Goal: Task Accomplishment & Management: Use online tool/utility

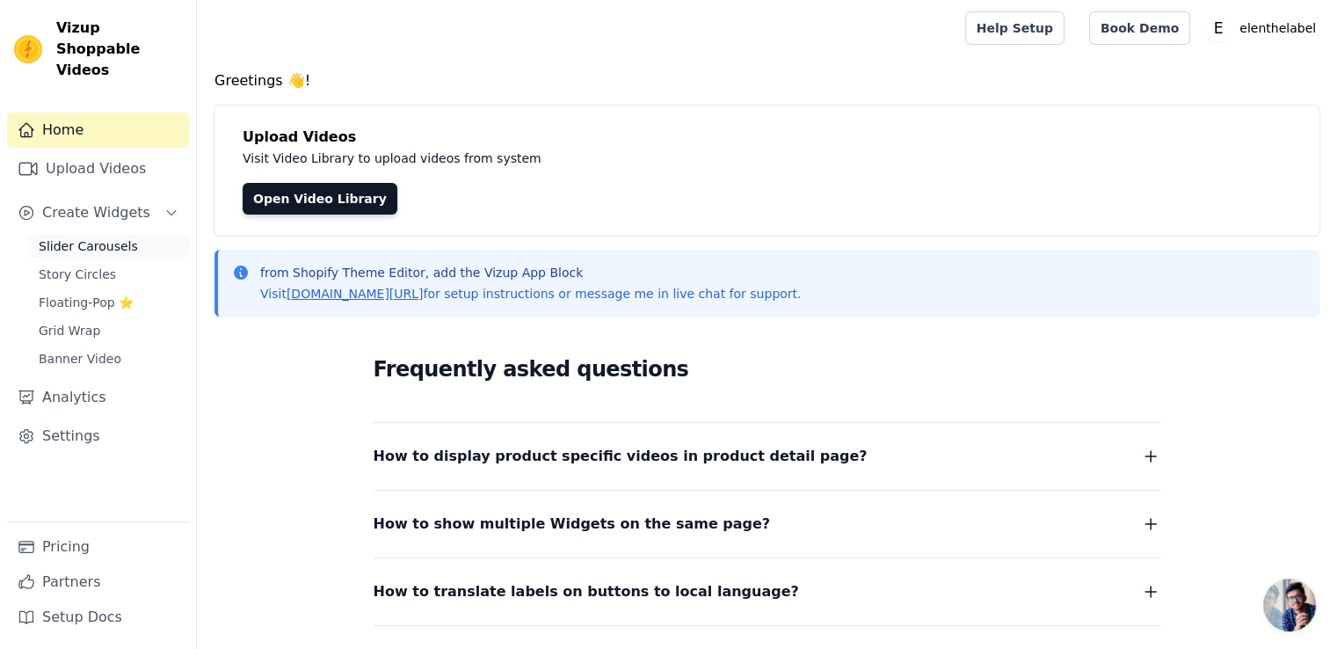
click at [61, 237] on span "Slider Carousels" at bounding box center [88, 246] width 99 height 18
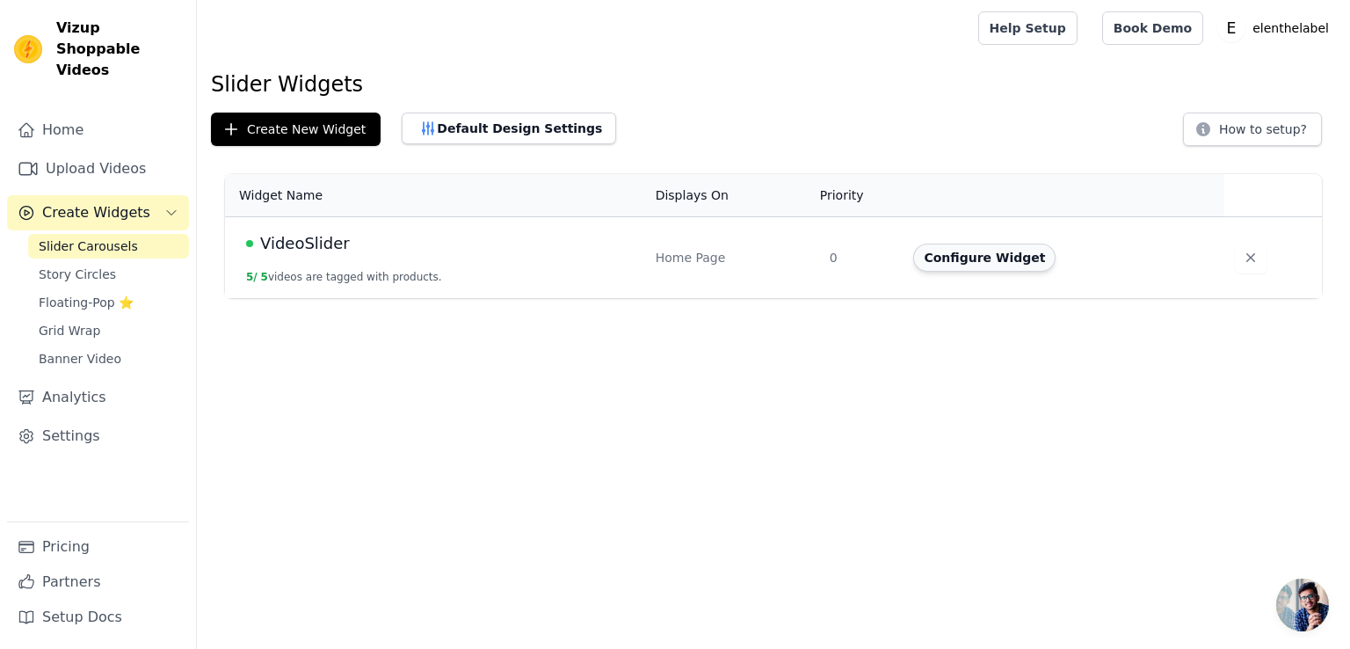
click at [960, 250] on button "Configure Widget" at bounding box center [984, 257] width 142 height 28
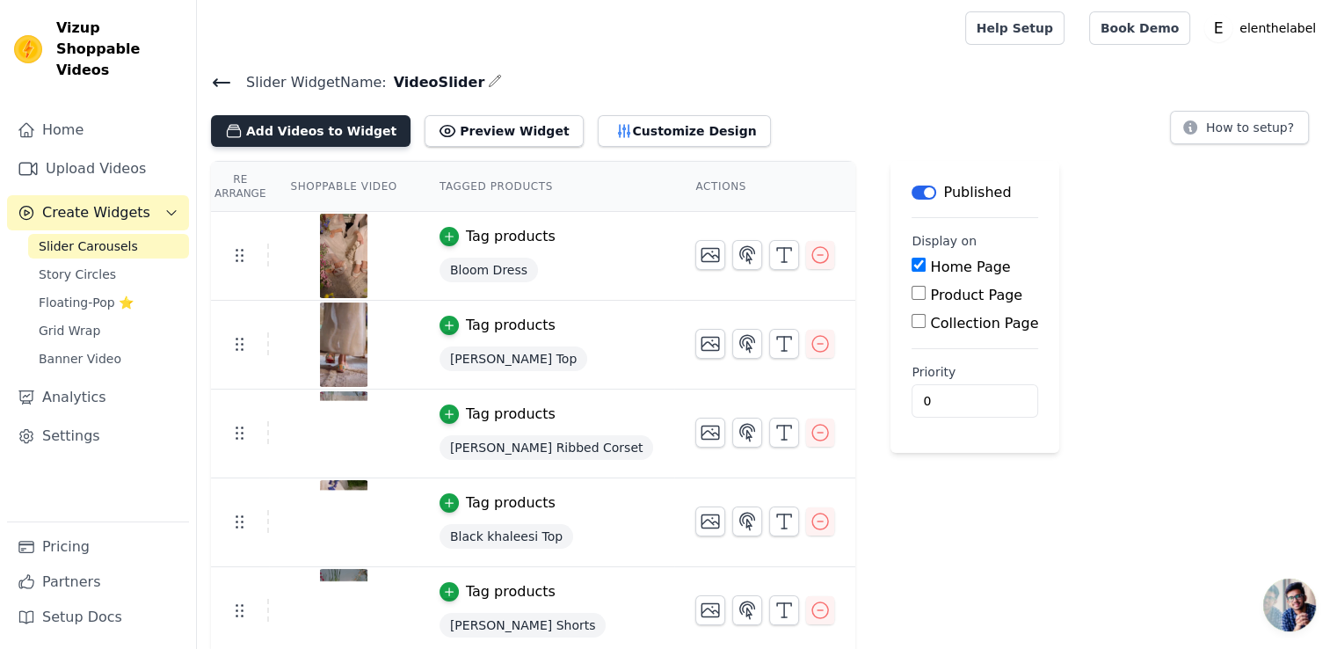
scroll to position [4, 0]
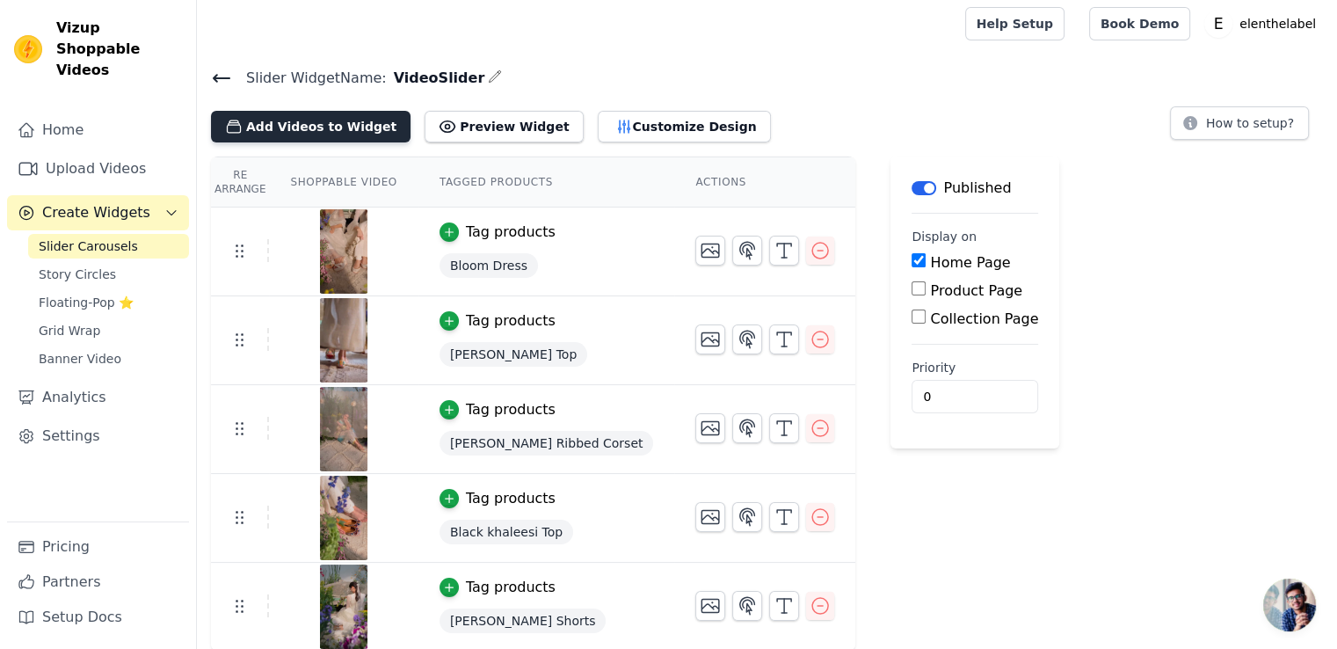
click at [345, 120] on button "Add Videos to Widget" at bounding box center [311, 127] width 200 height 32
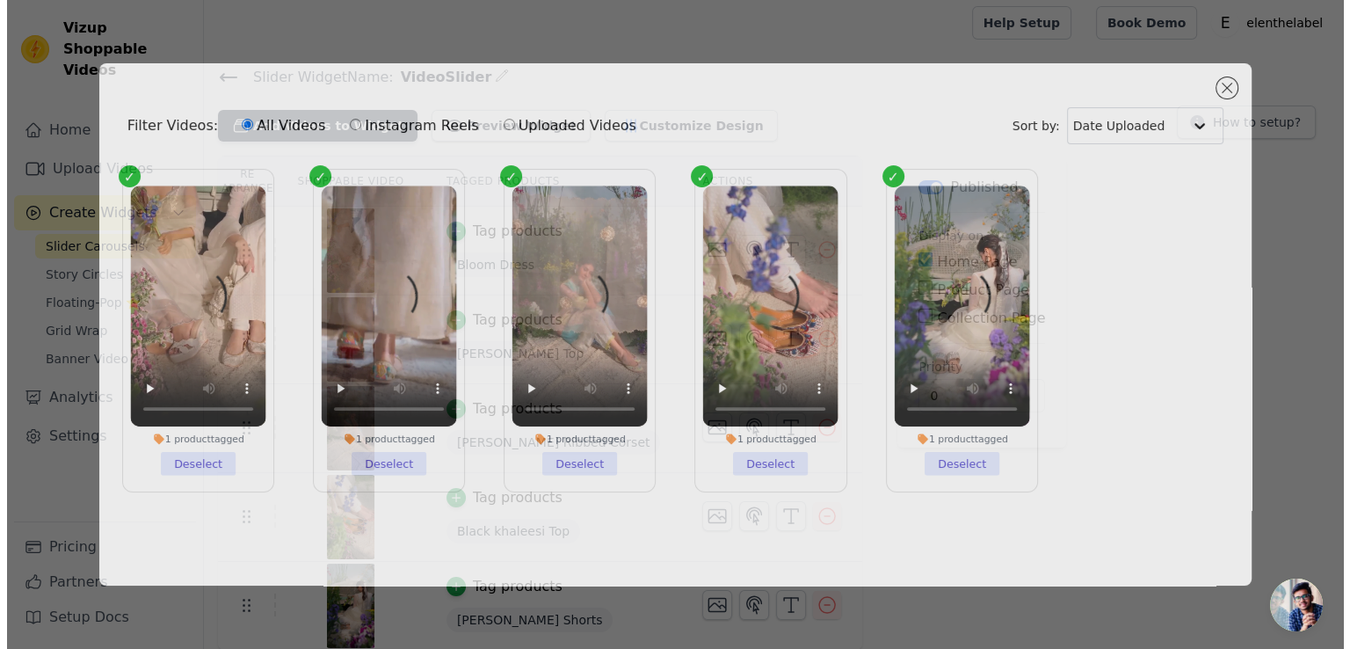
scroll to position [0, 0]
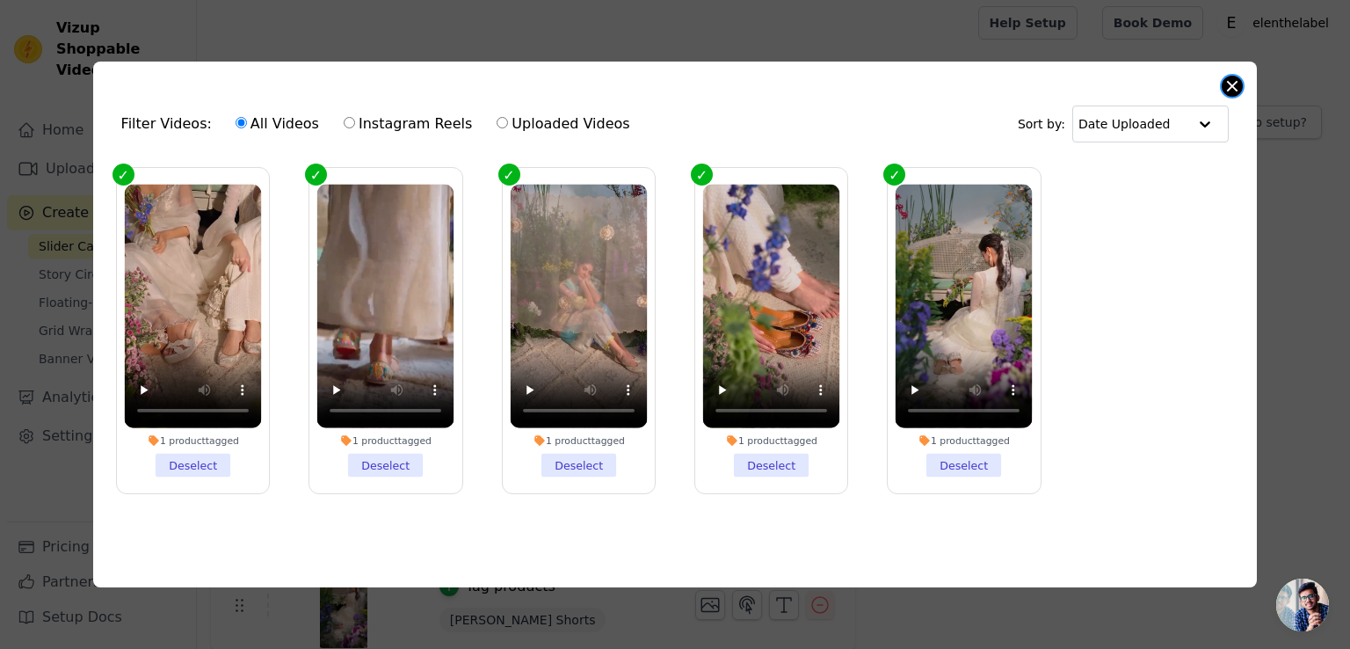
click at [1230, 82] on button "Close modal" at bounding box center [1232, 86] width 21 height 21
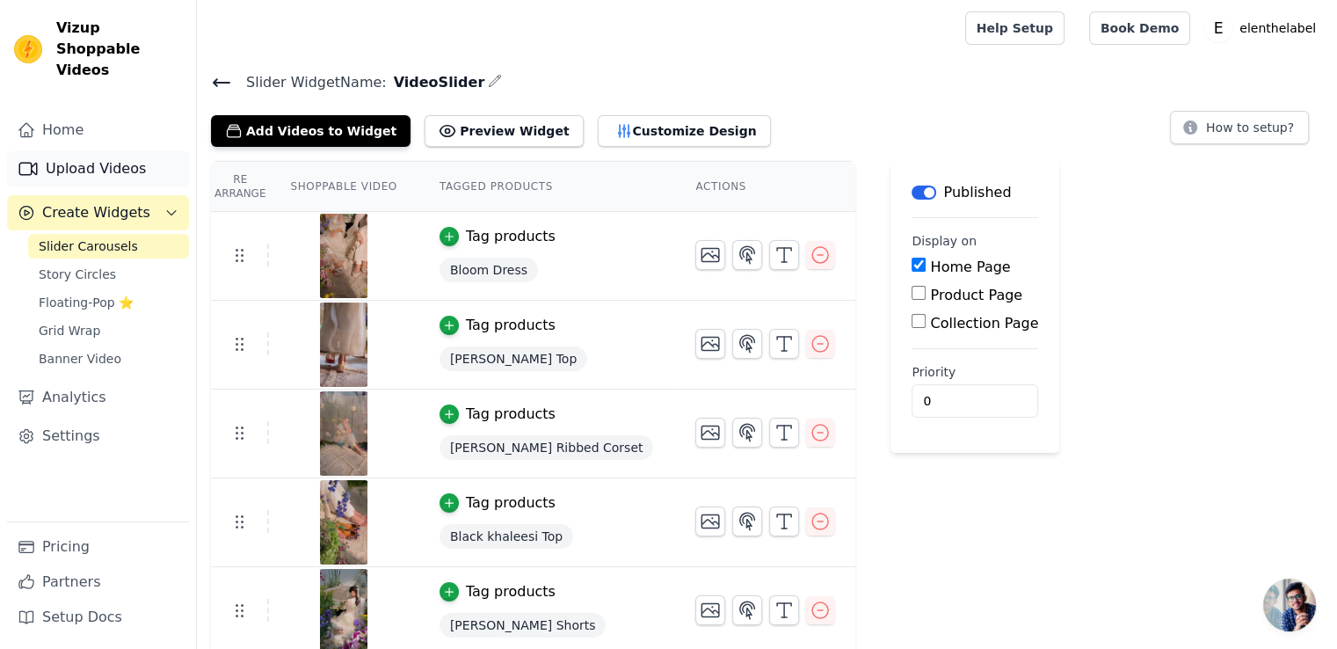
click at [70, 155] on link "Upload Videos" at bounding box center [98, 168] width 182 height 35
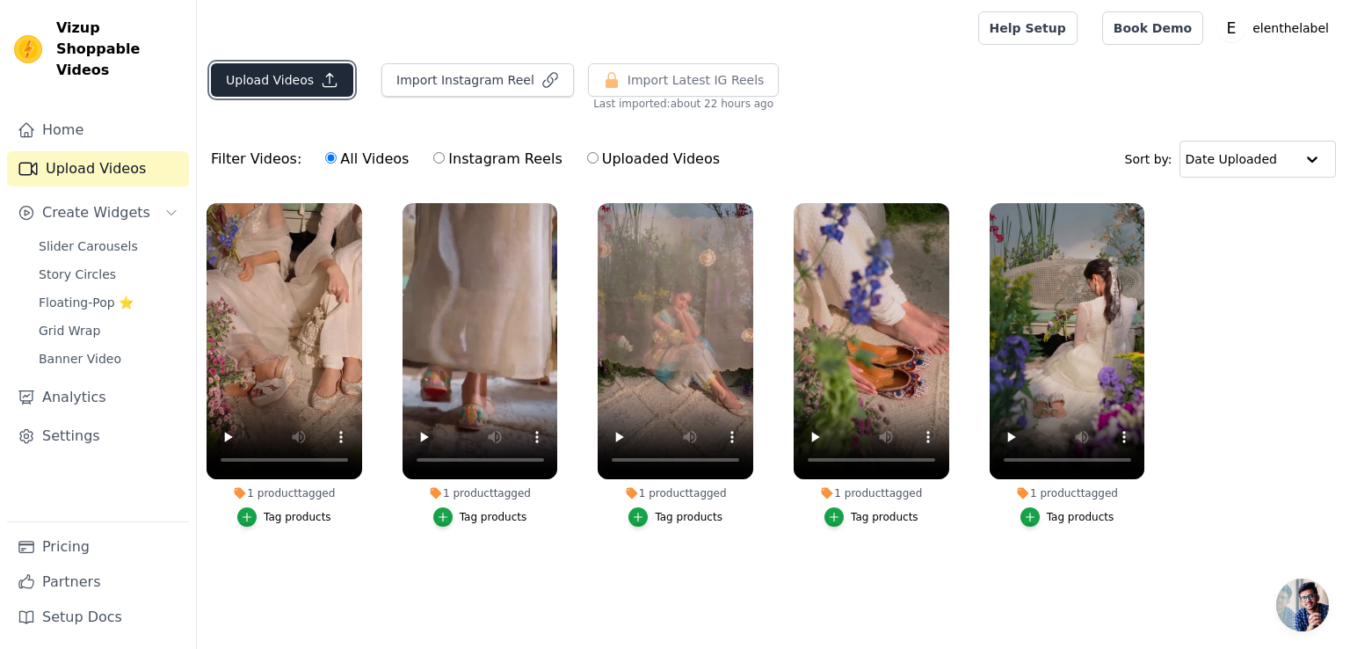
click at [313, 75] on button "Upload Videos" at bounding box center [282, 79] width 142 height 33
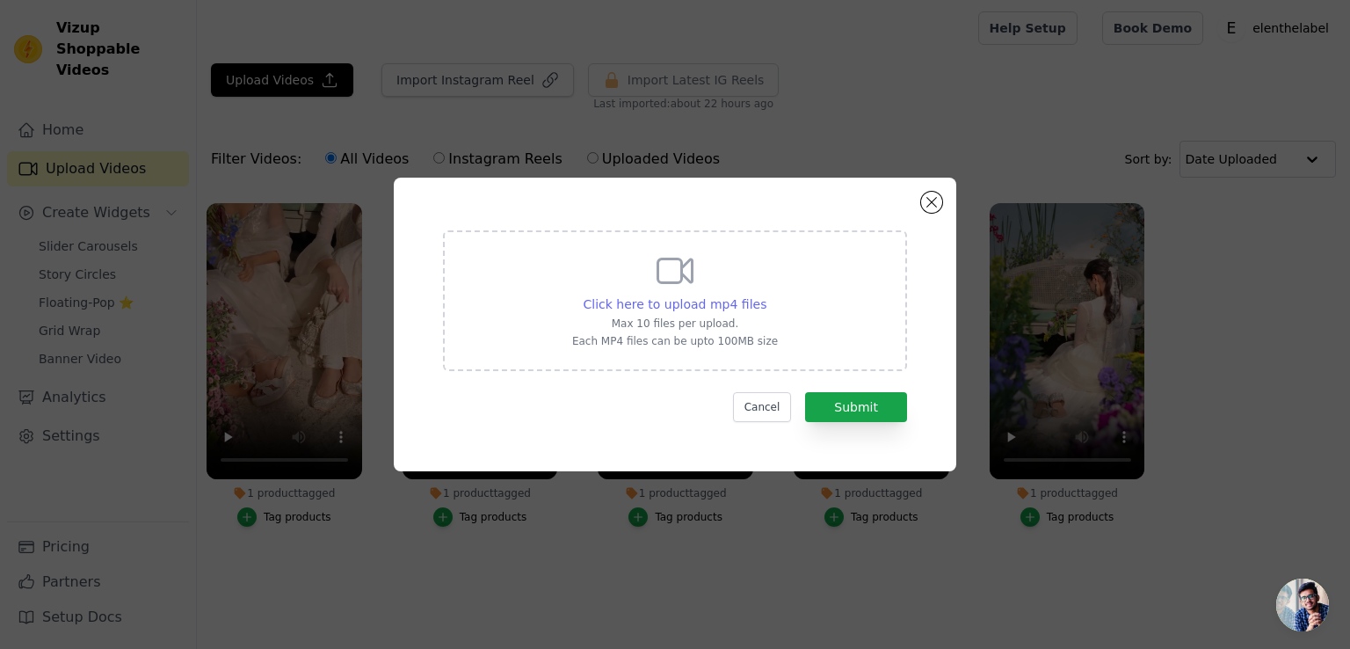
click at [698, 307] on span "Click here to upload mp4 files" at bounding box center [676, 304] width 184 height 14
click at [766, 295] on input "Click here to upload mp4 files Max 10 files per upload. Each MP4 files can be u…" at bounding box center [766, 294] width 1 height 1
click at [657, 307] on span "Click here to upload mp4 files" at bounding box center [676, 304] width 184 height 14
click at [766, 295] on input "Click here to upload mp4 files Max 10 files per upload. Each MP4 files can be u…" at bounding box center [766, 294] width 1 height 1
click at [931, 199] on button "Close modal" at bounding box center [931, 202] width 21 height 21
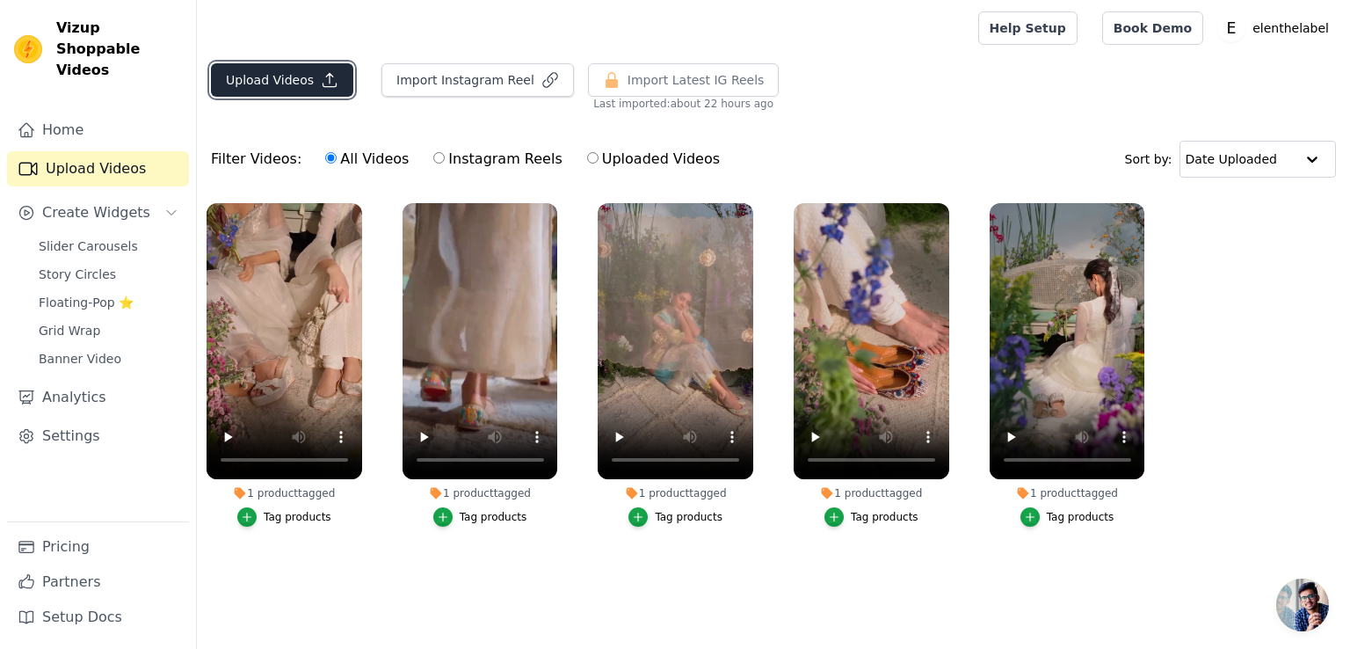
click at [250, 73] on button "Upload Videos" at bounding box center [282, 79] width 142 height 33
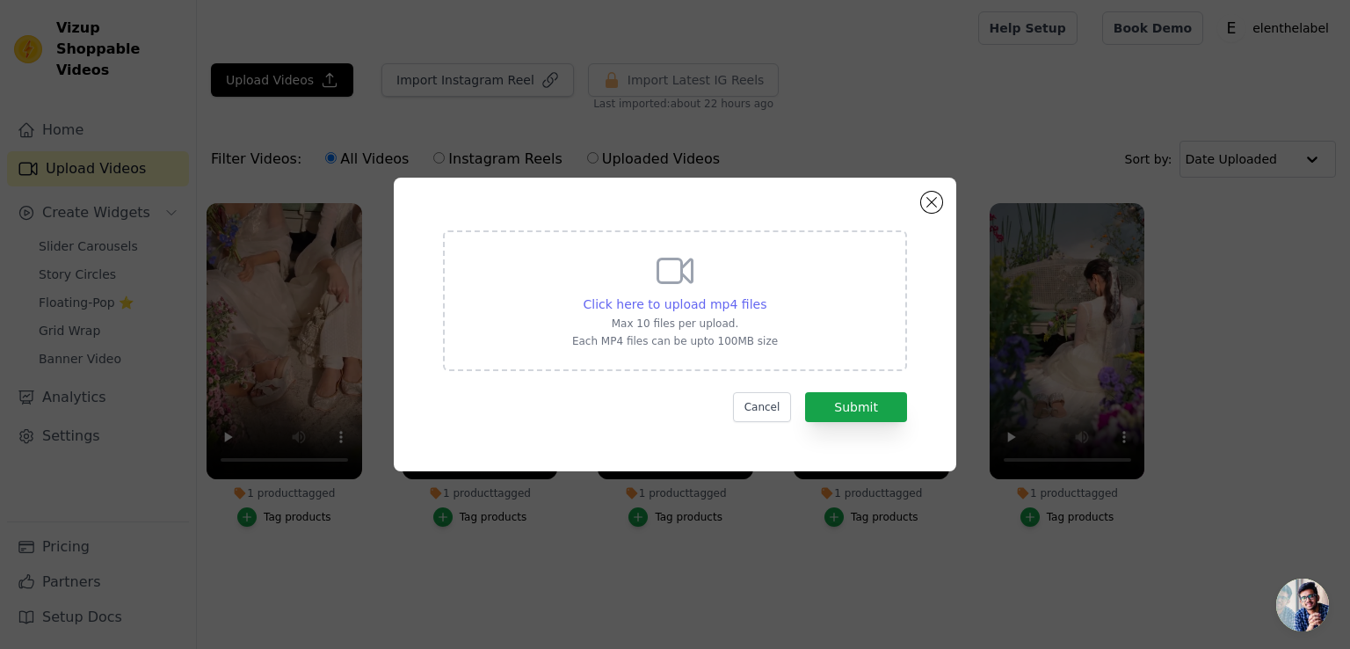
click at [708, 308] on span "Click here to upload mp4 files" at bounding box center [676, 304] width 184 height 14
click at [766, 295] on input "Click here to upload mp4 files Max 10 files per upload. Each MP4 files can be u…" at bounding box center [766, 294] width 1 height 1
type input "C:\fakepath\E3.mp4"
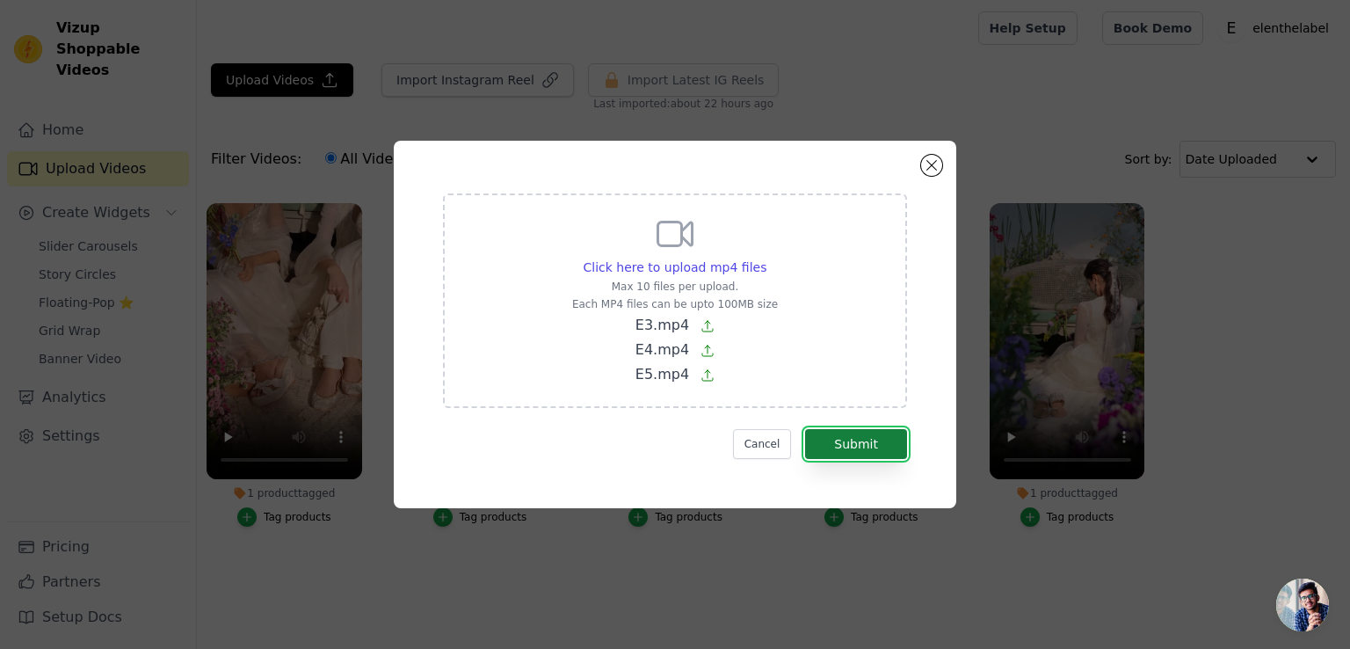
click at [861, 433] on button "Submit" at bounding box center [856, 444] width 102 height 30
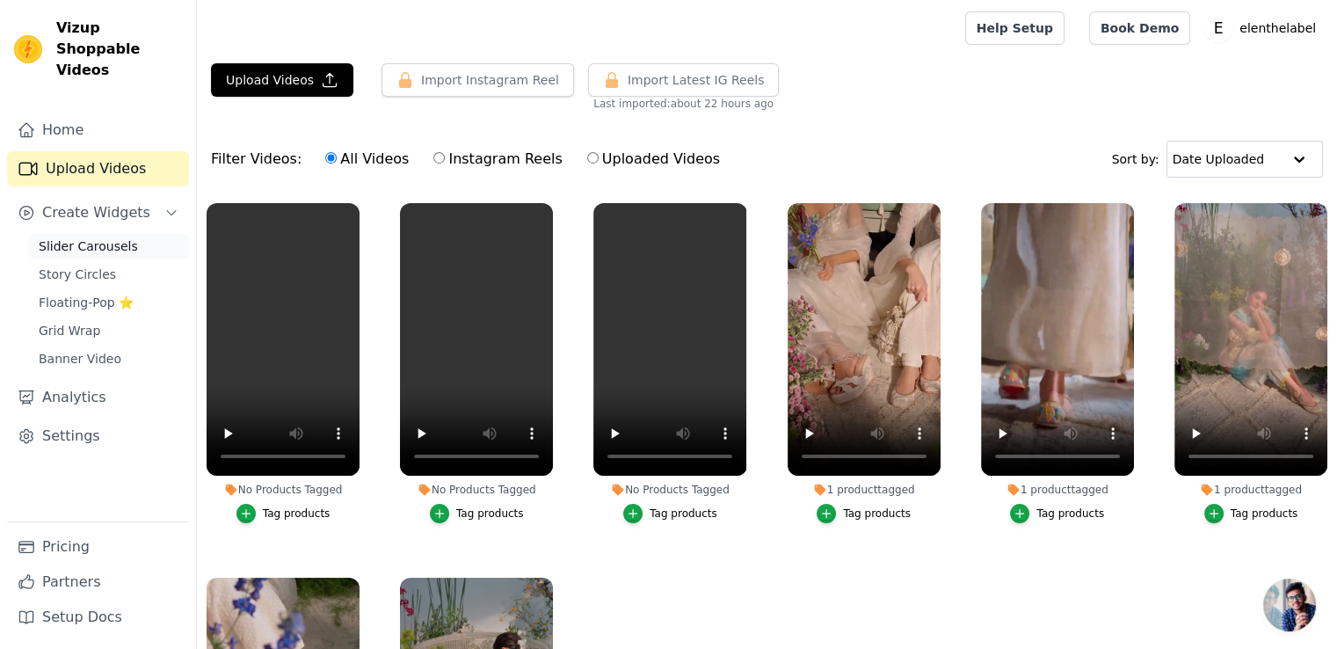
click at [104, 237] on span "Slider Carousels" at bounding box center [88, 246] width 99 height 18
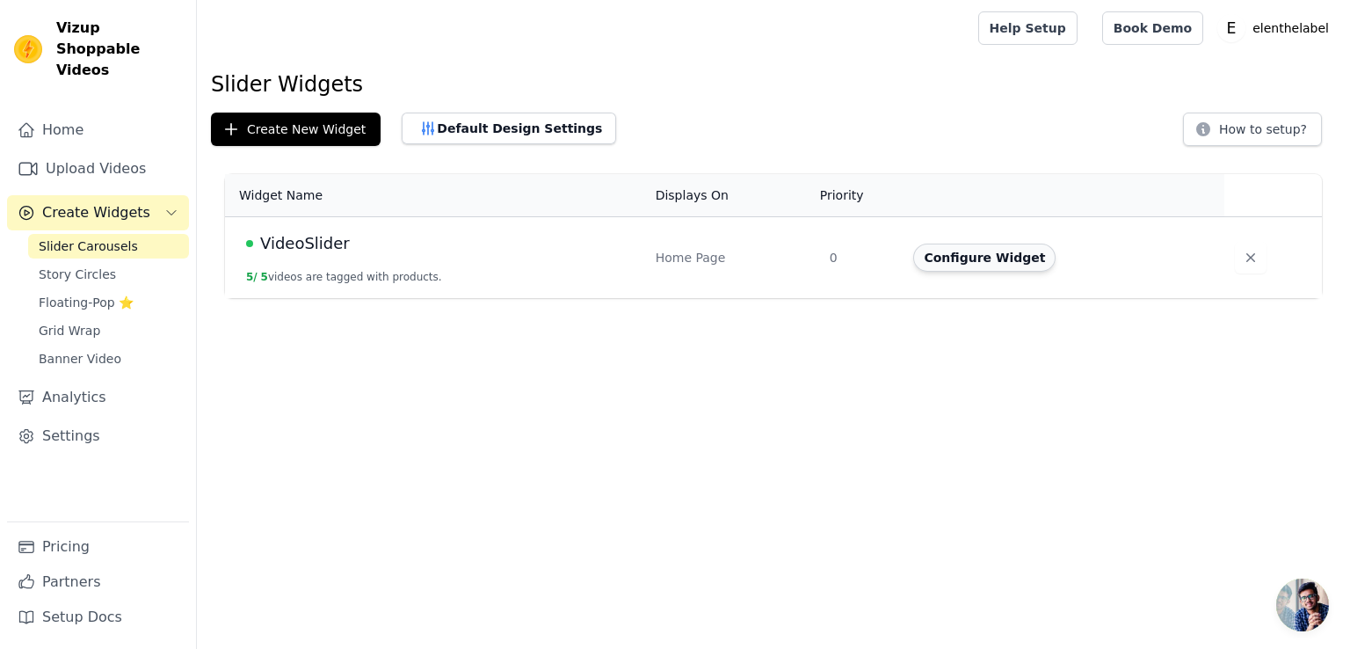
click at [1005, 259] on button "Configure Widget" at bounding box center [984, 257] width 142 height 28
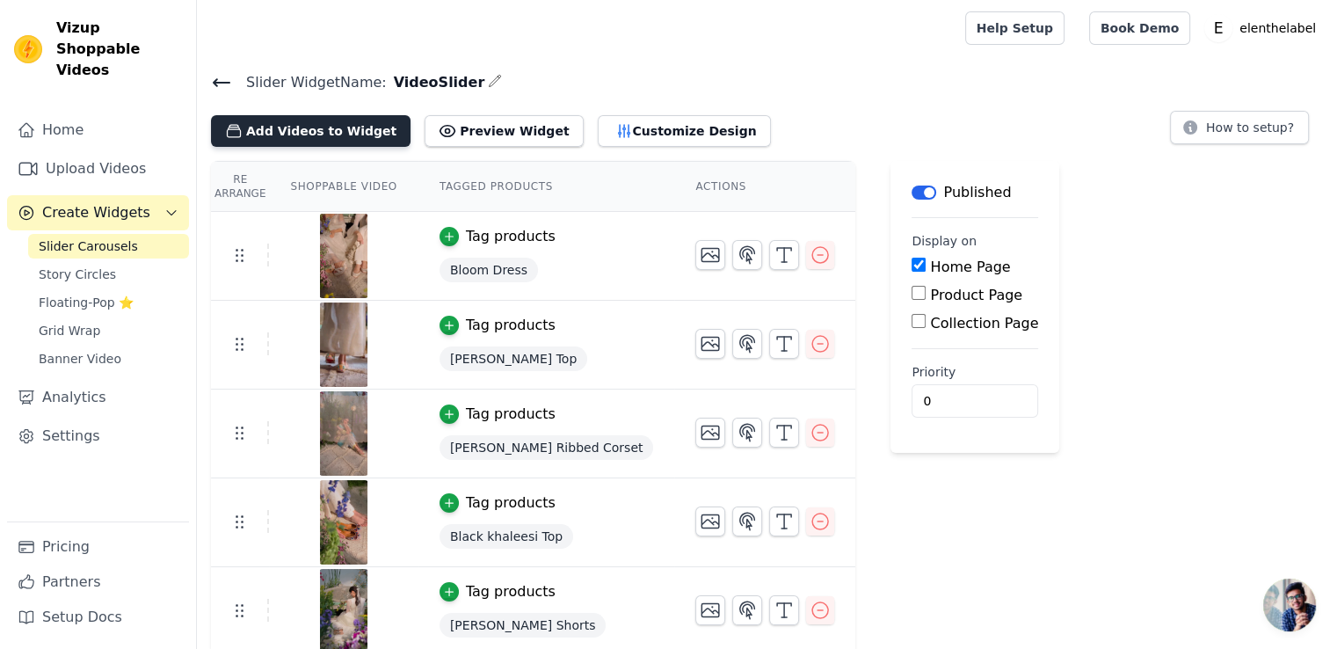
click at [306, 134] on button "Add Videos to Widget" at bounding box center [311, 131] width 200 height 32
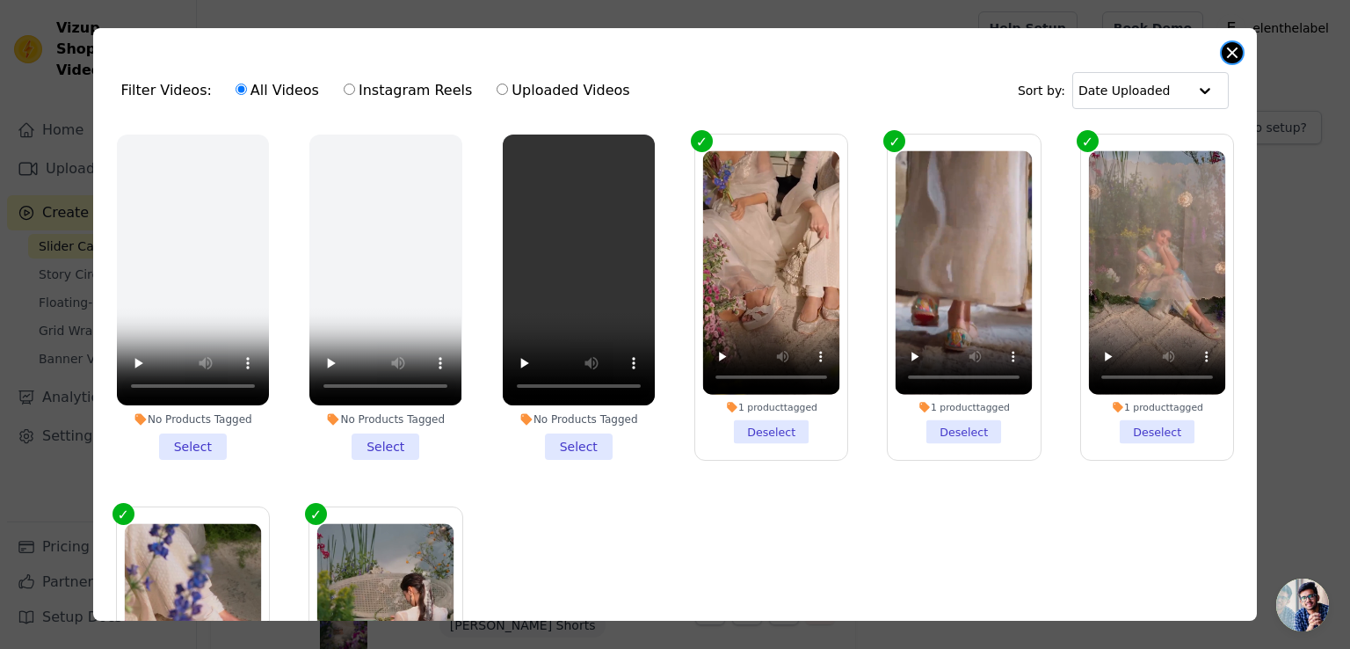
click at [1229, 50] on button "Close modal" at bounding box center [1232, 52] width 21 height 21
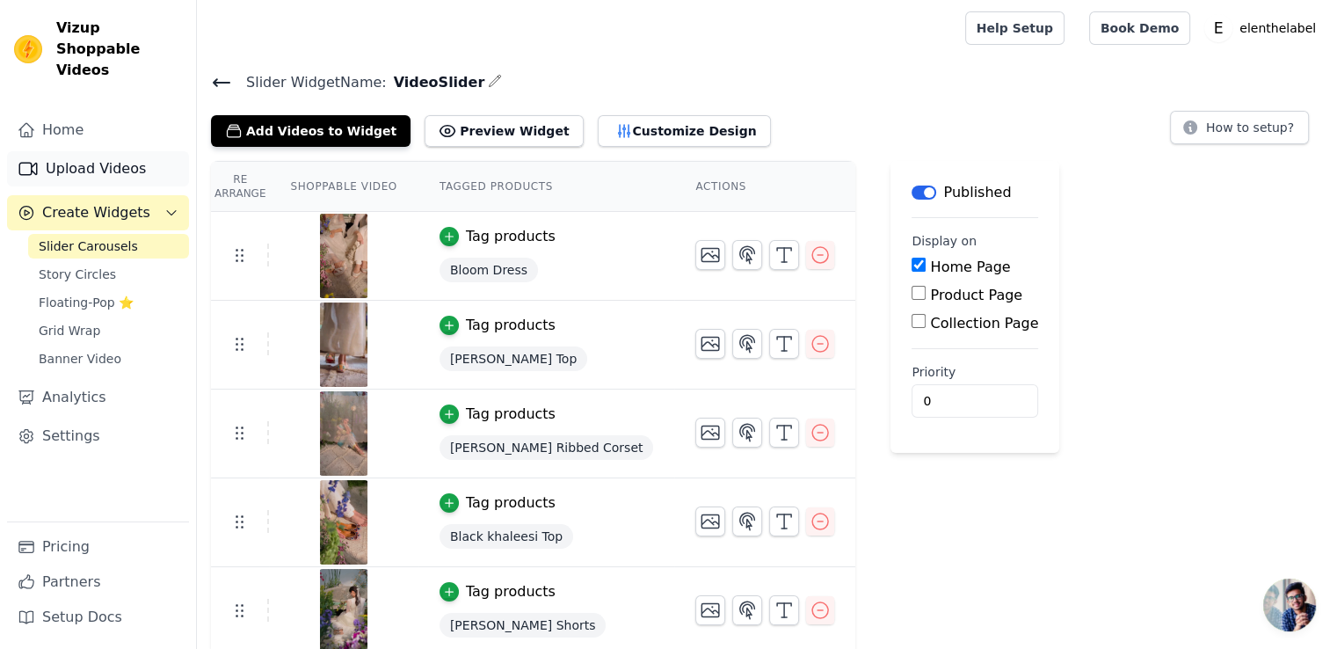
click at [77, 151] on link "Upload Videos" at bounding box center [98, 168] width 182 height 35
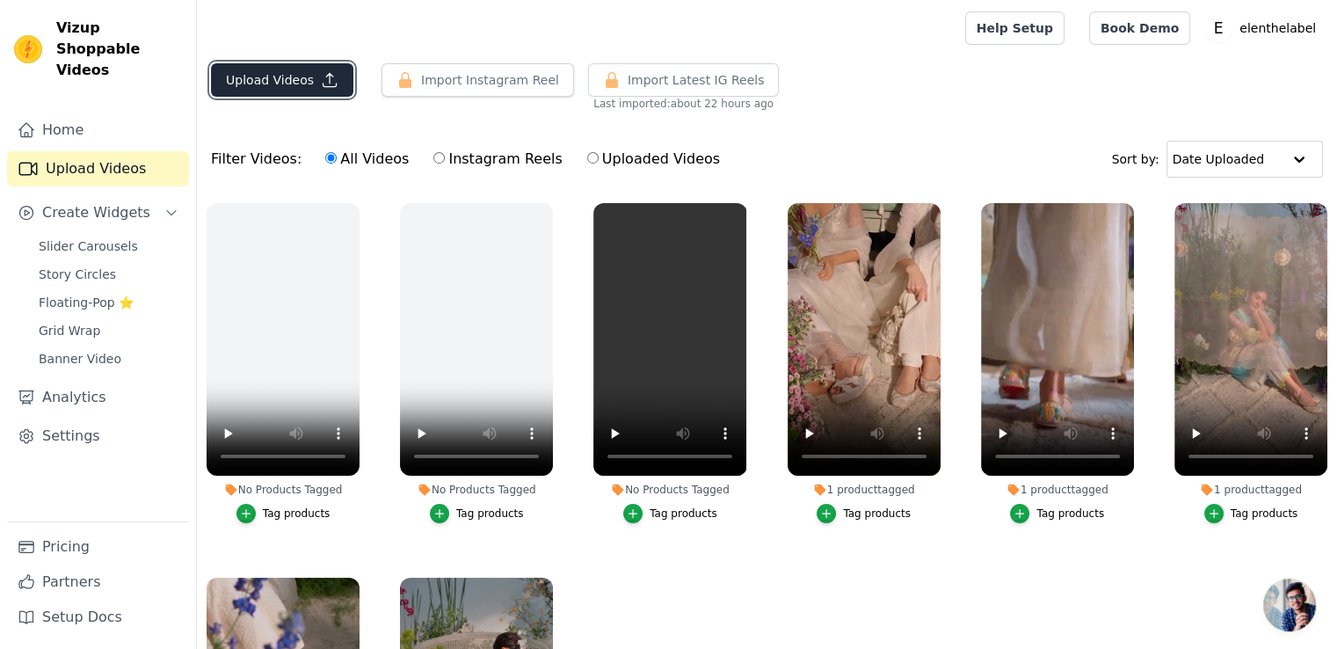
click at [281, 75] on button "Upload Videos" at bounding box center [282, 79] width 142 height 33
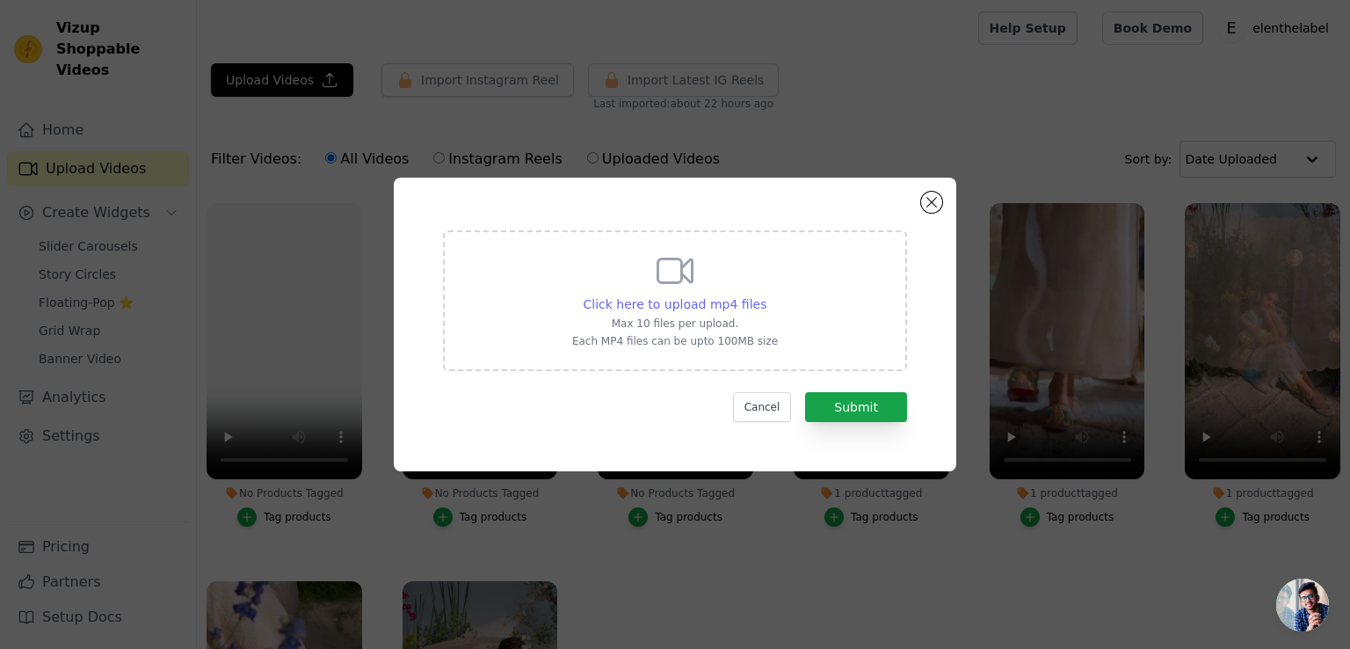
click at [742, 303] on span "Click here to upload mp4 files" at bounding box center [676, 304] width 184 height 14
click at [766, 295] on input "Click here to upload mp4 files Max 10 files per upload. Each MP4 files can be u…" at bounding box center [766, 294] width 1 height 1
type input "C:\fakepath\E2.mp4"
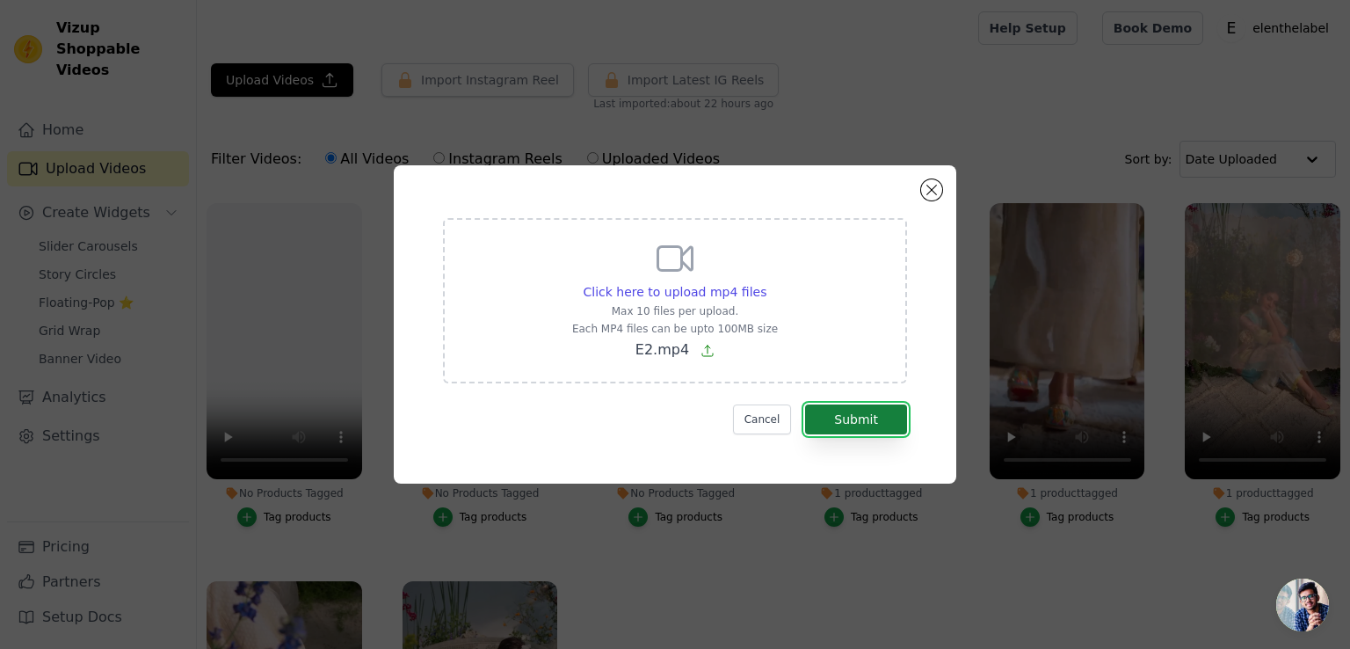
click at [860, 416] on button "Submit" at bounding box center [856, 419] width 102 height 30
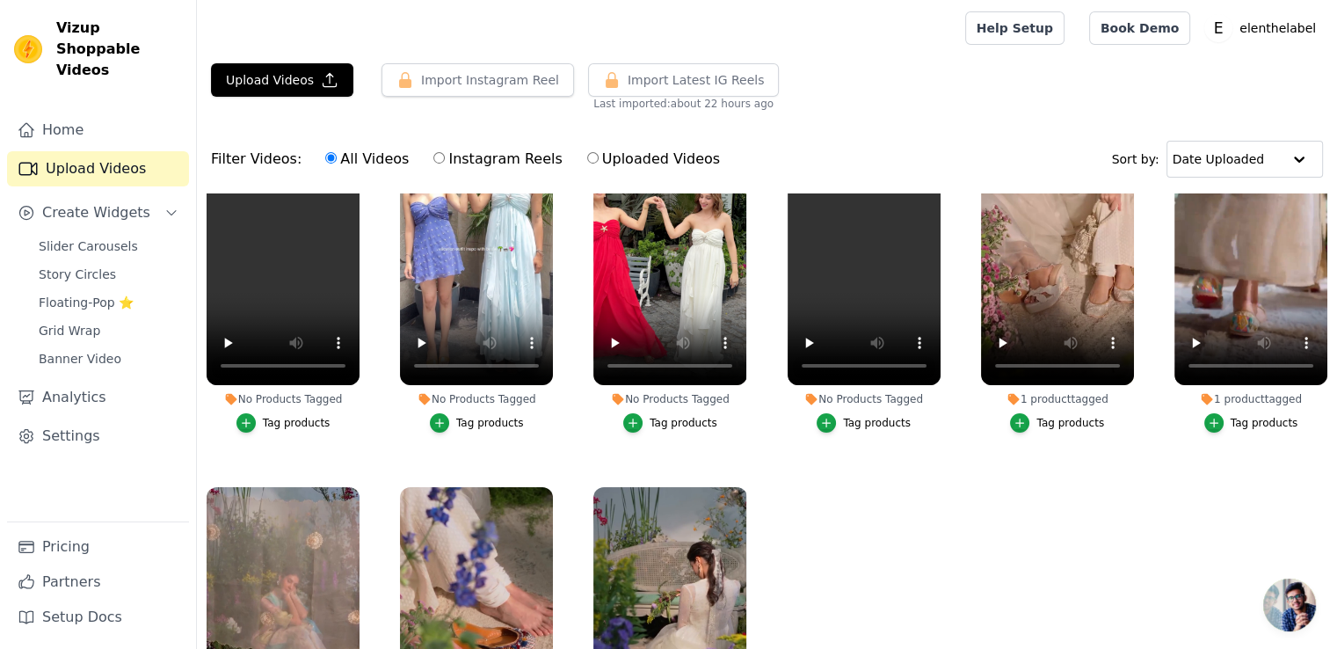
scroll to position [160, 0]
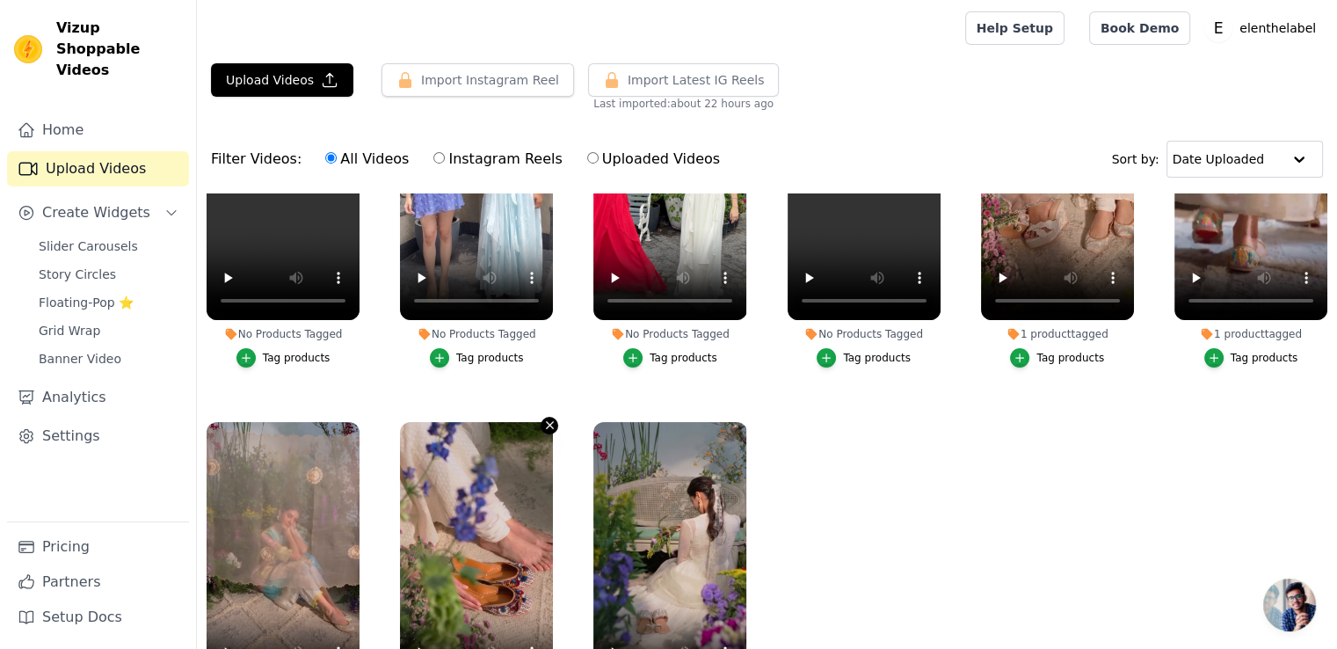
click at [544, 423] on icon "button" at bounding box center [549, 424] width 13 height 13
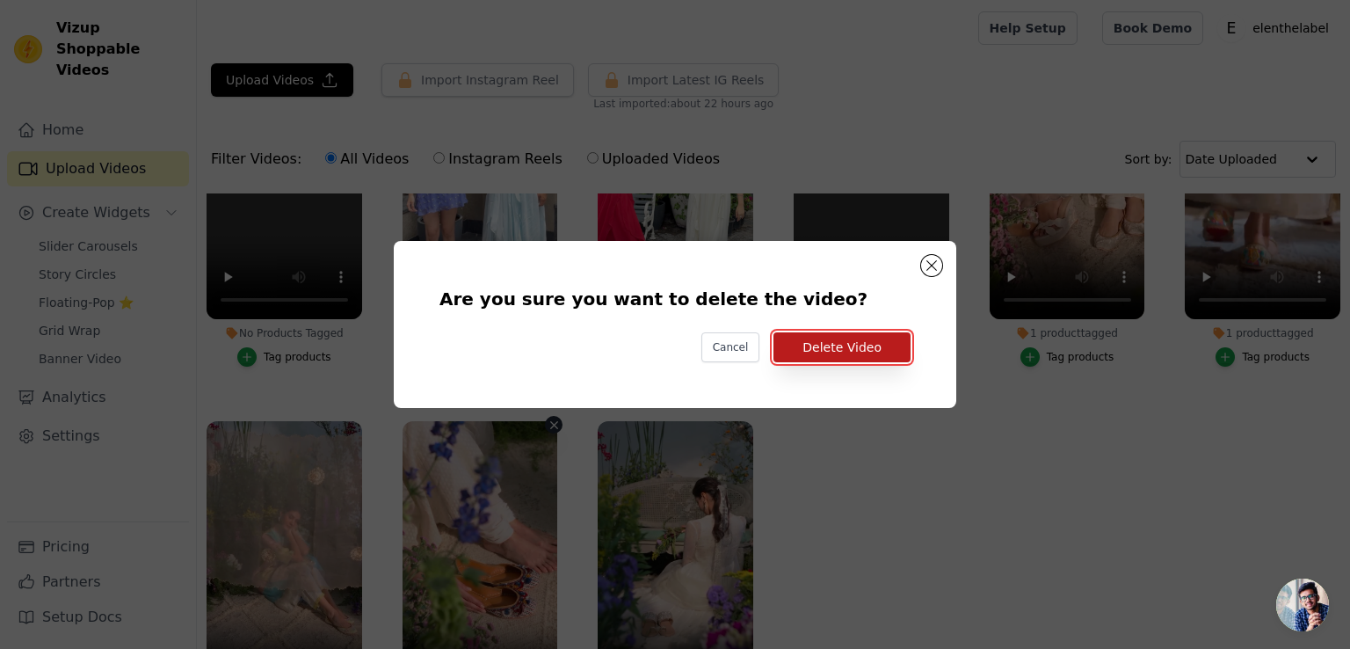
click at [843, 346] on button "Delete Video" at bounding box center [841, 347] width 137 height 30
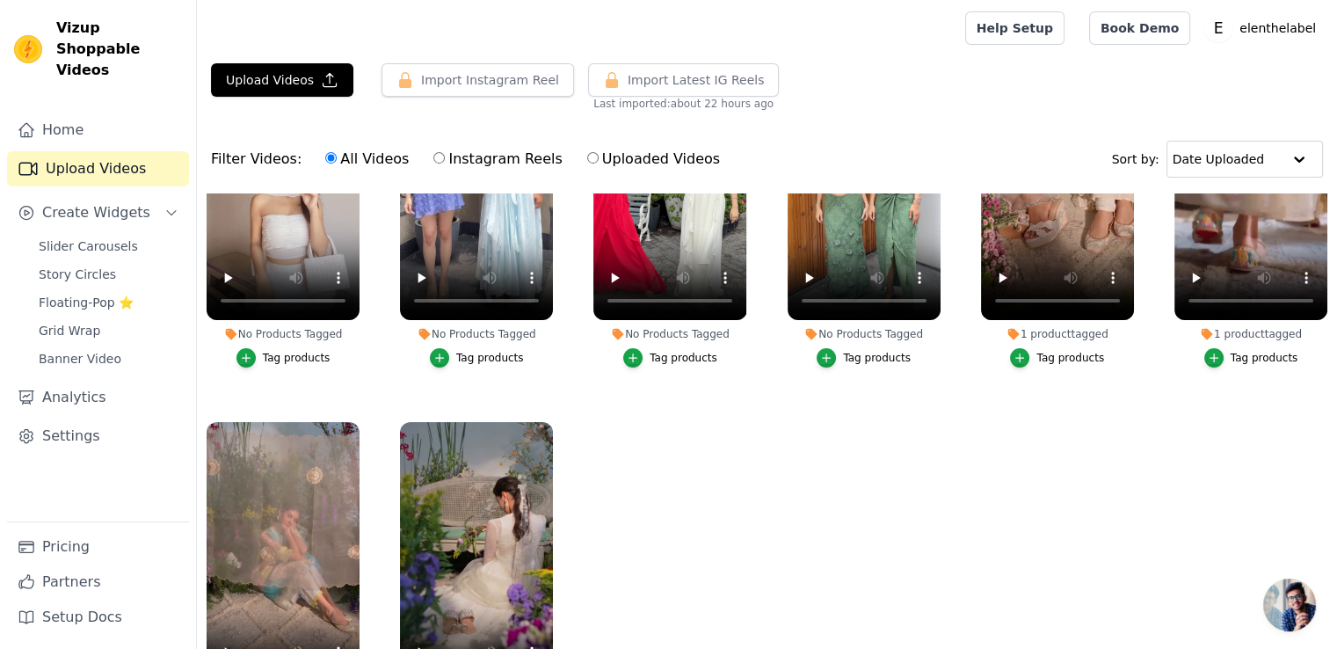
scroll to position [0, 0]
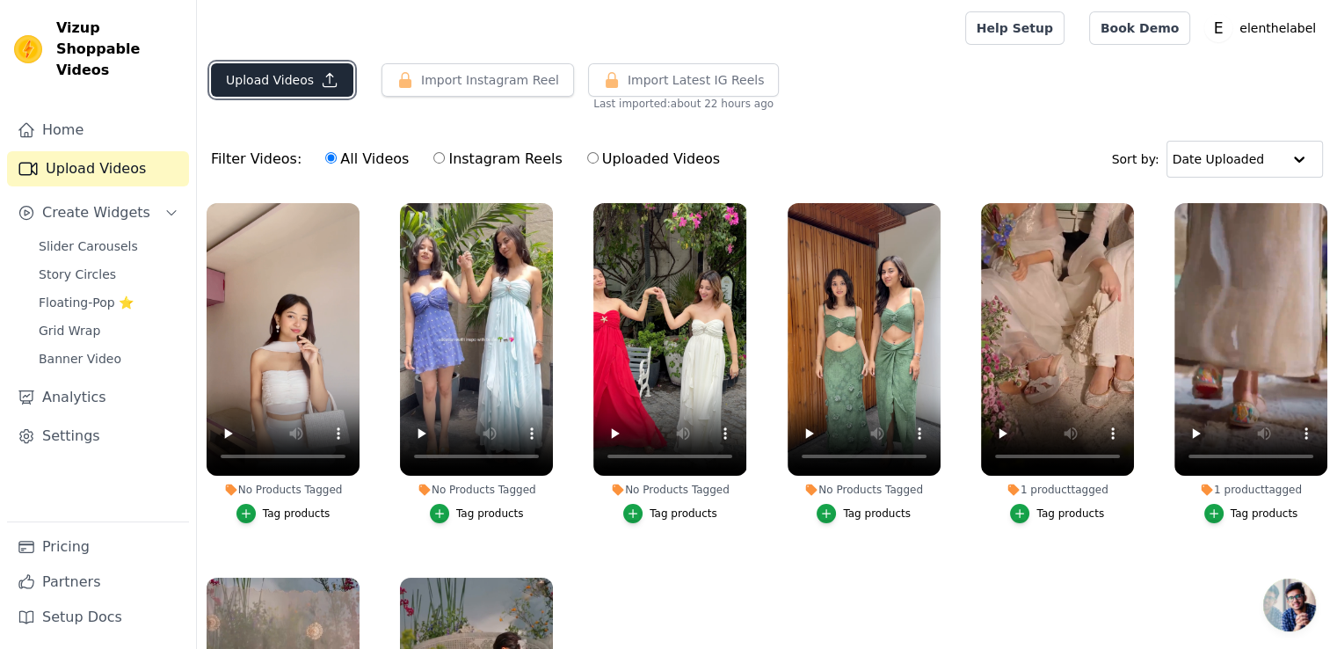
click at [263, 79] on button "Upload Videos" at bounding box center [282, 79] width 142 height 33
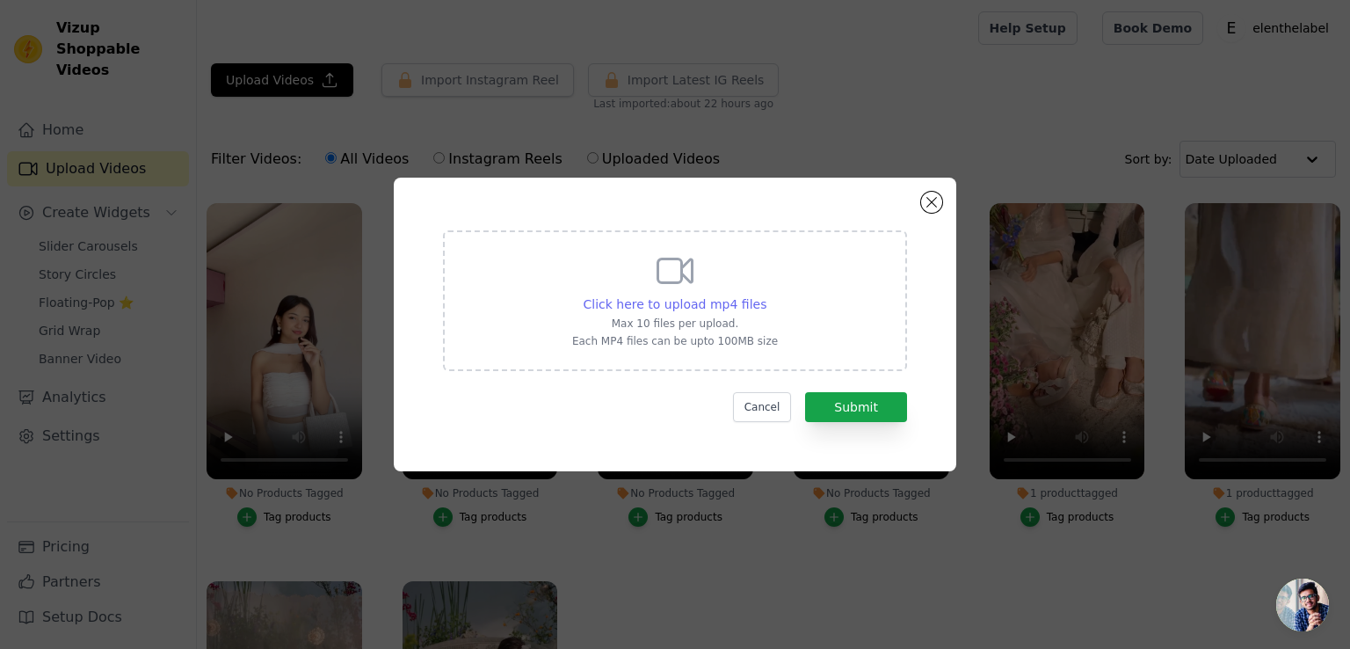
click at [676, 301] on span "Click here to upload mp4 files" at bounding box center [676, 304] width 184 height 14
click at [766, 295] on input "Click here to upload mp4 files Max 10 files per upload. Each MP4 files can be u…" at bounding box center [766, 294] width 1 height 1
click at [928, 203] on button "Close modal" at bounding box center [931, 202] width 21 height 21
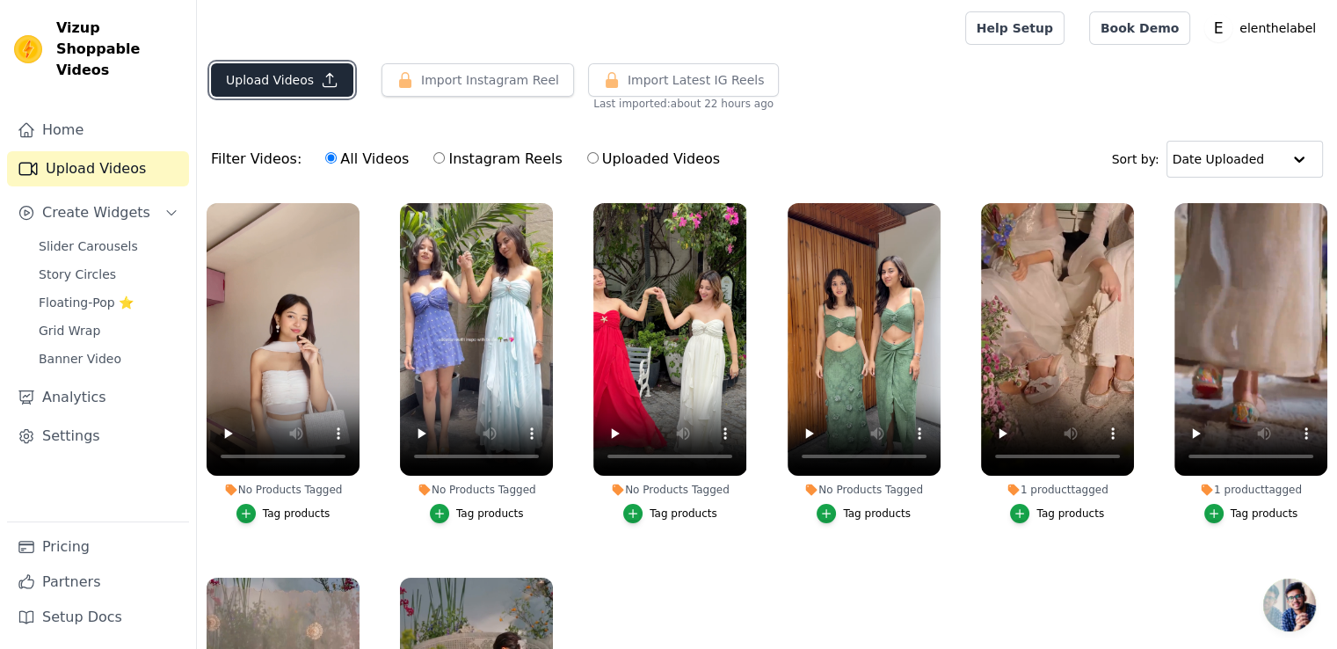
click at [323, 85] on icon "button" at bounding box center [330, 80] width 18 height 18
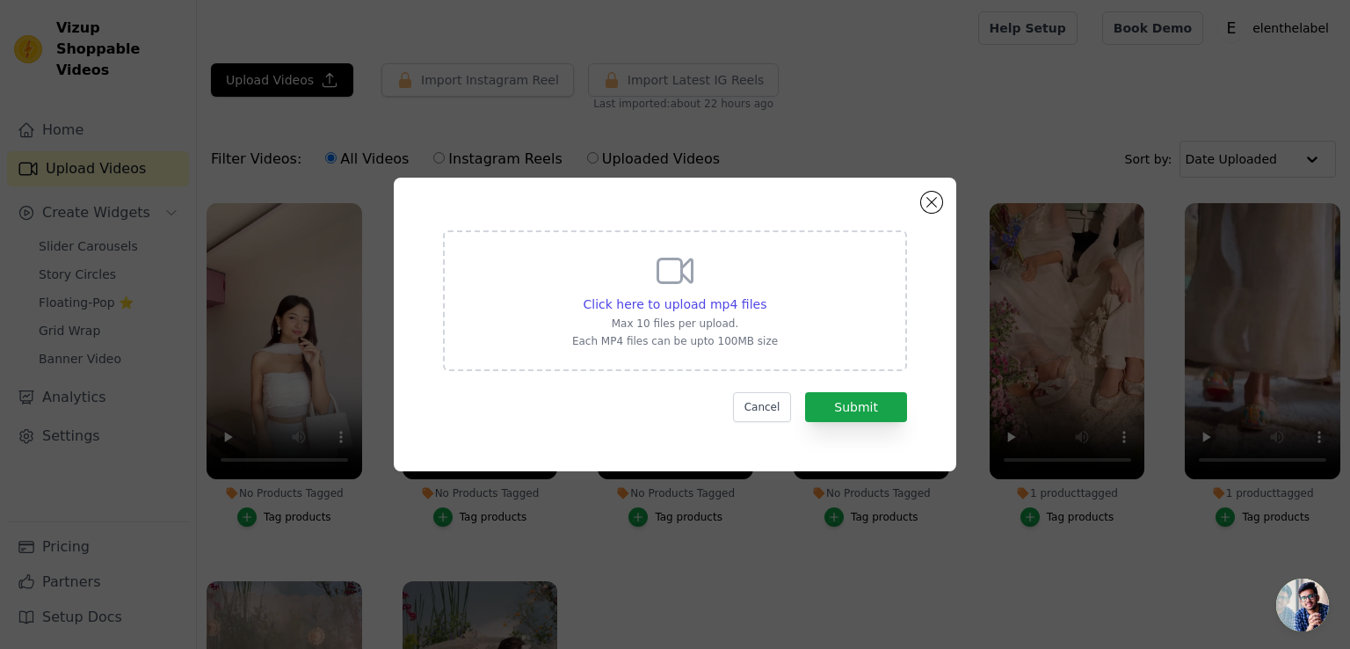
click at [276, 75] on div "Click here to upload mp4 files Max 10 files per upload. Each MP4 files can be u…" at bounding box center [675, 324] width 1350 height 649
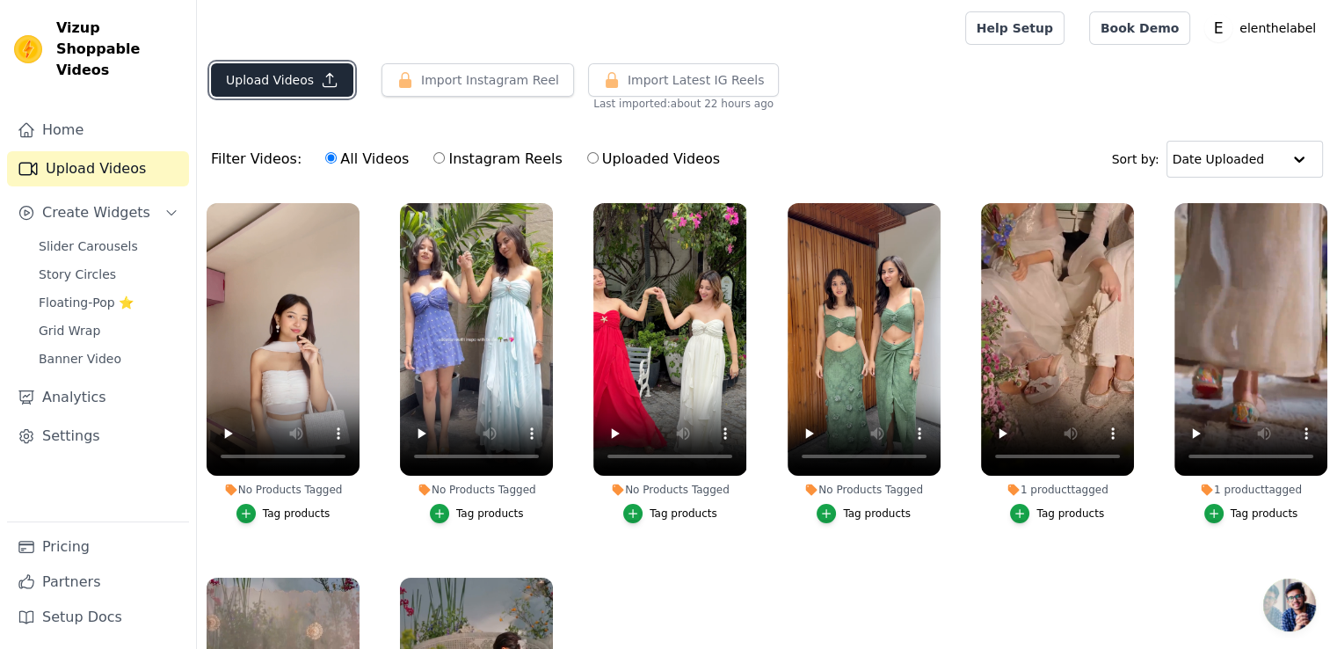
click at [287, 82] on button "Upload Videos" at bounding box center [282, 79] width 142 height 33
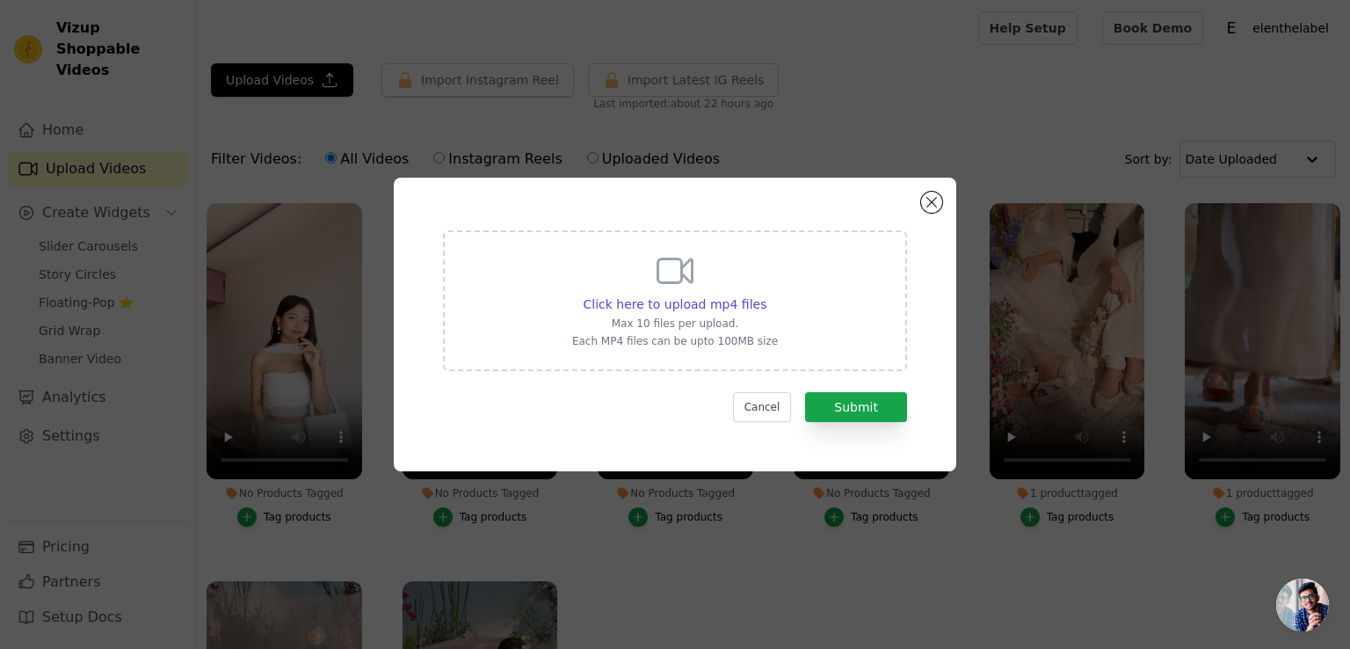
click at [652, 293] on div "Click here to upload mp4 files Max 10 files per upload. Each MP4 files can be u…" at bounding box center [675, 299] width 206 height 98
click at [766, 294] on input "Click here to upload mp4 files Max 10 files per upload. Each MP4 files can be u…" at bounding box center [766, 294] width 1 height 1
click at [773, 407] on button "Cancel" at bounding box center [762, 407] width 59 height 30
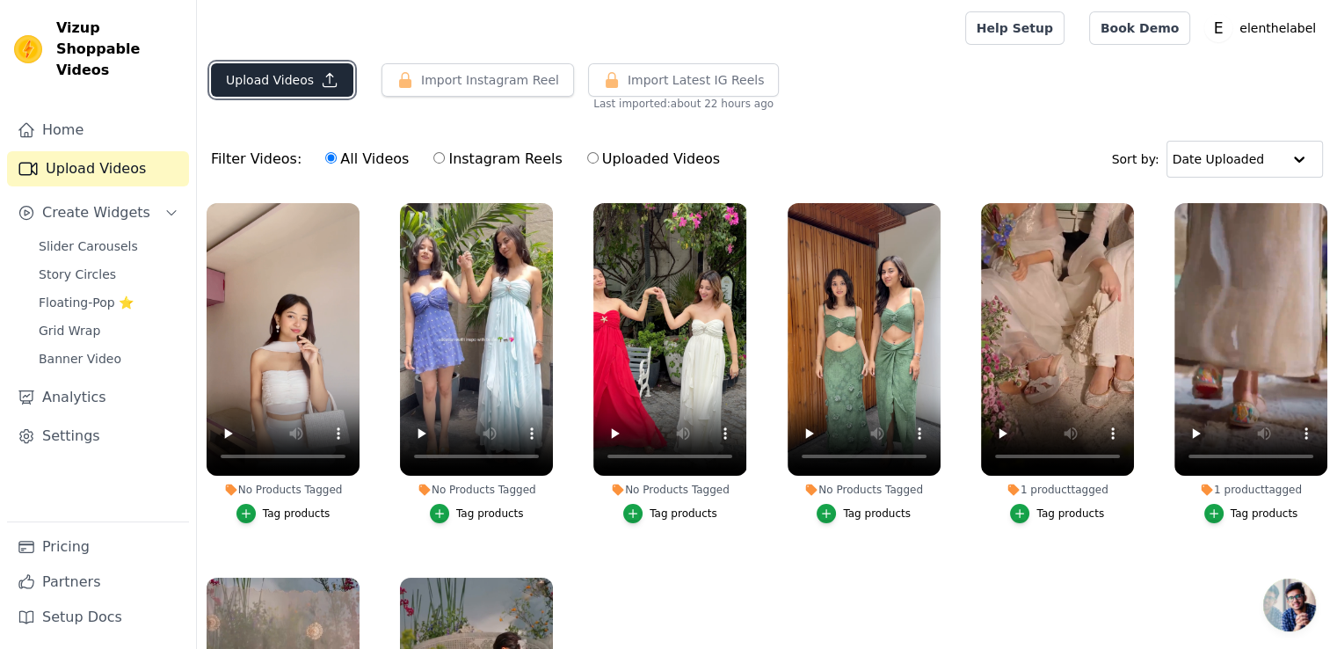
click at [293, 89] on button "Upload Videos" at bounding box center [282, 79] width 142 height 33
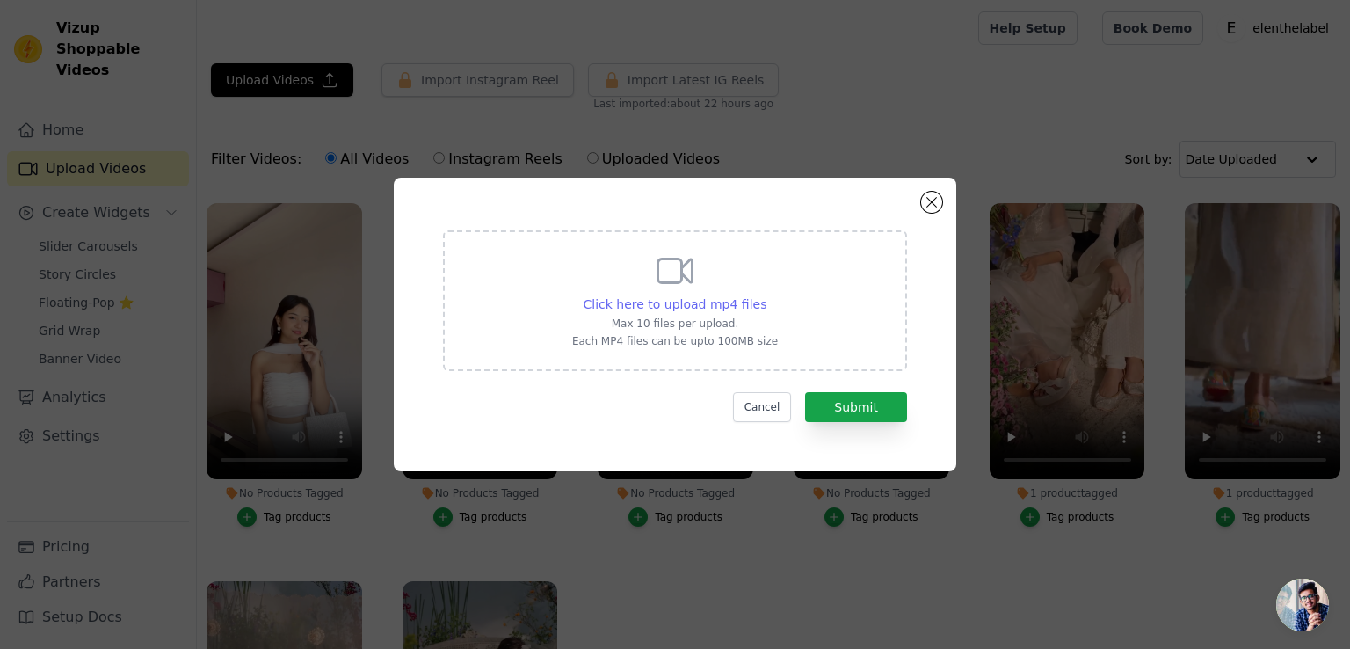
click at [620, 301] on span "Click here to upload mp4 files" at bounding box center [676, 304] width 184 height 14
click at [766, 295] on input "Click here to upload mp4 files Max 10 files per upload. Each MP4 files can be u…" at bounding box center [766, 294] width 1 height 1
click at [773, 399] on button "Cancel" at bounding box center [762, 407] width 59 height 30
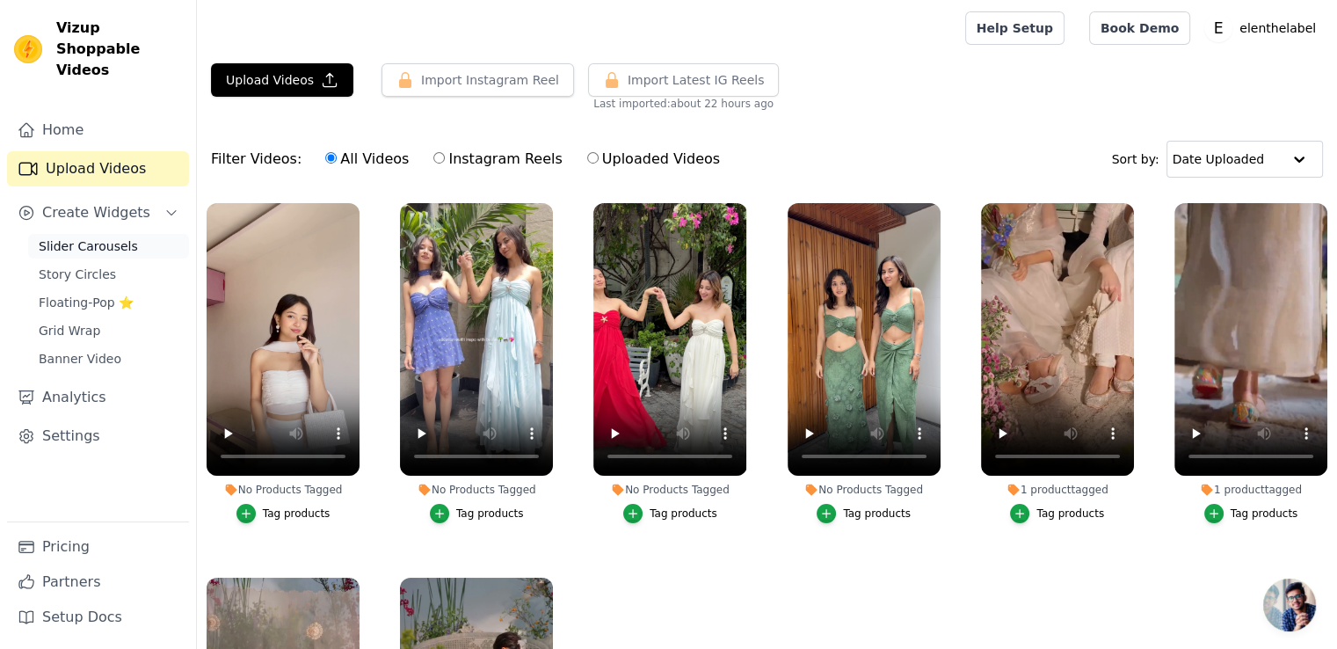
click at [86, 237] on span "Slider Carousels" at bounding box center [88, 246] width 99 height 18
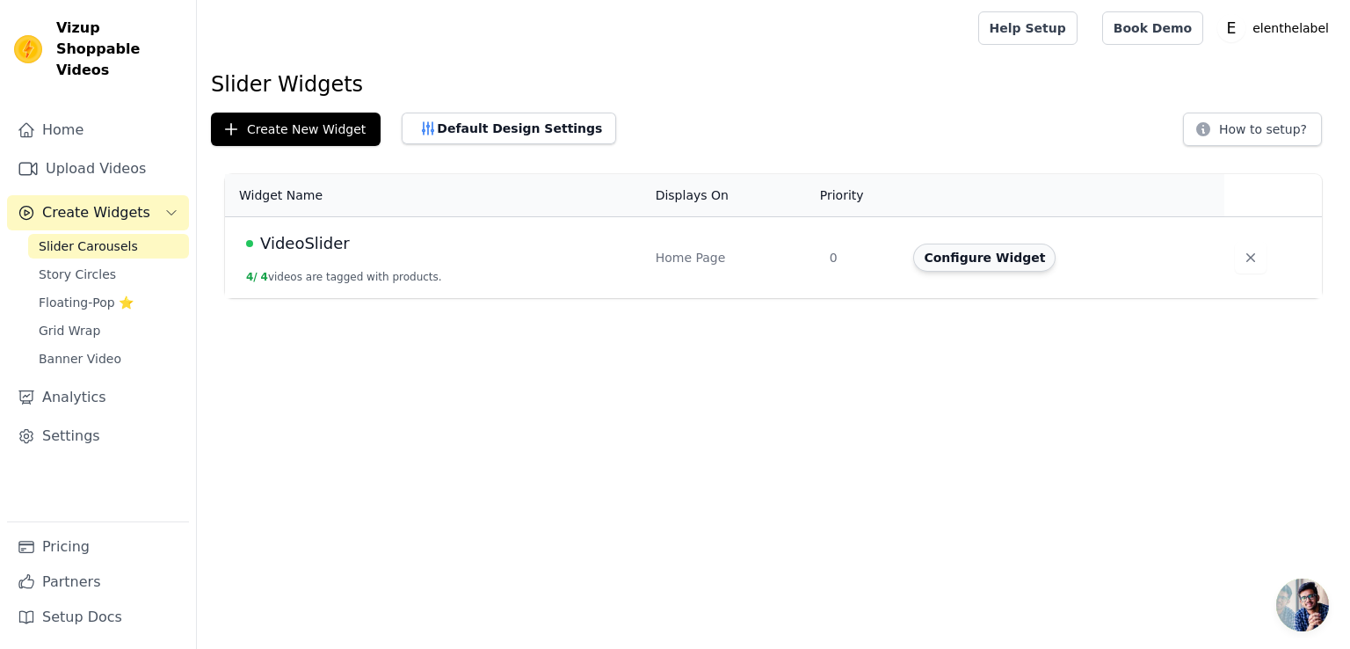
click at [976, 254] on button "Configure Widget" at bounding box center [984, 257] width 142 height 28
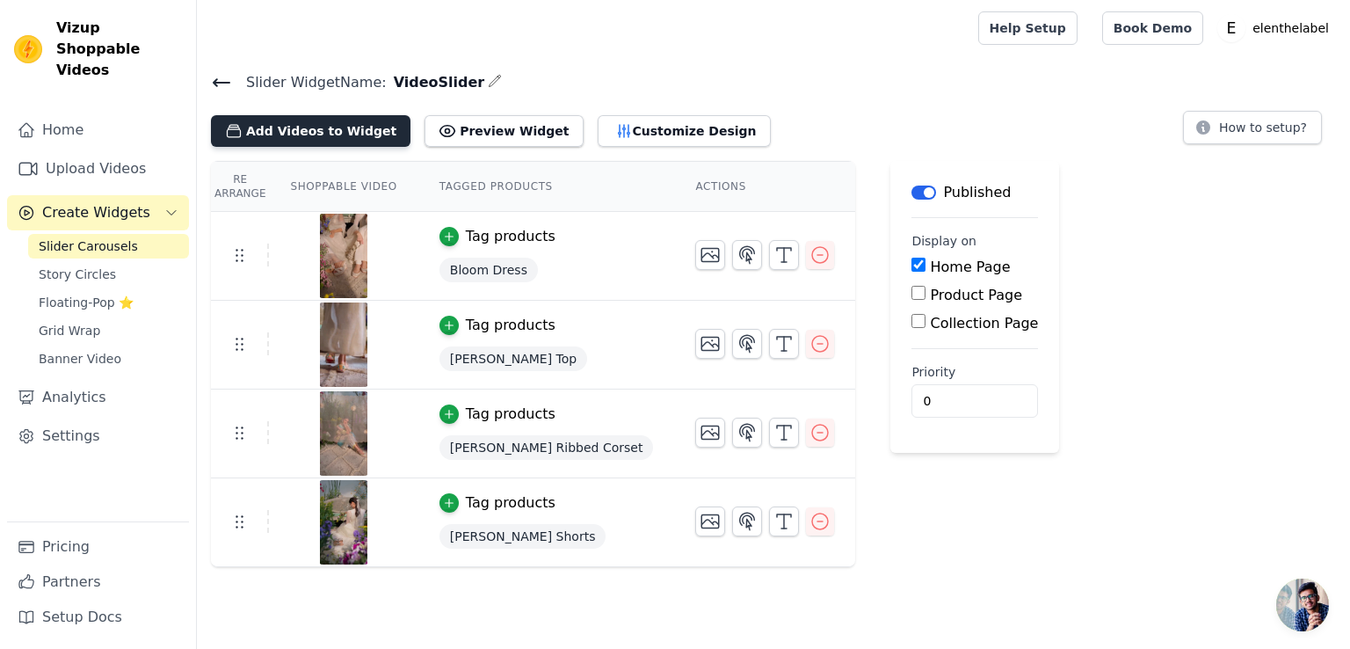
click at [334, 129] on button "Add Videos to Widget" at bounding box center [311, 131] width 200 height 32
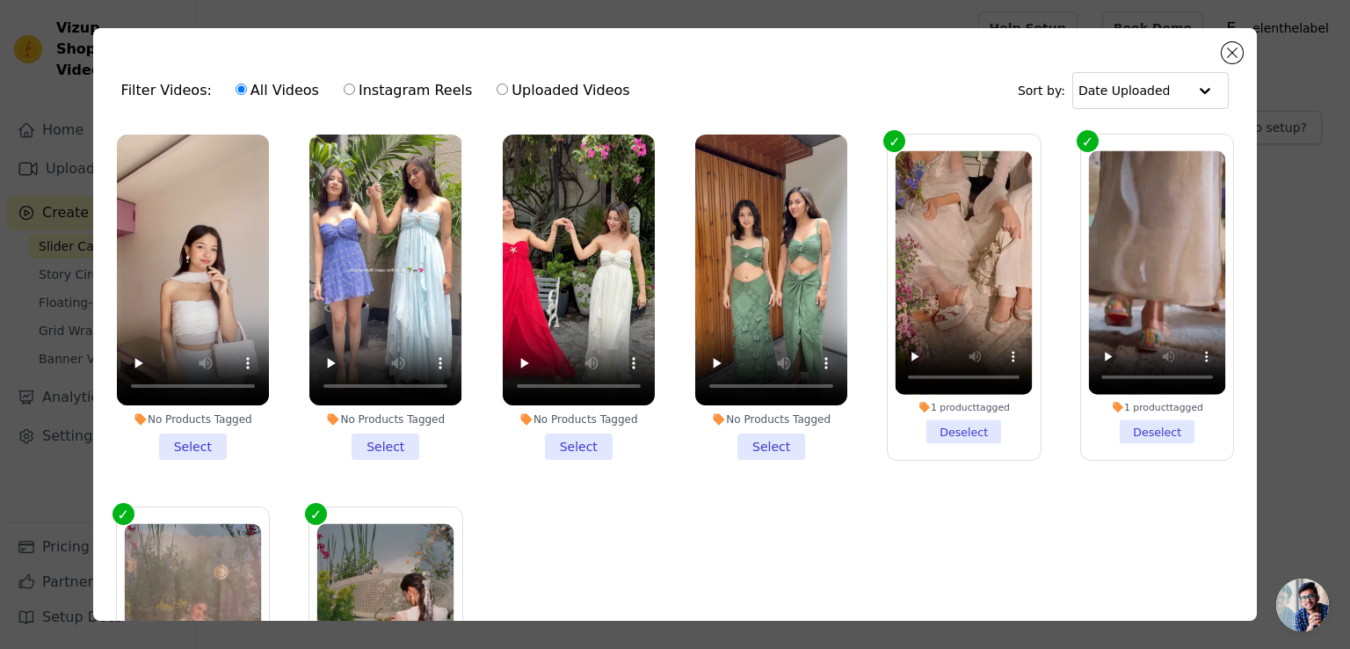
click at [192, 439] on li "No Products Tagged Select" at bounding box center [193, 296] width 152 height 325
click at [0, 0] on input "No Products Tagged Select" at bounding box center [0, 0] width 0 height 0
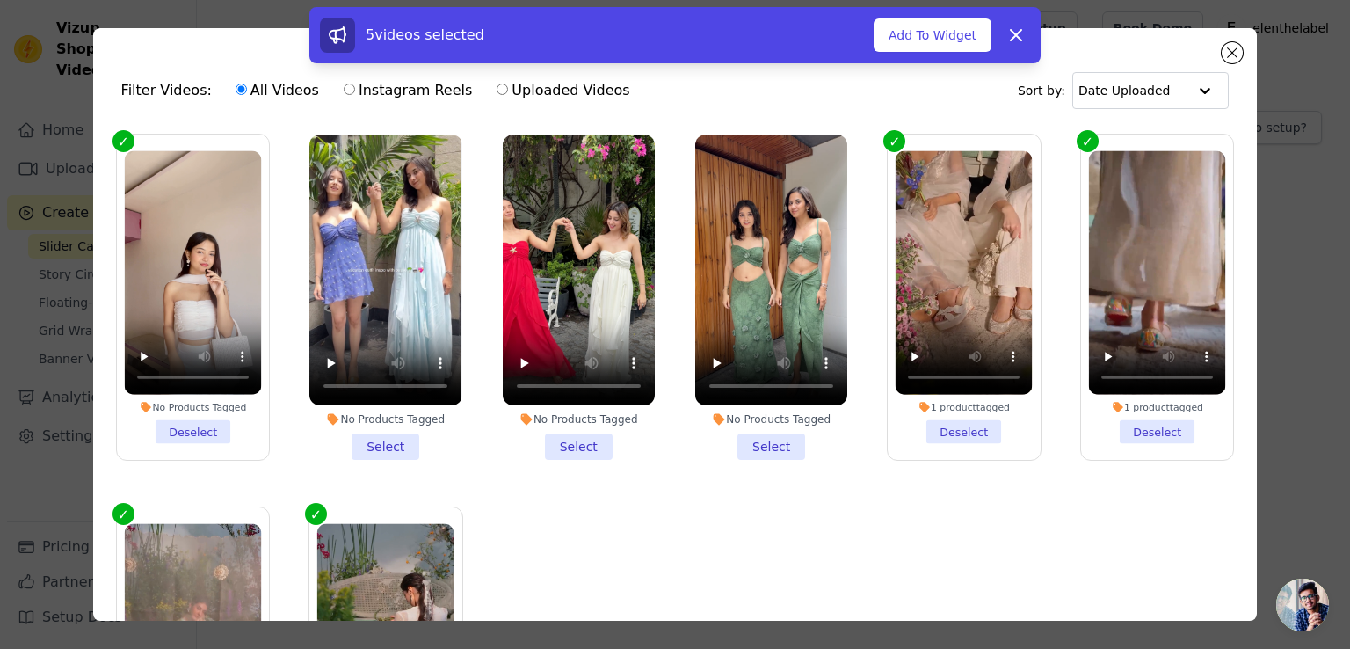
click at [385, 435] on li "No Products Tagged Select" at bounding box center [385, 296] width 152 height 325
click at [0, 0] on input "No Products Tagged Select" at bounding box center [0, 0] width 0 height 0
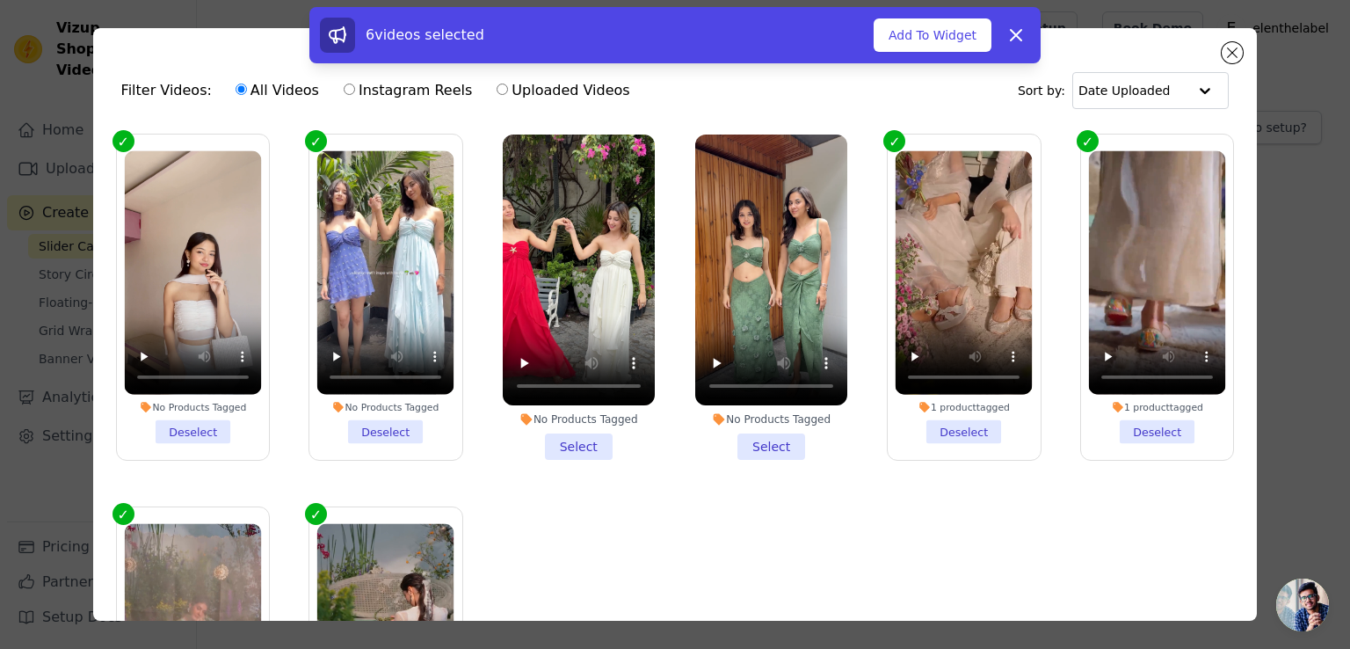
click at [577, 438] on li "No Products Tagged Select" at bounding box center [579, 296] width 152 height 325
click at [0, 0] on input "No Products Tagged Select" at bounding box center [0, 0] width 0 height 0
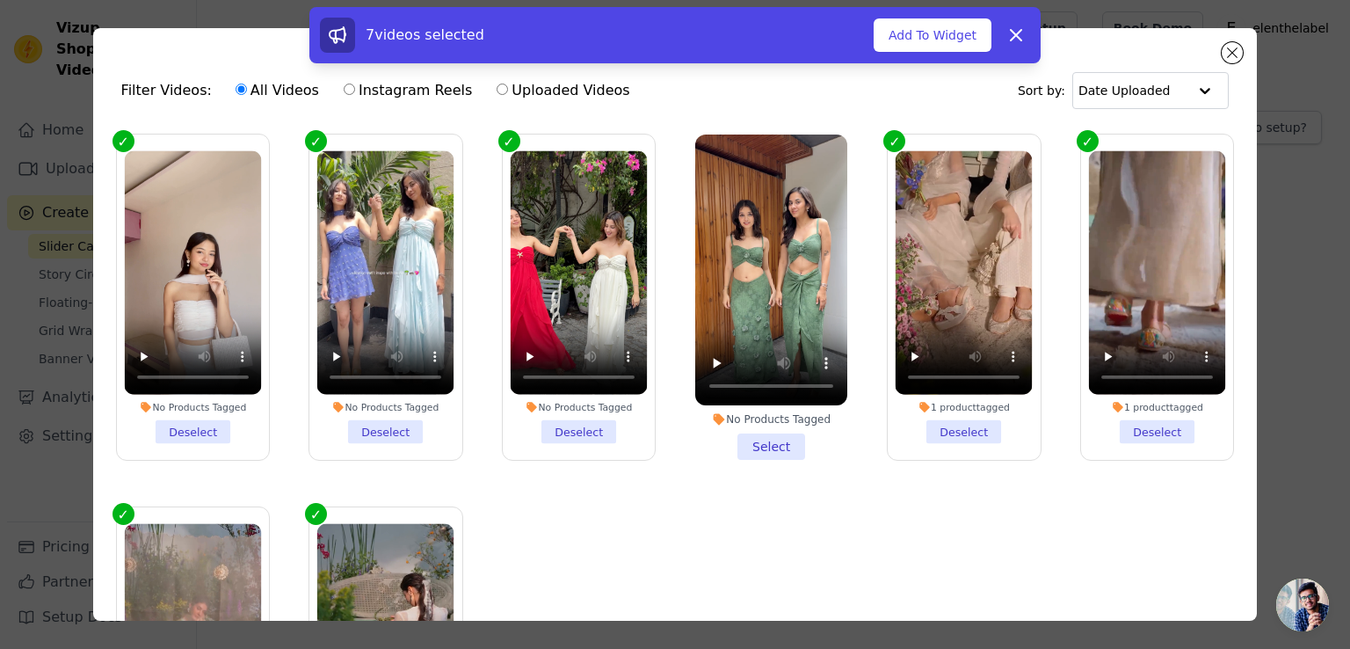
click at [761, 443] on li "No Products Tagged Select" at bounding box center [771, 296] width 152 height 325
click at [0, 0] on input "No Products Tagged Select" at bounding box center [0, 0] width 0 height 0
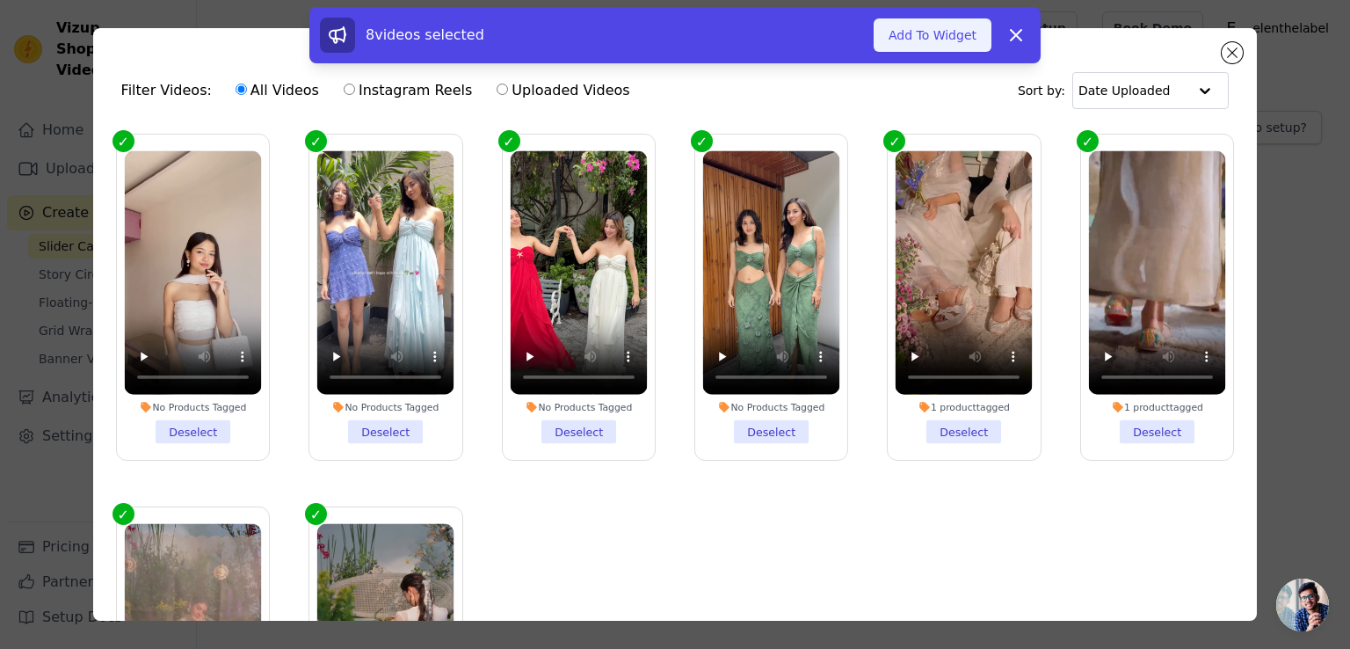
click at [949, 30] on button "Add To Widget" at bounding box center [933, 34] width 118 height 33
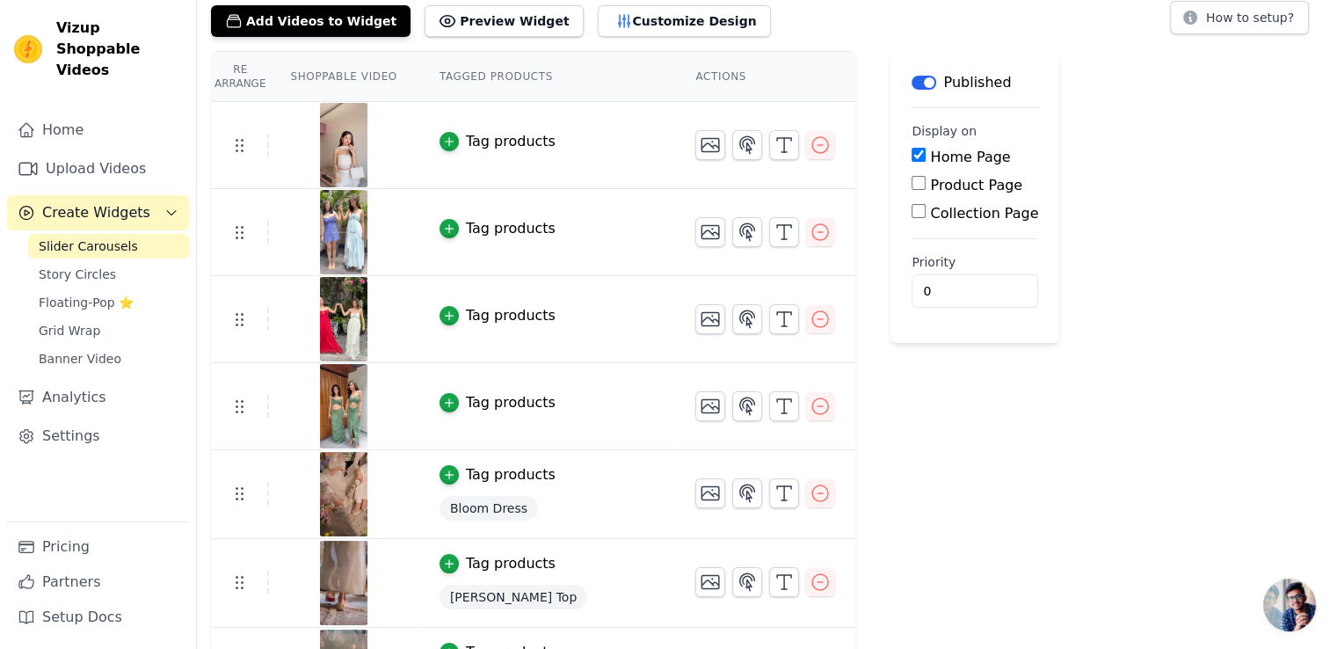
scroll to position [88, 0]
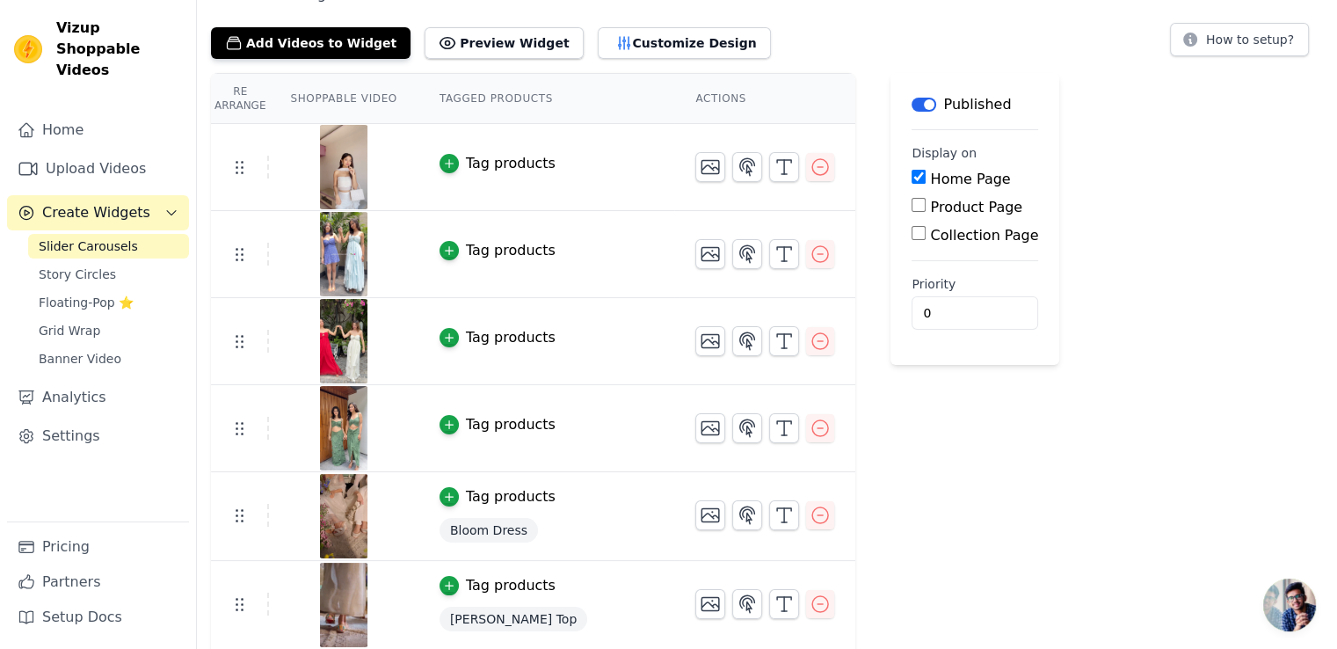
click at [486, 156] on div "Tag products" at bounding box center [511, 163] width 90 height 21
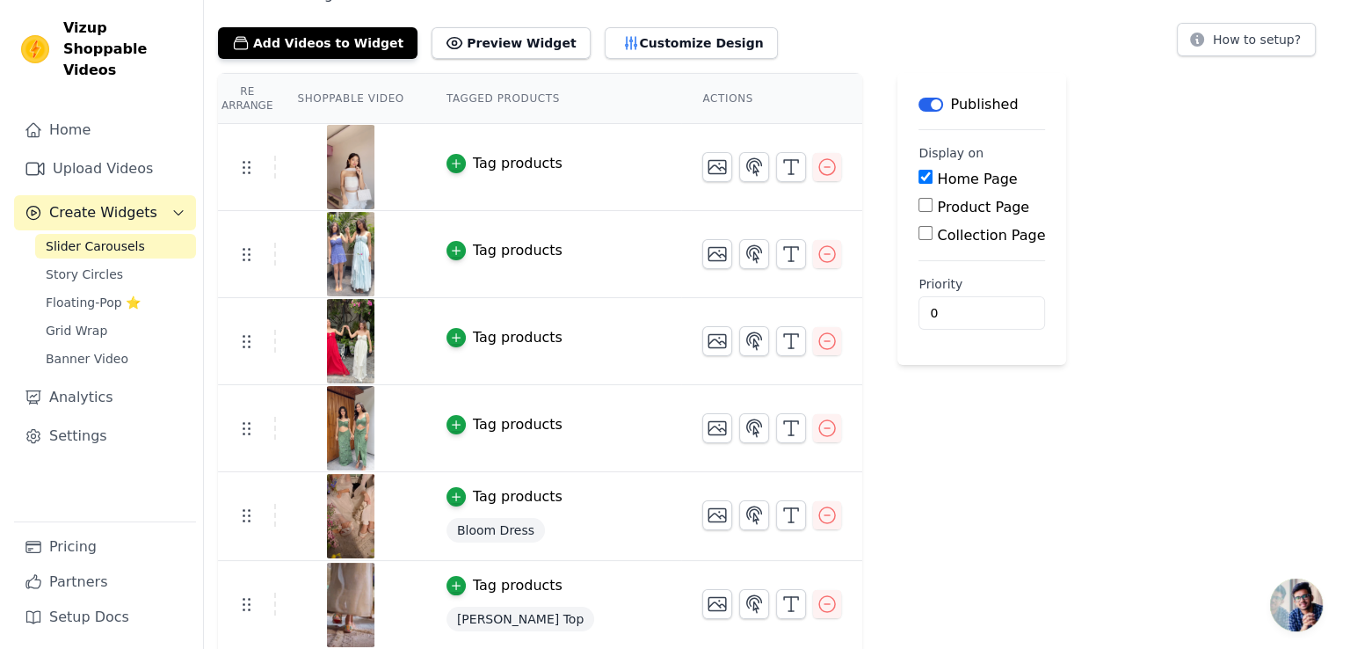
scroll to position [0, 0]
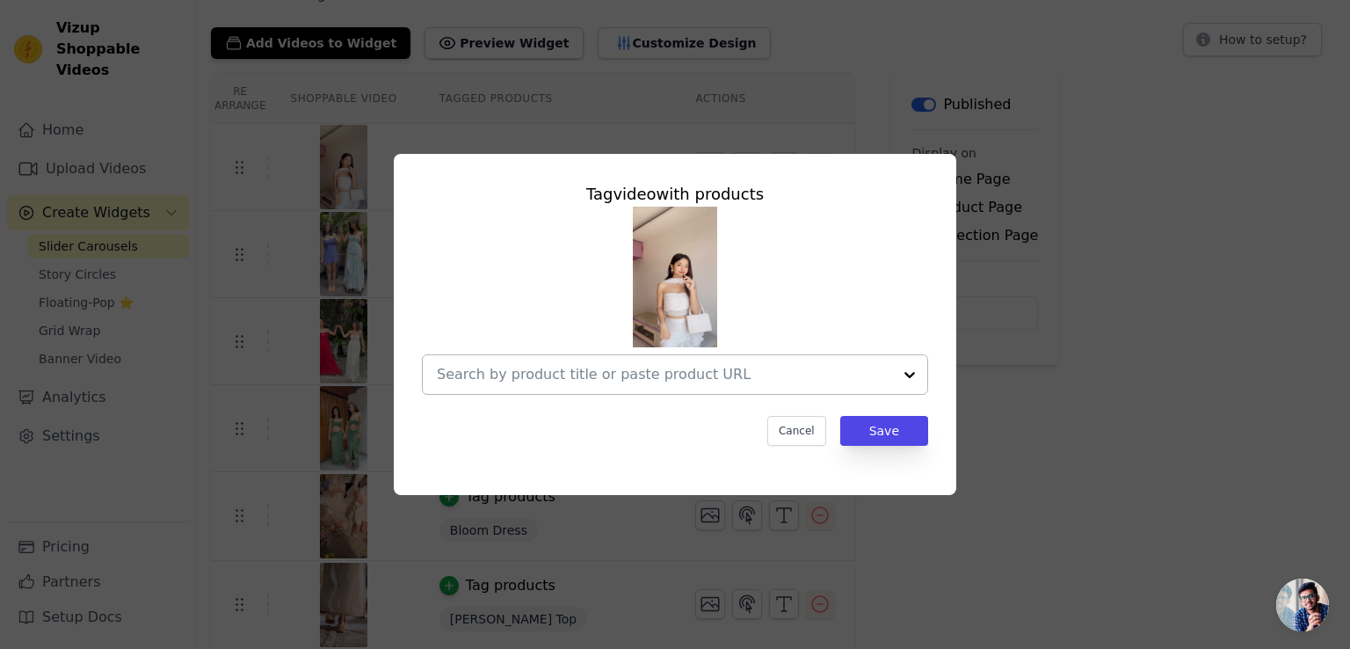
click at [911, 377] on div at bounding box center [909, 374] width 35 height 39
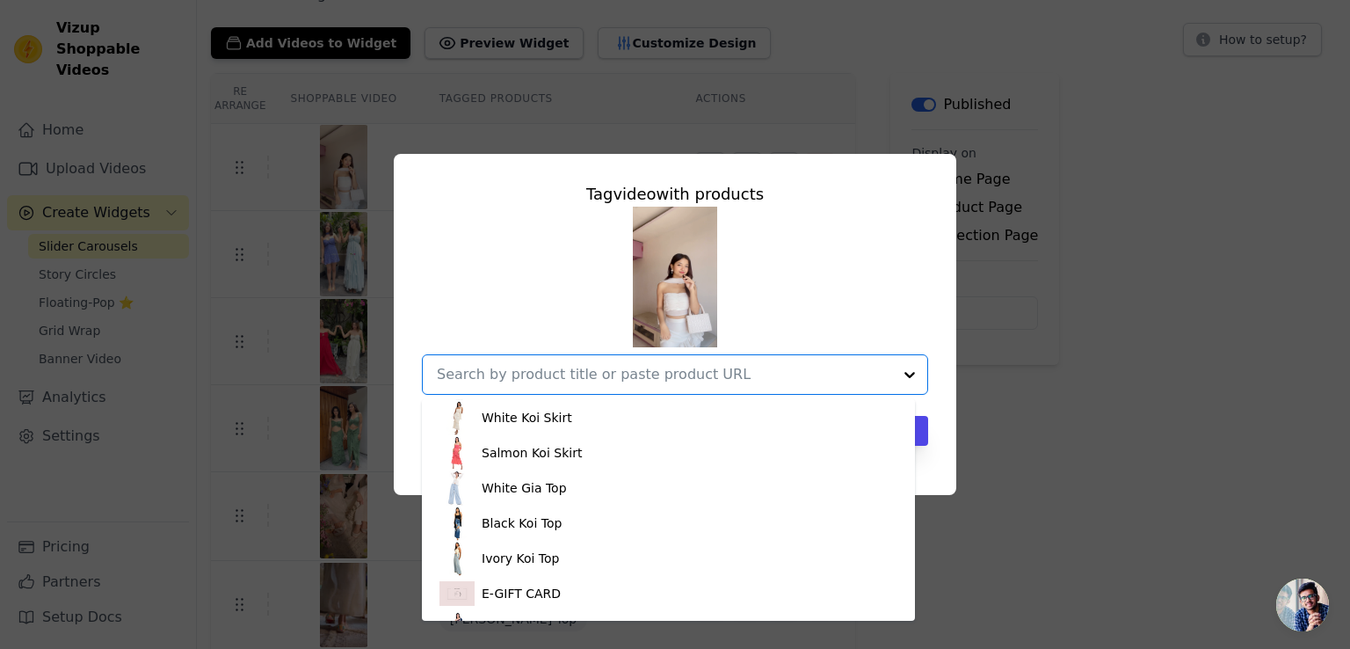
scroll to position [176, 0]
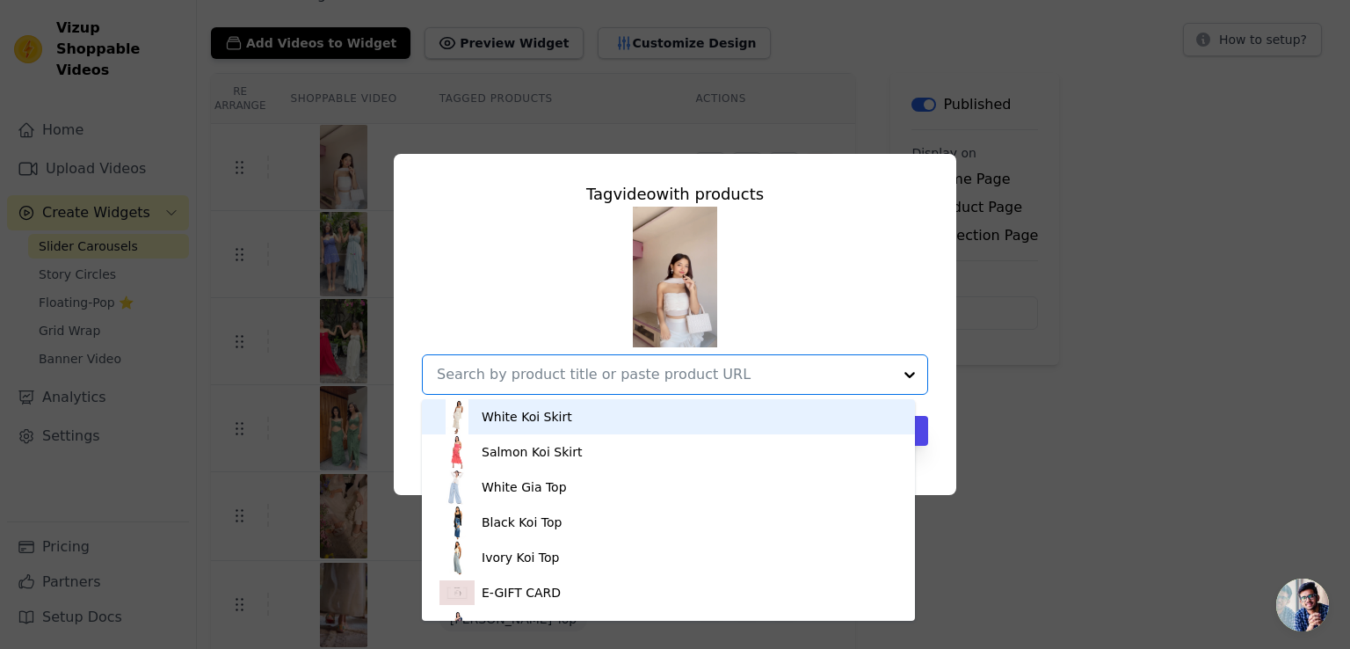
click at [556, 420] on div "White Koi Skirt" at bounding box center [527, 417] width 91 height 18
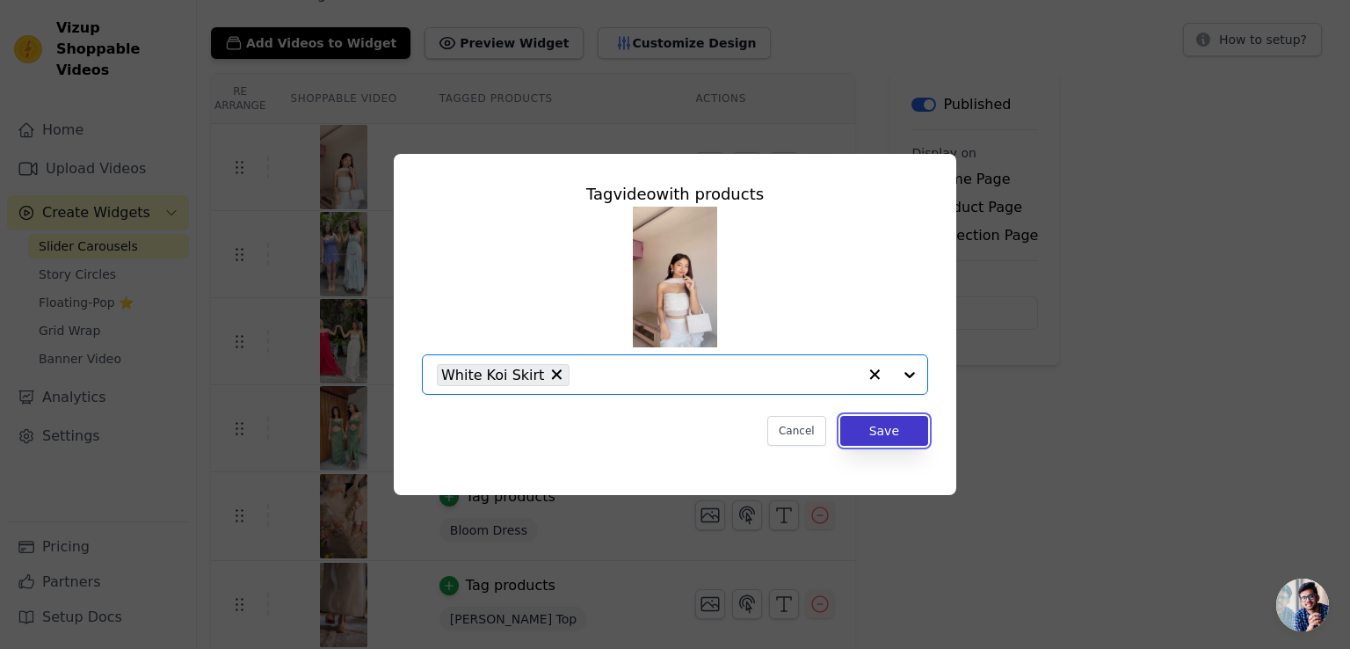
click at [895, 435] on button "Save" at bounding box center [884, 431] width 88 height 30
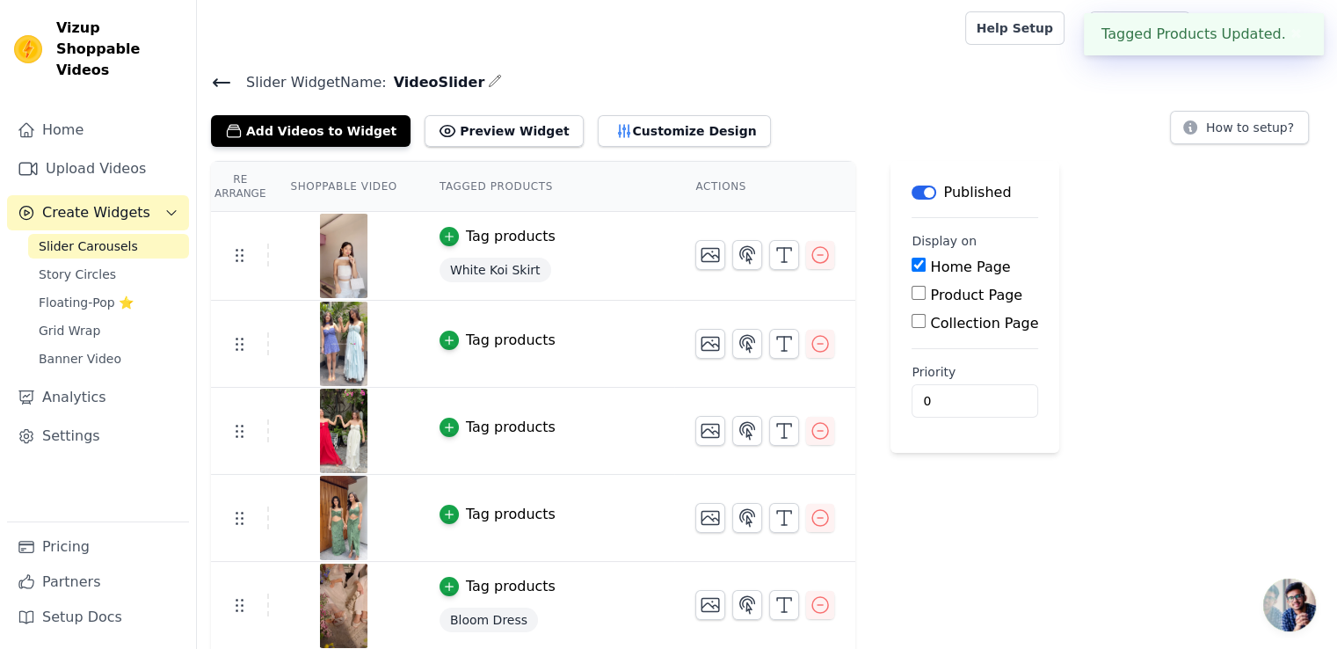
click at [486, 345] on div "Tag products" at bounding box center [511, 340] width 90 height 21
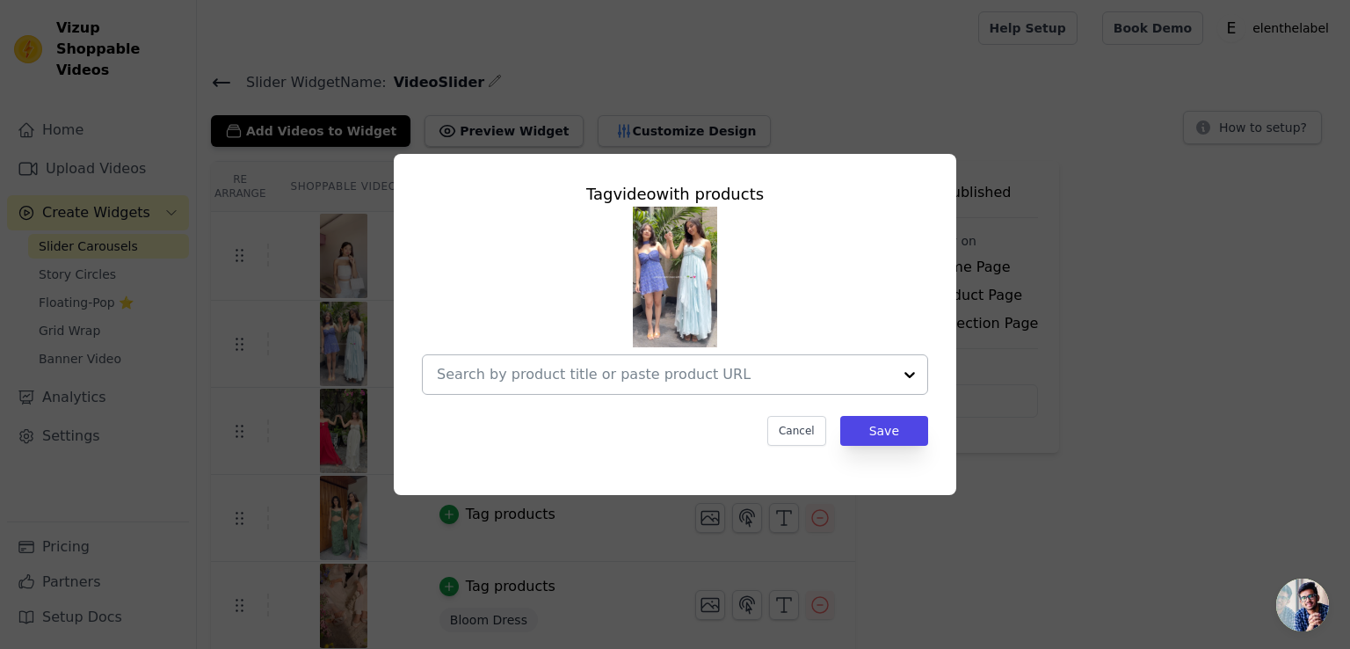
click at [911, 374] on div at bounding box center [909, 374] width 35 height 39
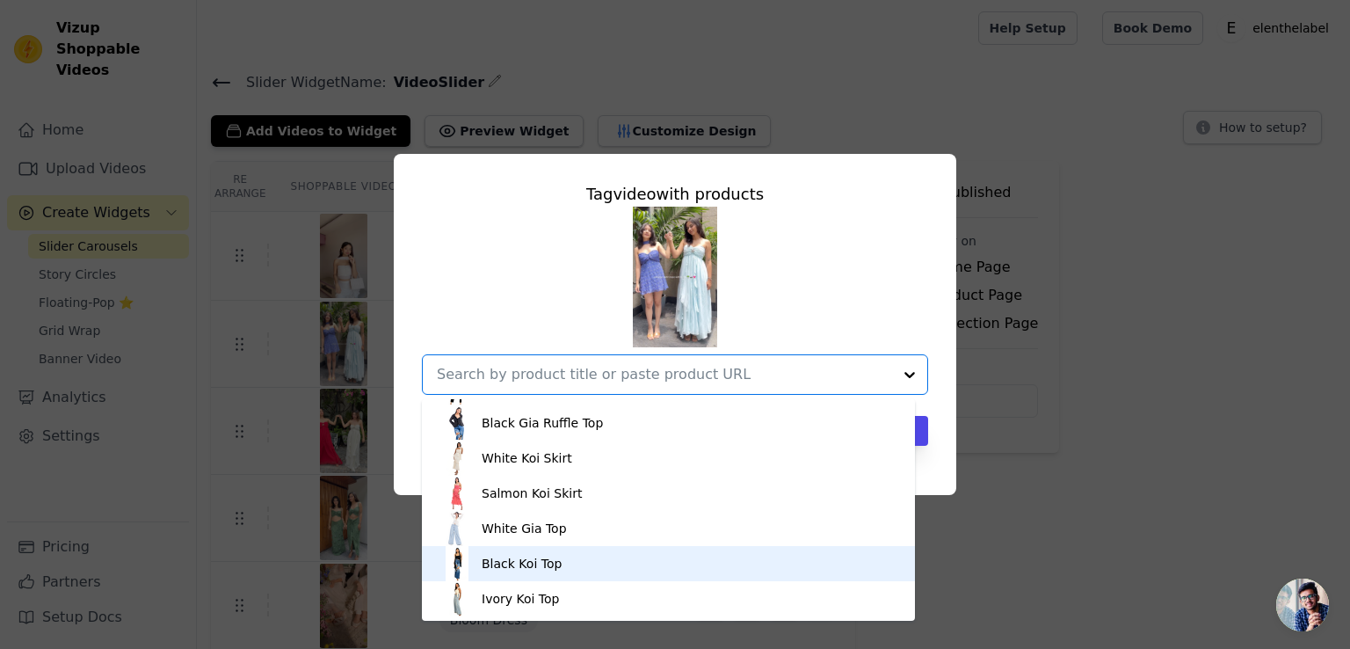
scroll to position [0, 0]
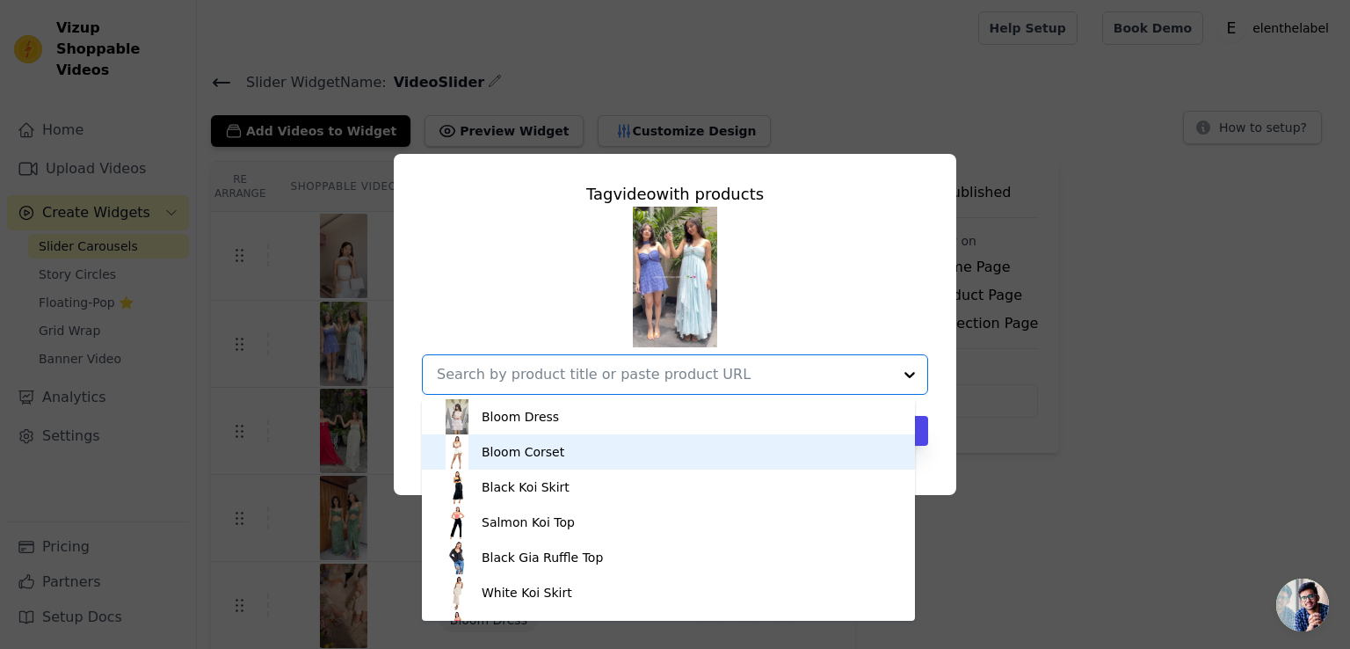
click at [1066, 435] on div "Tag video with products Bloom Dress Bloom Corset Black Koi Skirt Salmon Koi Top…" at bounding box center [675, 324] width 1294 height 397
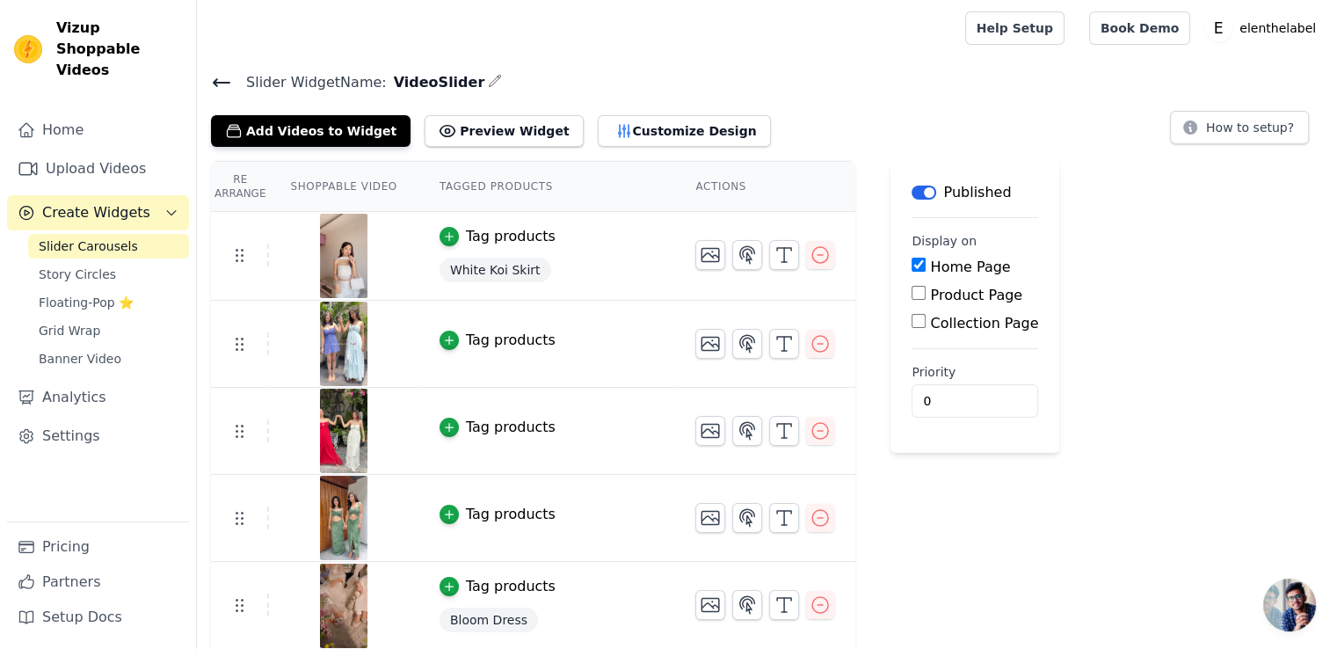
click at [469, 429] on div "Tag products" at bounding box center [511, 427] width 90 height 21
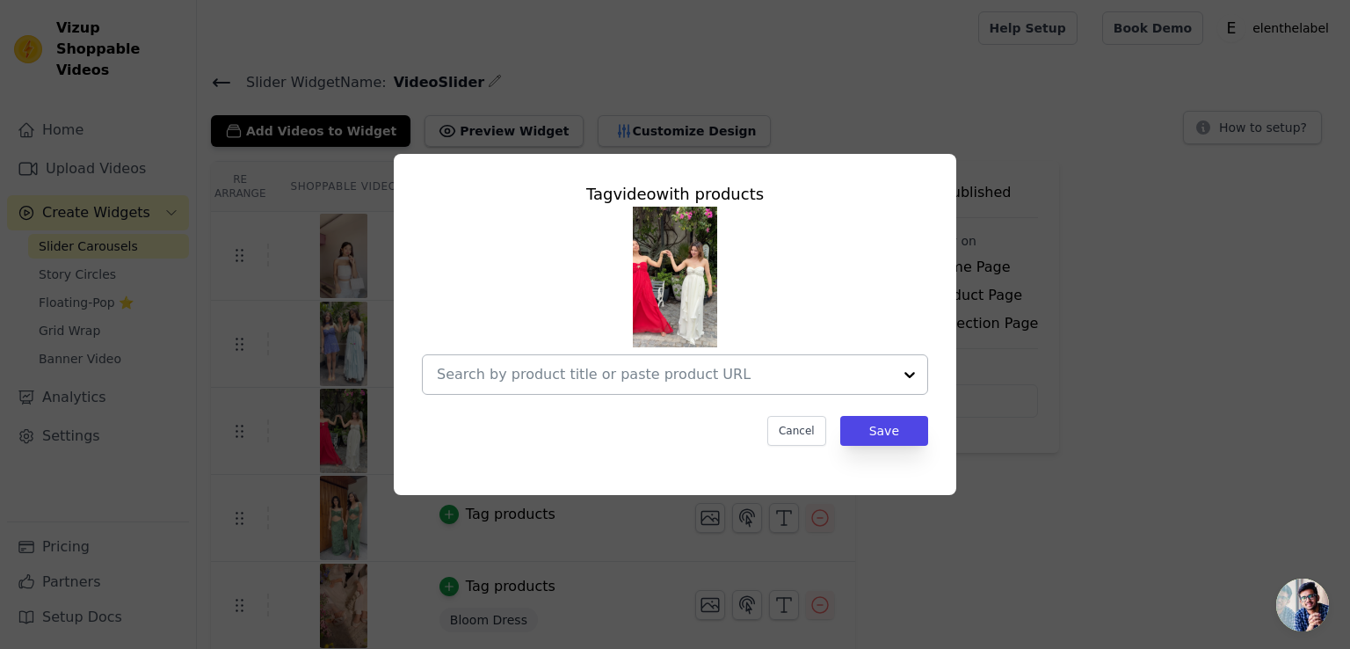
click at [913, 377] on div at bounding box center [909, 374] width 35 height 39
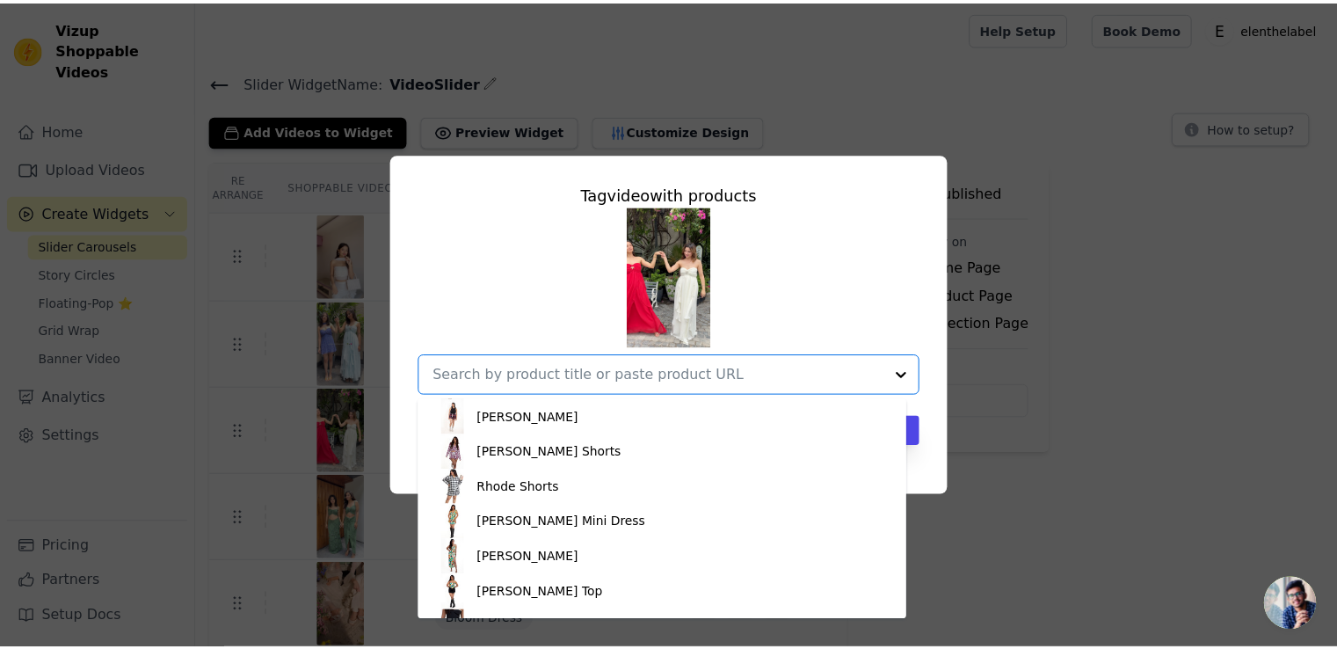
scroll to position [3299, 0]
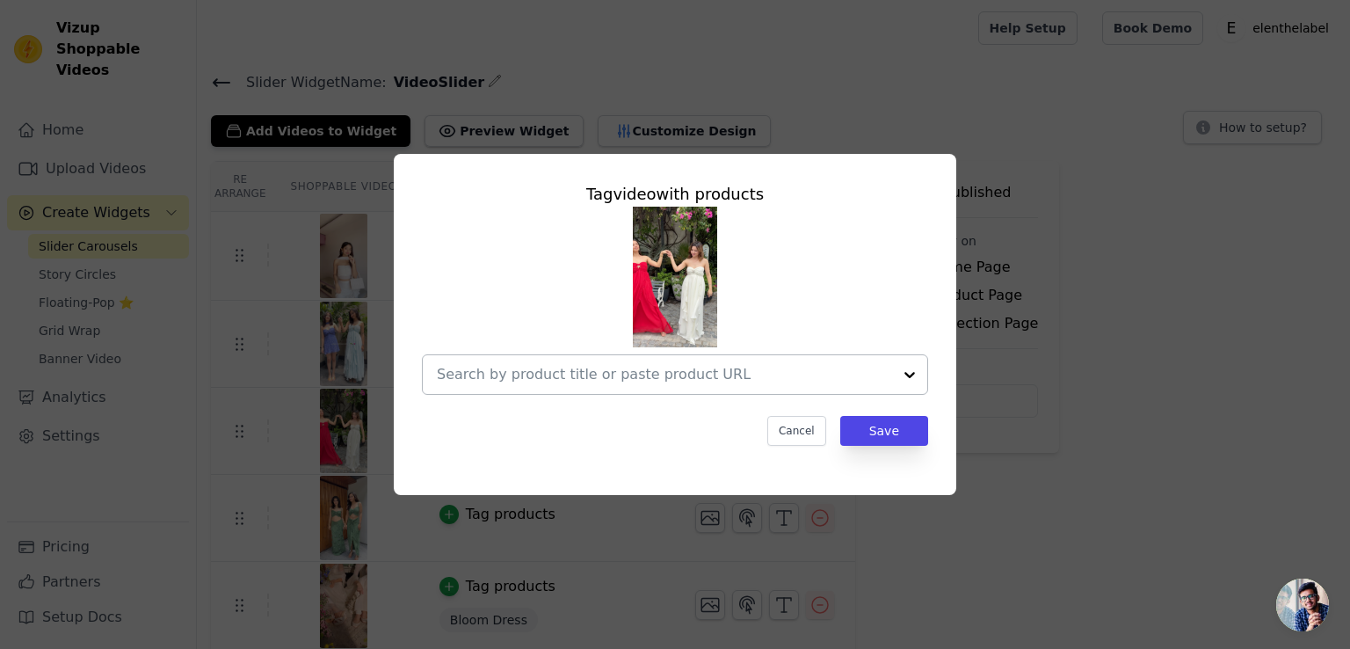
click at [575, 363] on div at bounding box center [664, 374] width 455 height 39
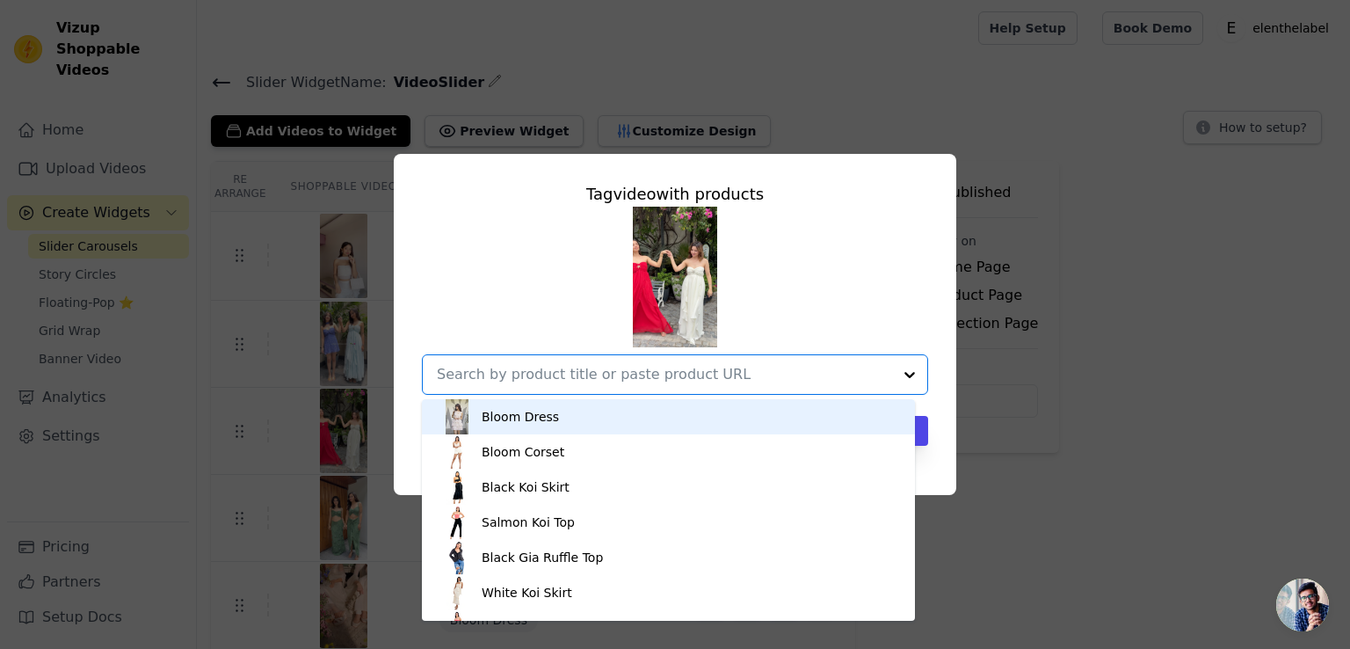
paste input "White Mimosa Maxi"
type input "White Mimosa Maxi"
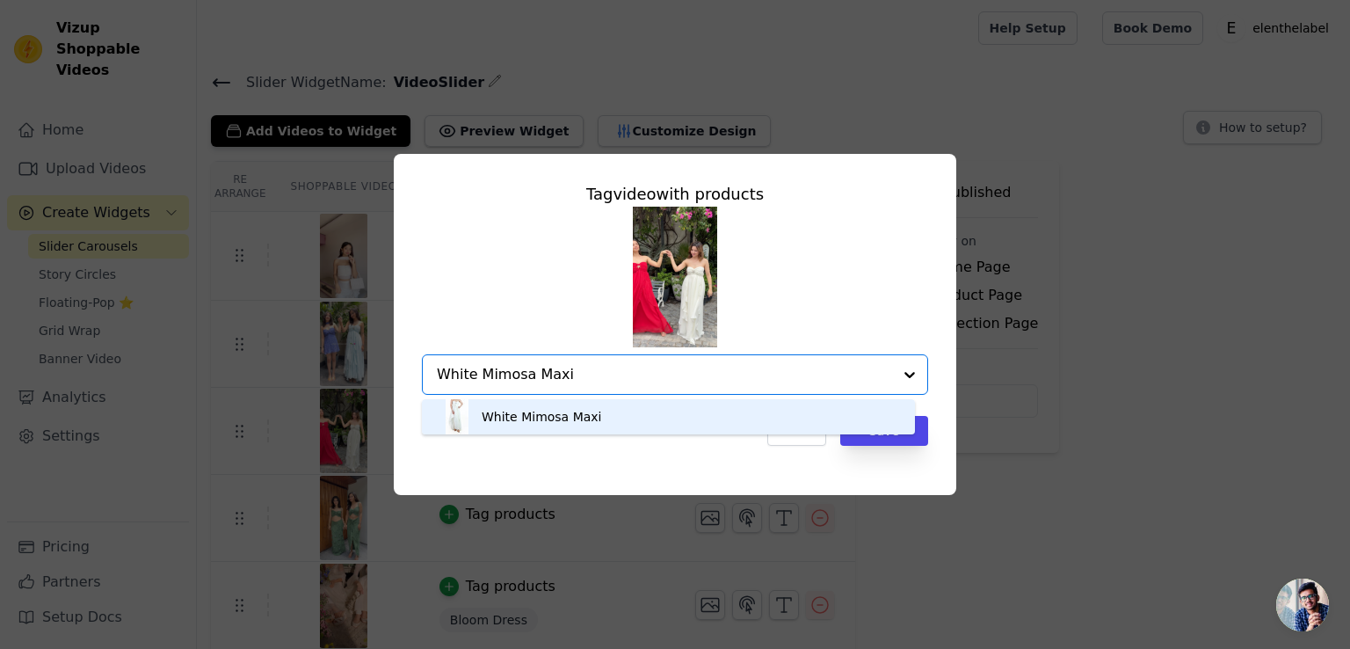
click at [602, 417] on div "White Mimosa Maxi" at bounding box center [668, 416] width 458 height 35
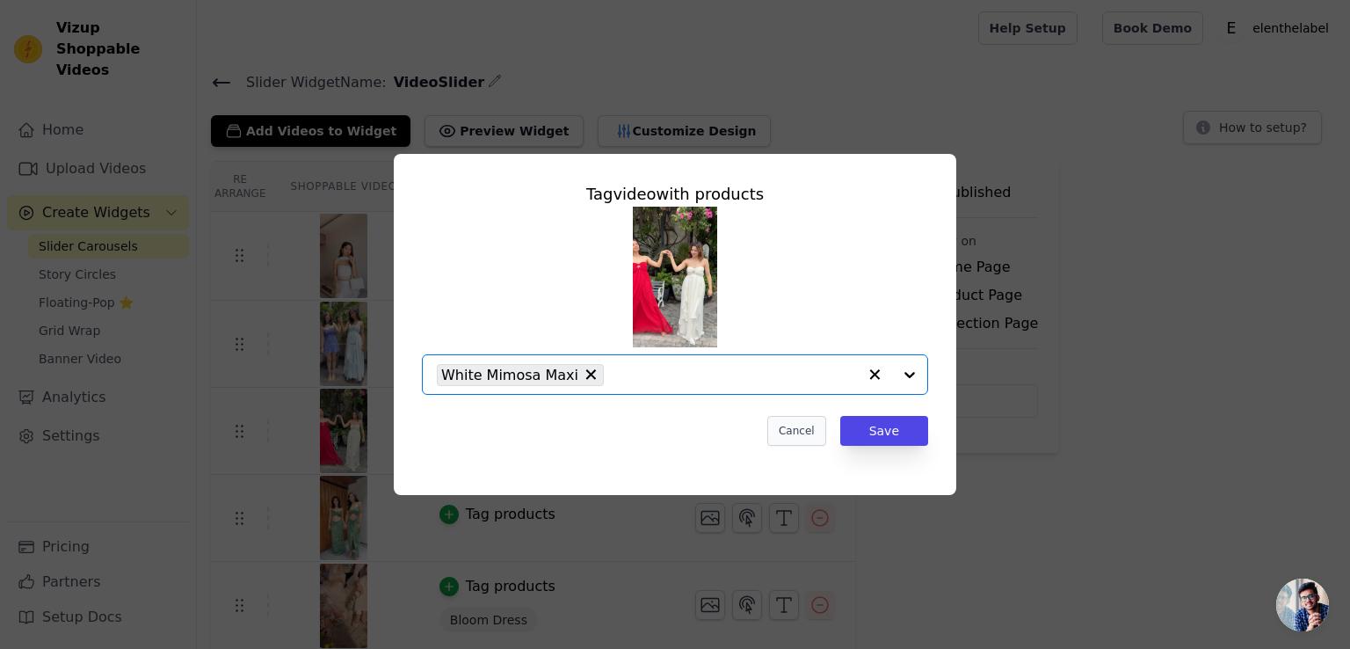
paste input "Red Mimosa Maxi"
type input "Red Mimosa Maxi"
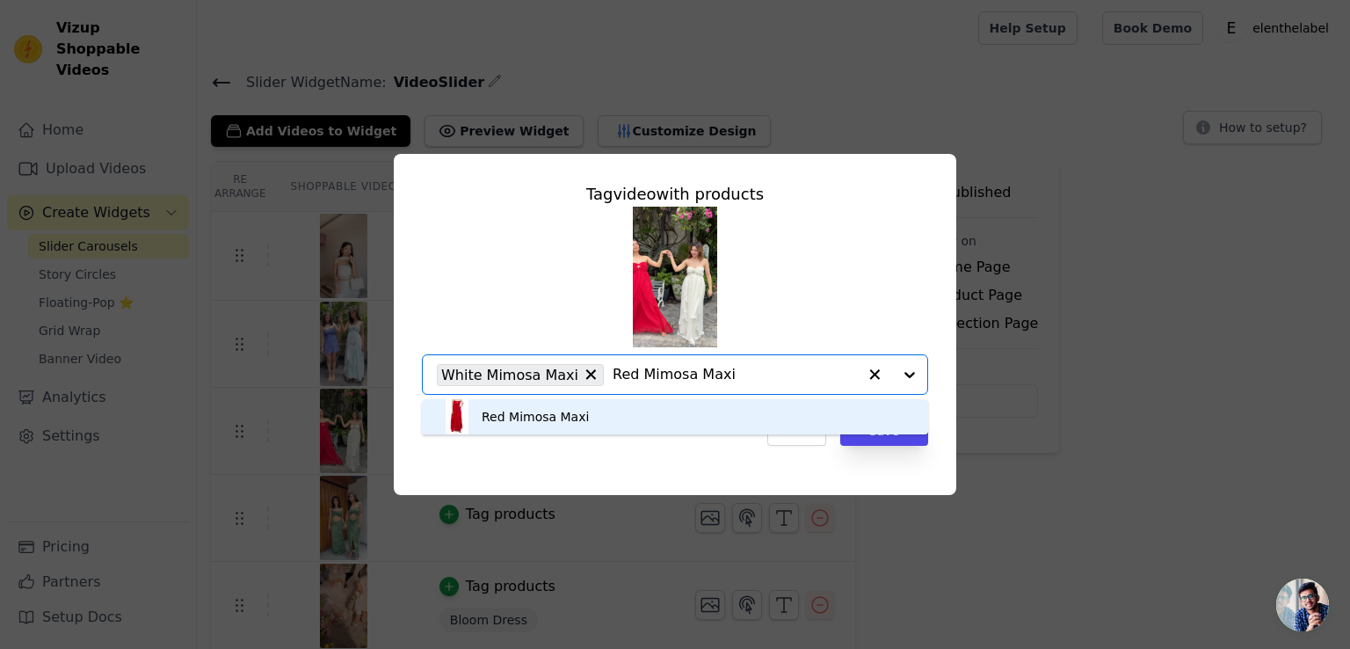
click at [659, 412] on div "Red Mimosa Maxi" at bounding box center [674, 416] width 471 height 35
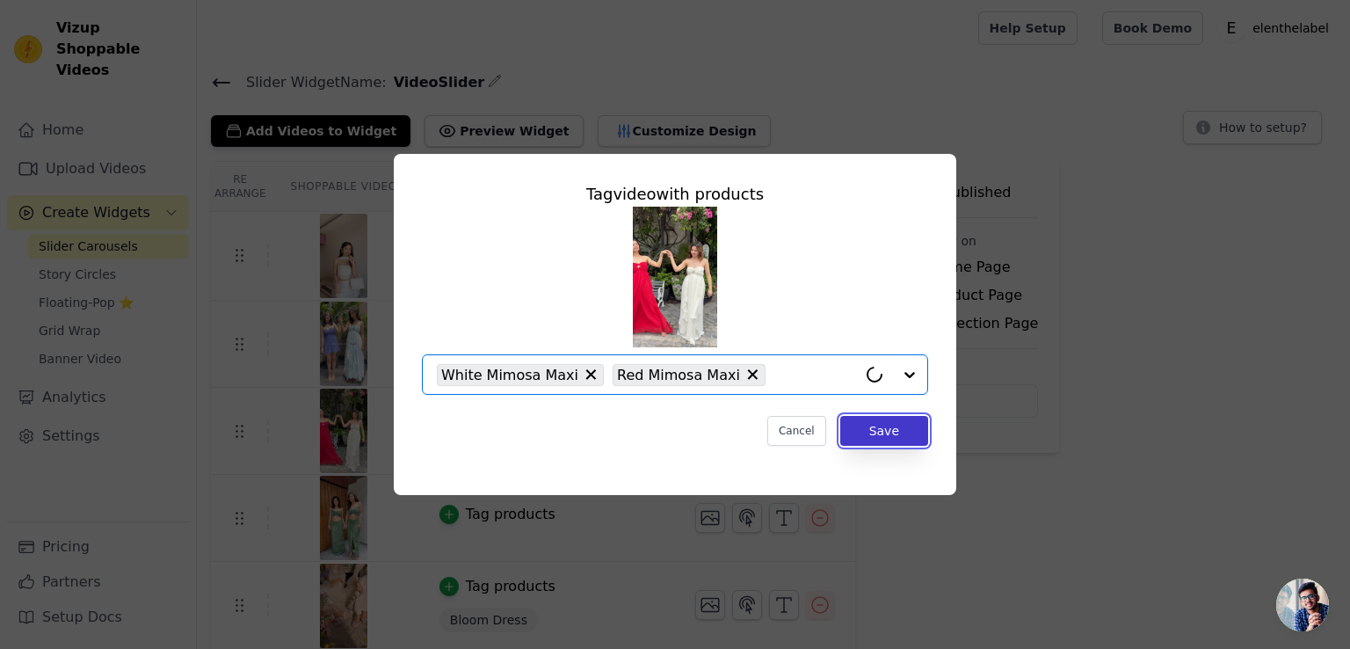
click at [877, 434] on button "Save" at bounding box center [884, 431] width 88 height 30
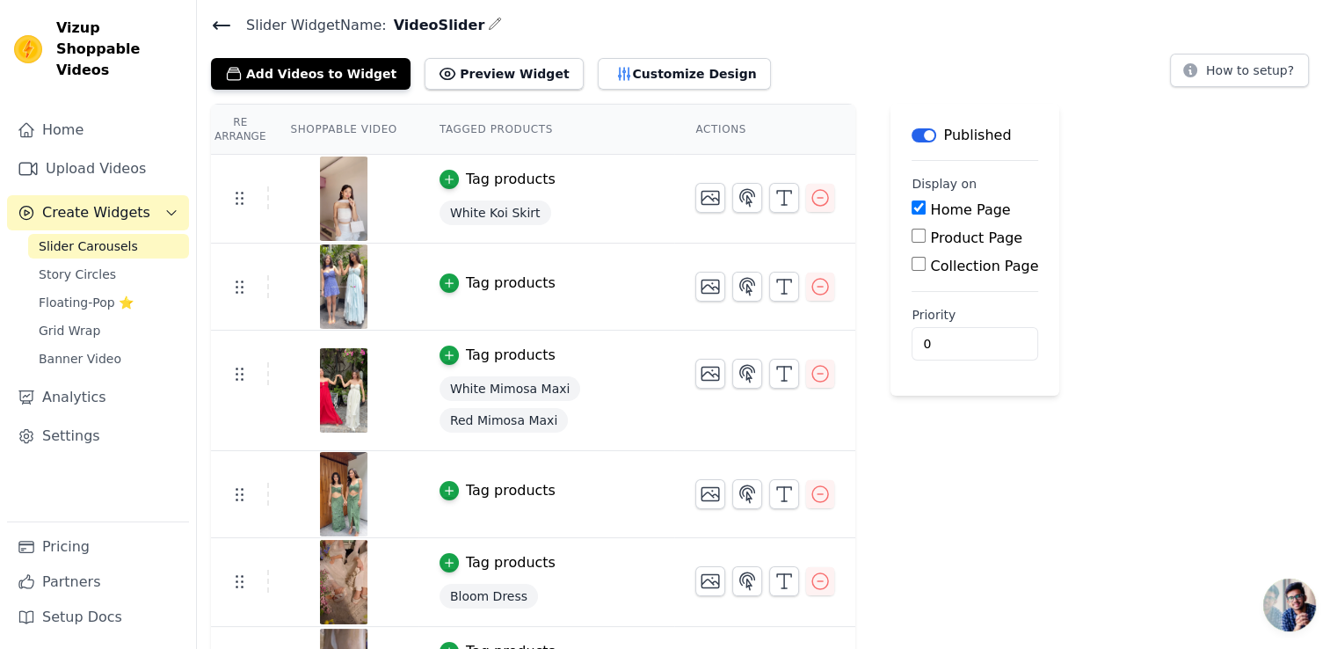
scroll to position [88, 0]
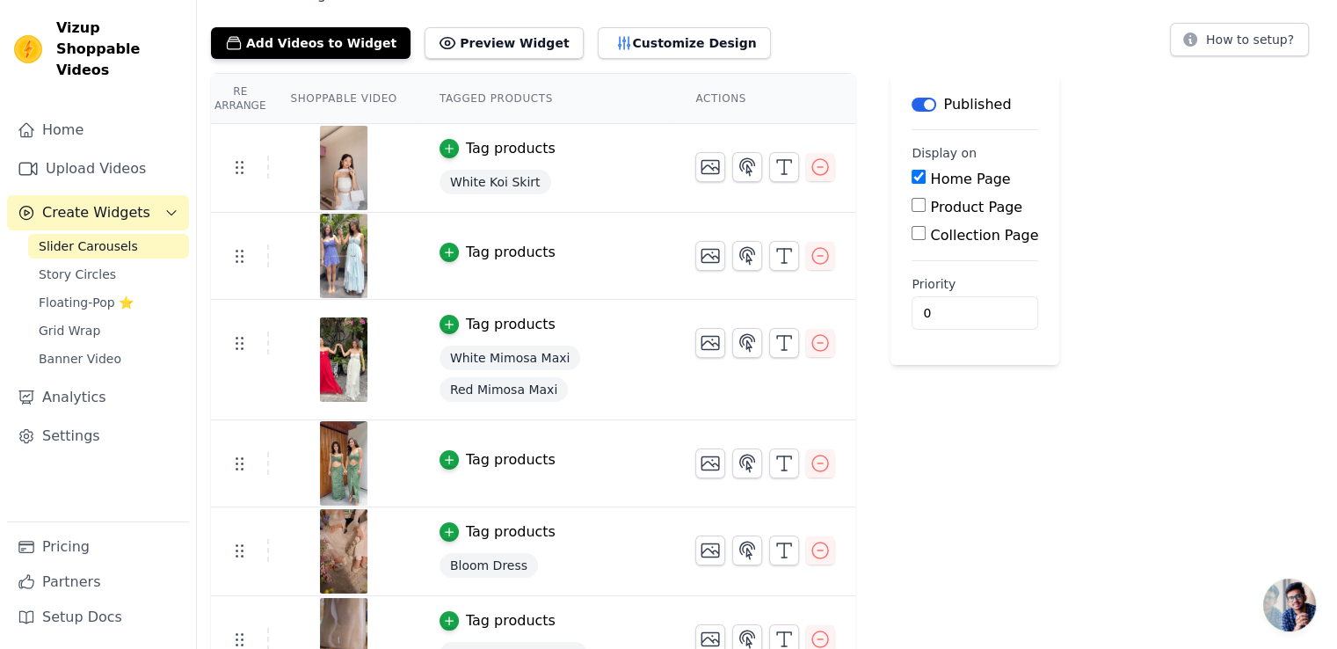
click at [504, 457] on div "Tag products" at bounding box center [511, 459] width 90 height 21
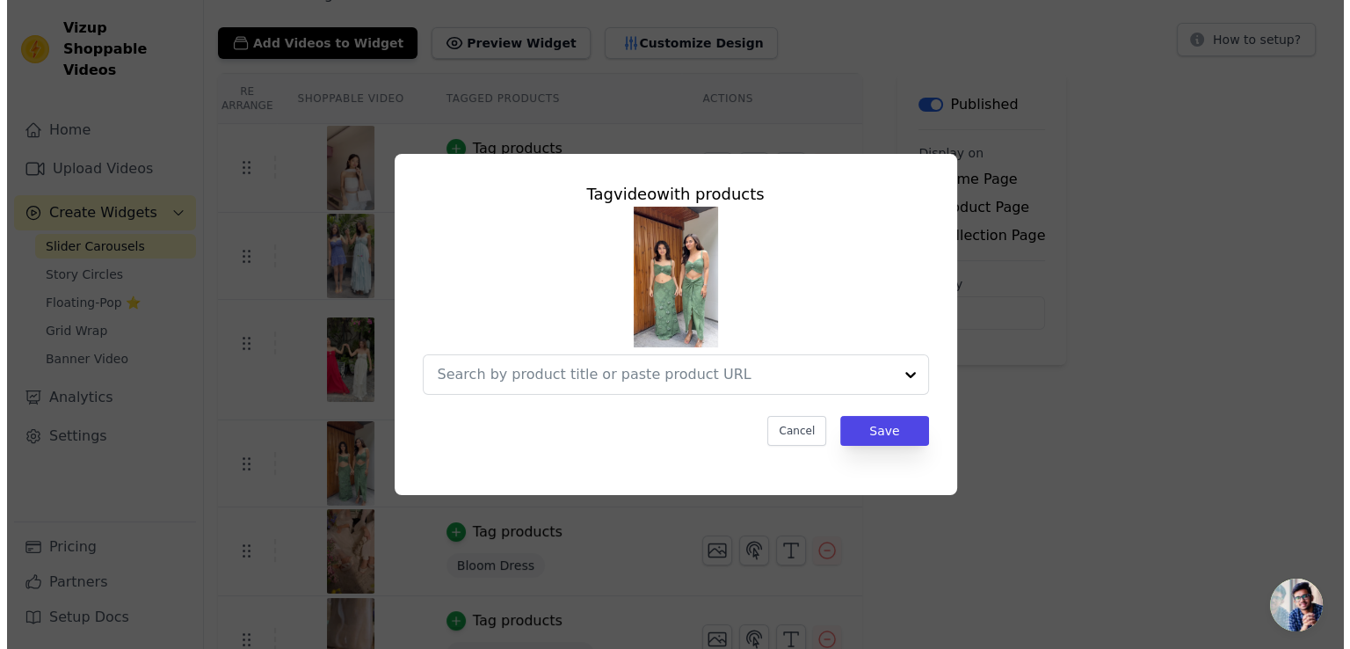
scroll to position [0, 0]
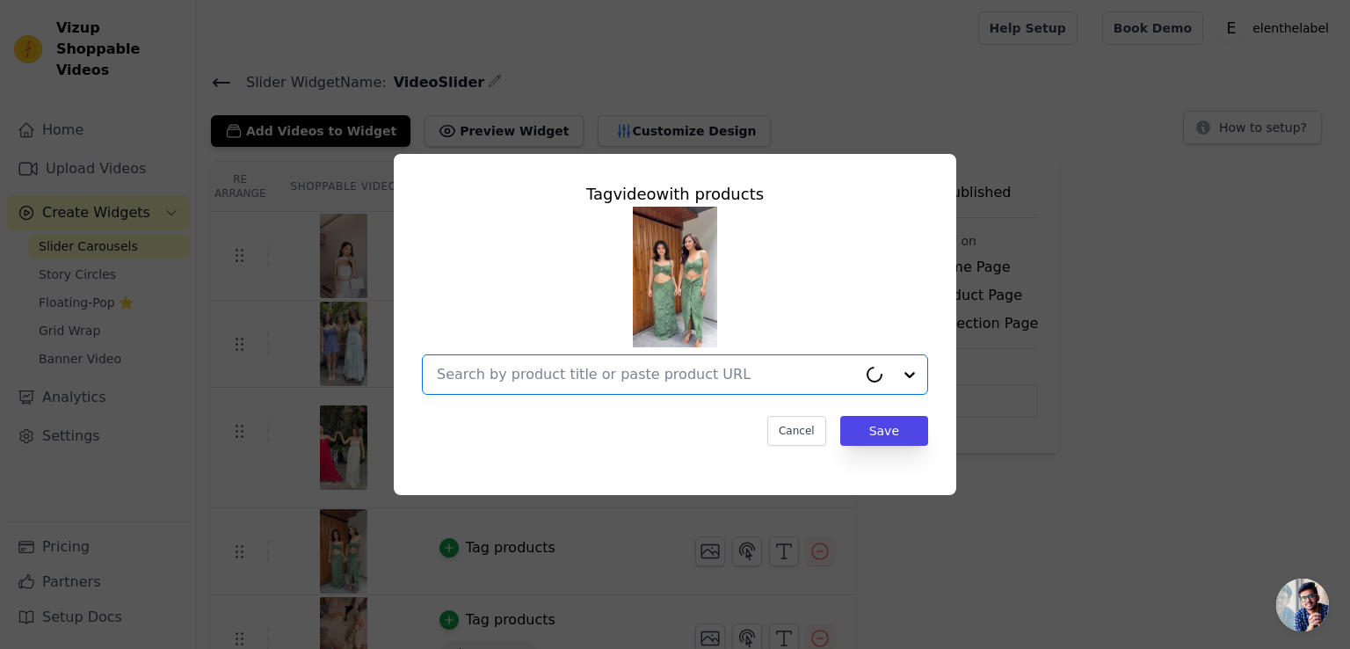
click at [542, 377] on input "text" at bounding box center [647, 374] width 420 height 21
paste input "Madonna Rosette Maxi"
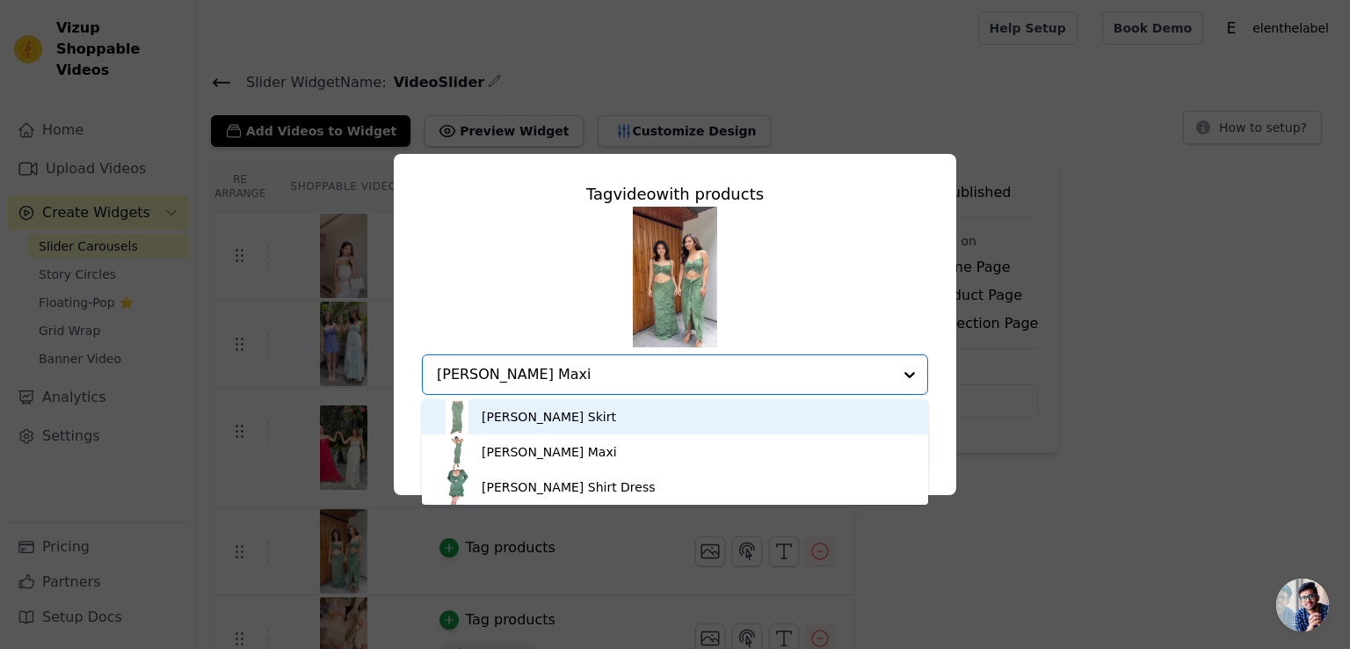
type input "Madonna Rosette Maxi"
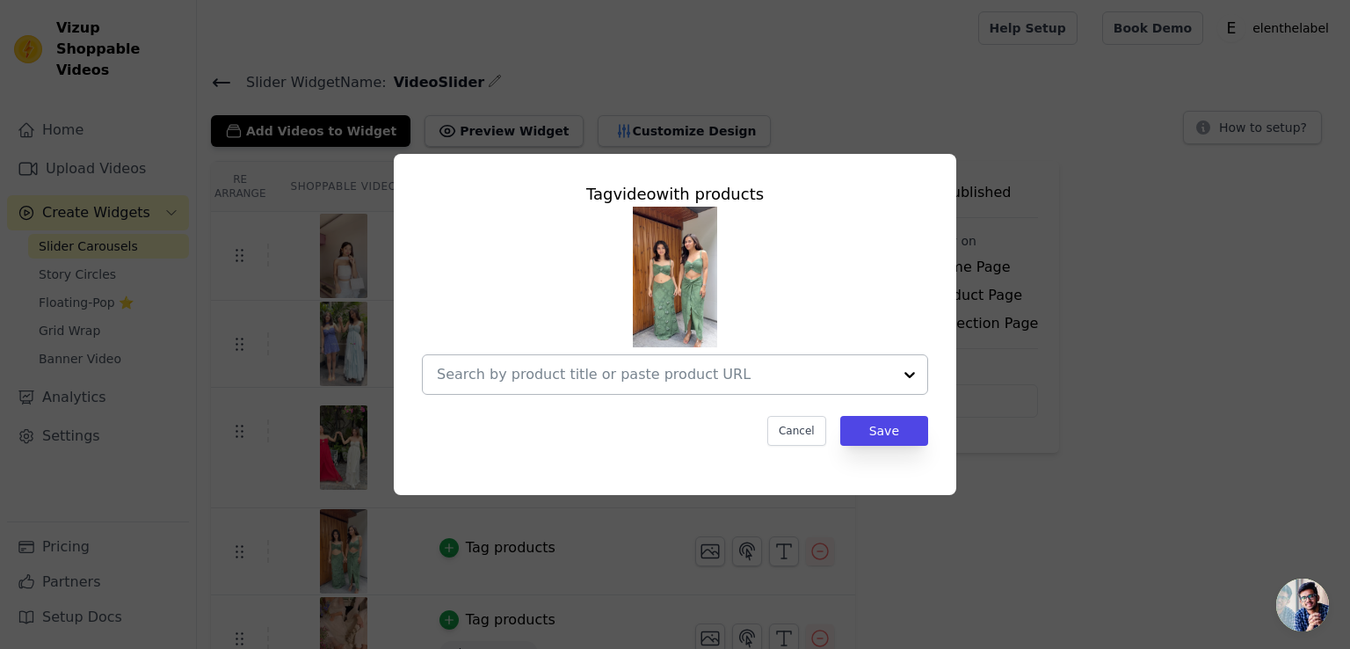
click at [537, 373] on input "text" at bounding box center [664, 374] width 455 height 21
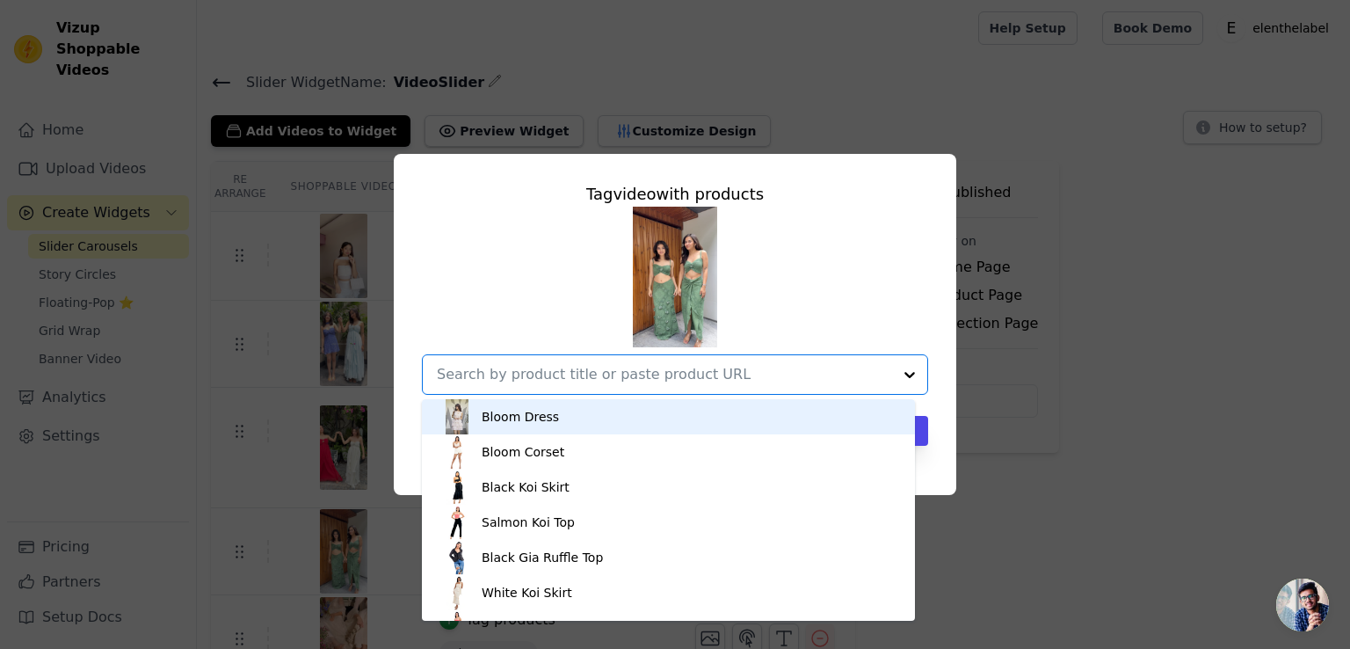
paste input "[PERSON_NAME] Top"
type input "[PERSON_NAME] Top"
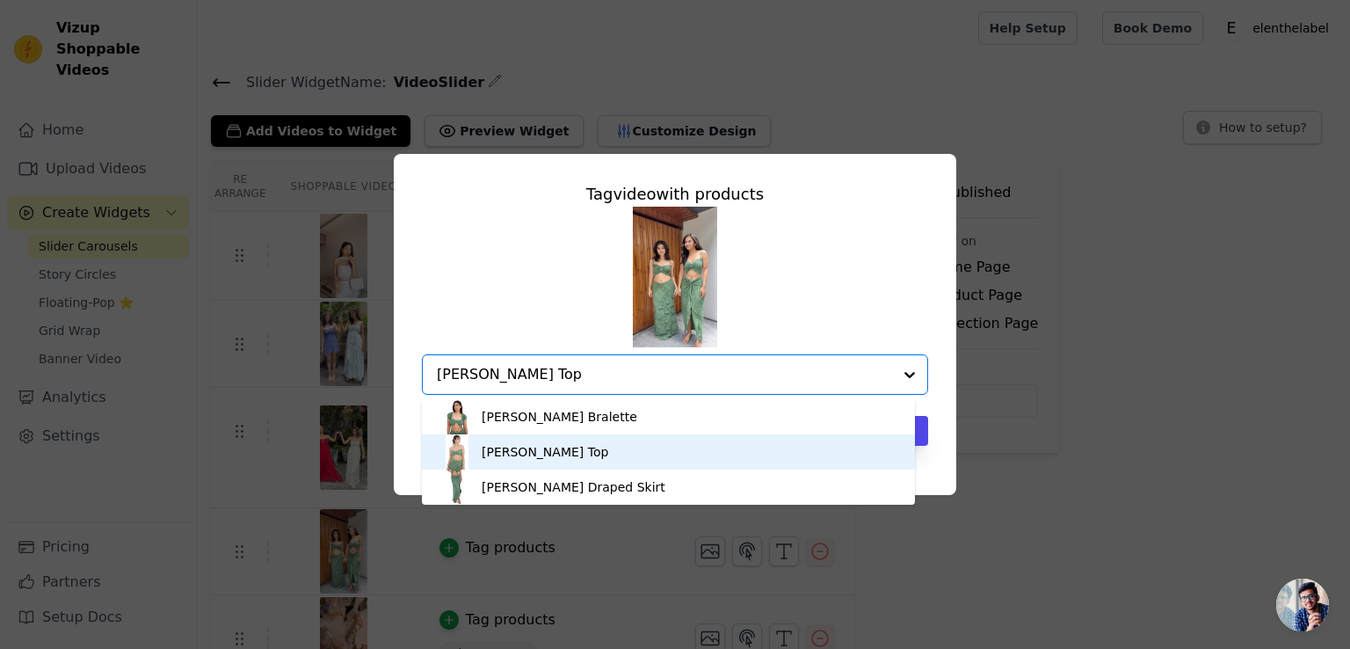
click at [645, 450] on div "[PERSON_NAME] Top" at bounding box center [668, 451] width 458 height 35
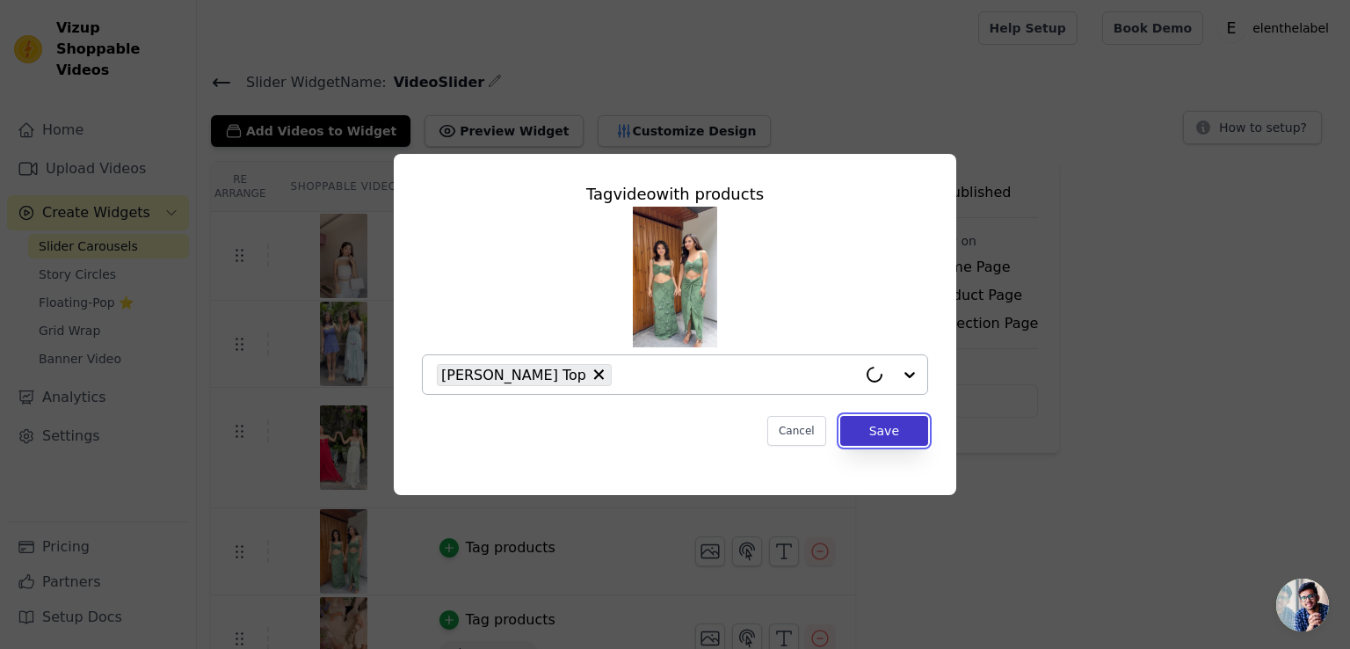
click at [888, 424] on button "Save" at bounding box center [884, 431] width 88 height 30
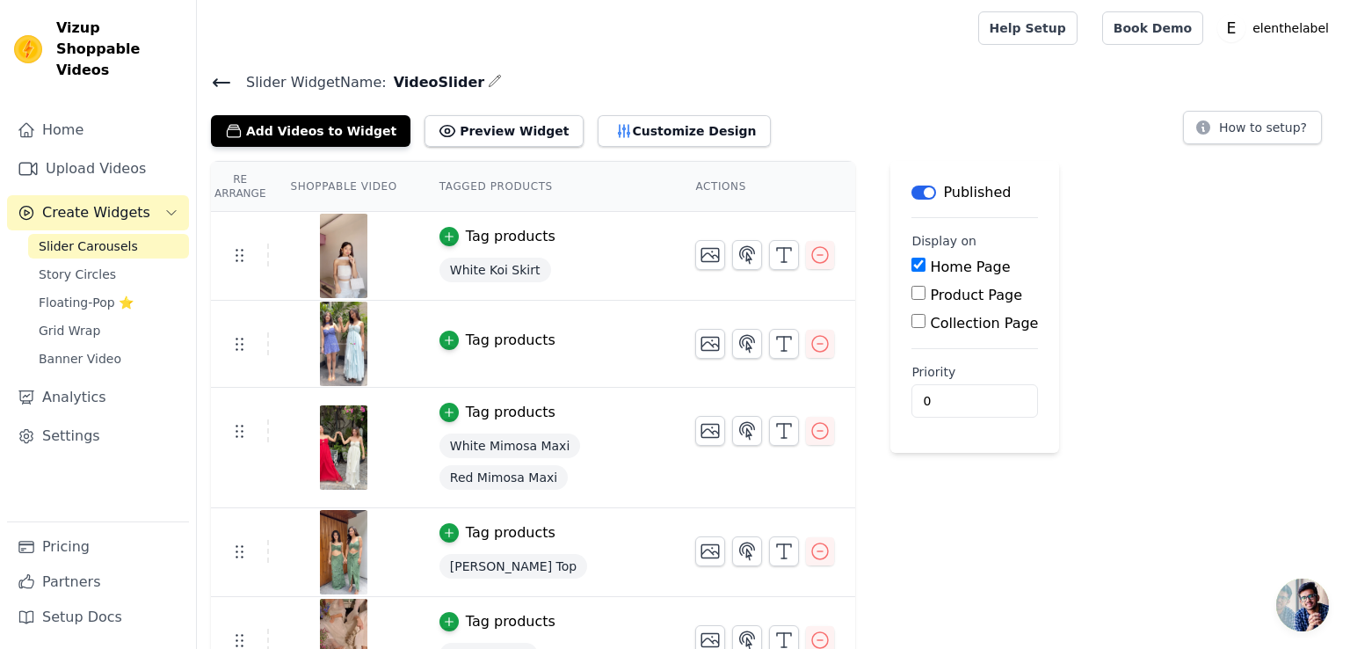
click at [1059, 278] on div "Re Arrange Shoppable Video Tagged Products Actions Tag products White Koi Skirt…" at bounding box center [773, 556] width 1153 height 791
click at [652, 124] on button "Customize Design" at bounding box center [684, 131] width 173 height 32
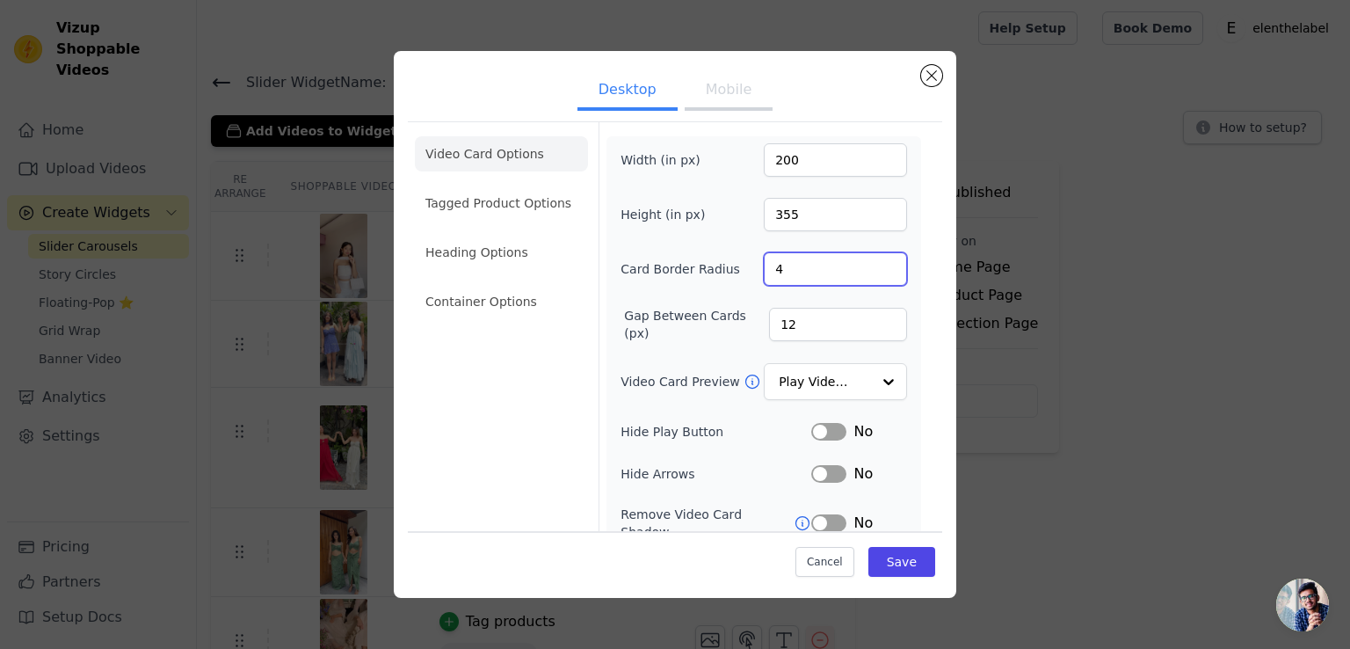
click at [777, 270] on input "4" at bounding box center [835, 268] width 143 height 33
drag, startPoint x: 777, startPoint y: 270, endPoint x: 756, endPoint y: 263, distance: 22.2
click at [764, 263] on input "4" at bounding box center [835, 268] width 143 height 33
click at [875, 272] on input "3" at bounding box center [835, 268] width 143 height 33
click at [872, 260] on input "4" at bounding box center [835, 268] width 143 height 33
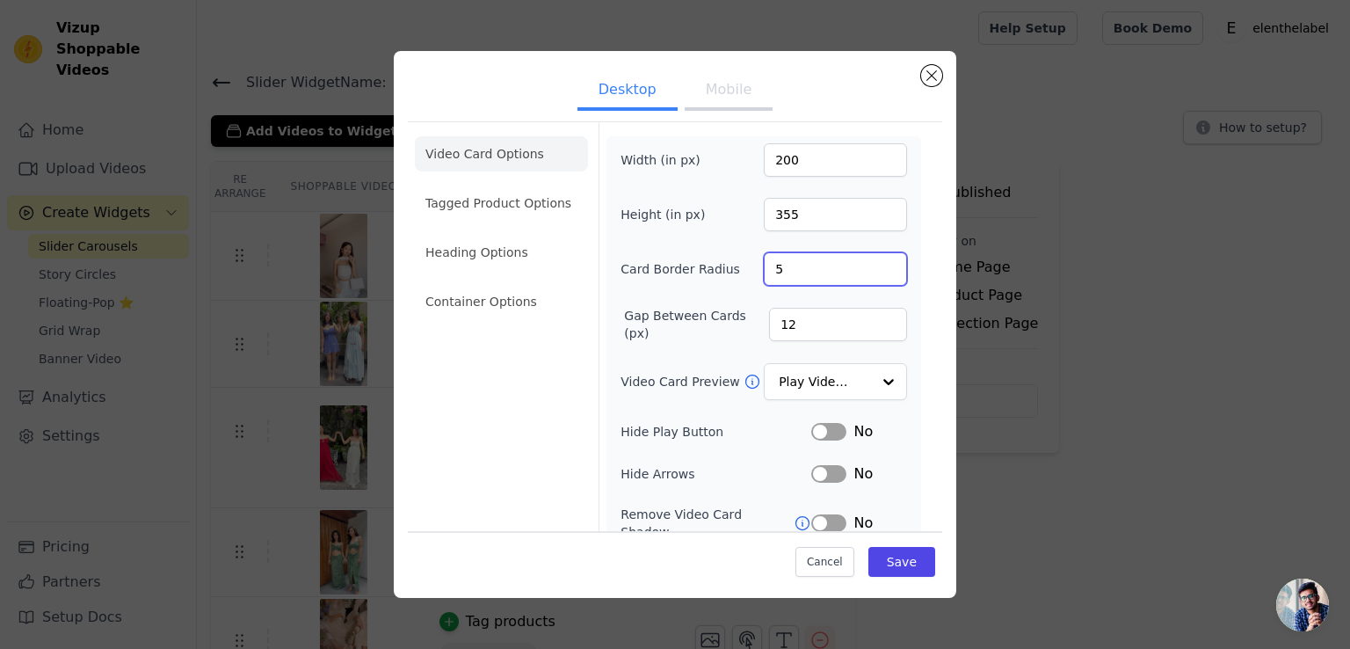
type input "5"
click at [872, 260] on input "5" at bounding box center [835, 268] width 143 height 33
click at [901, 568] on button "Save" at bounding box center [901, 562] width 67 height 30
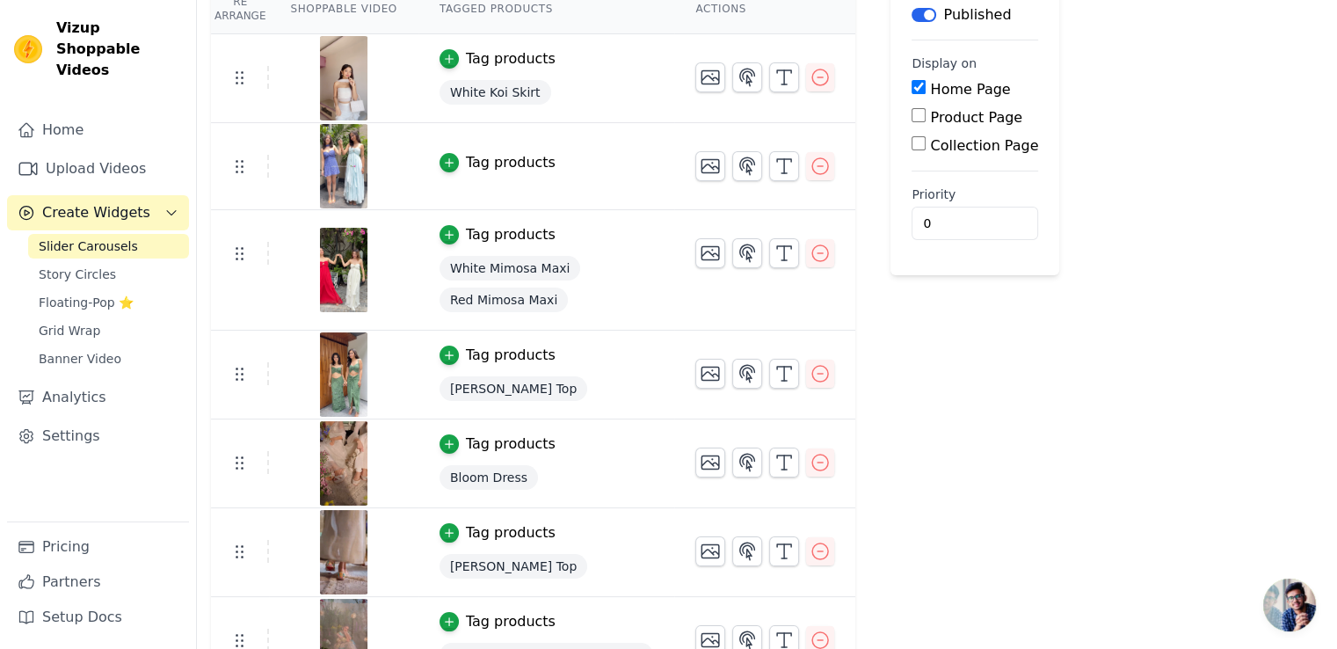
scroll to position [301, 0]
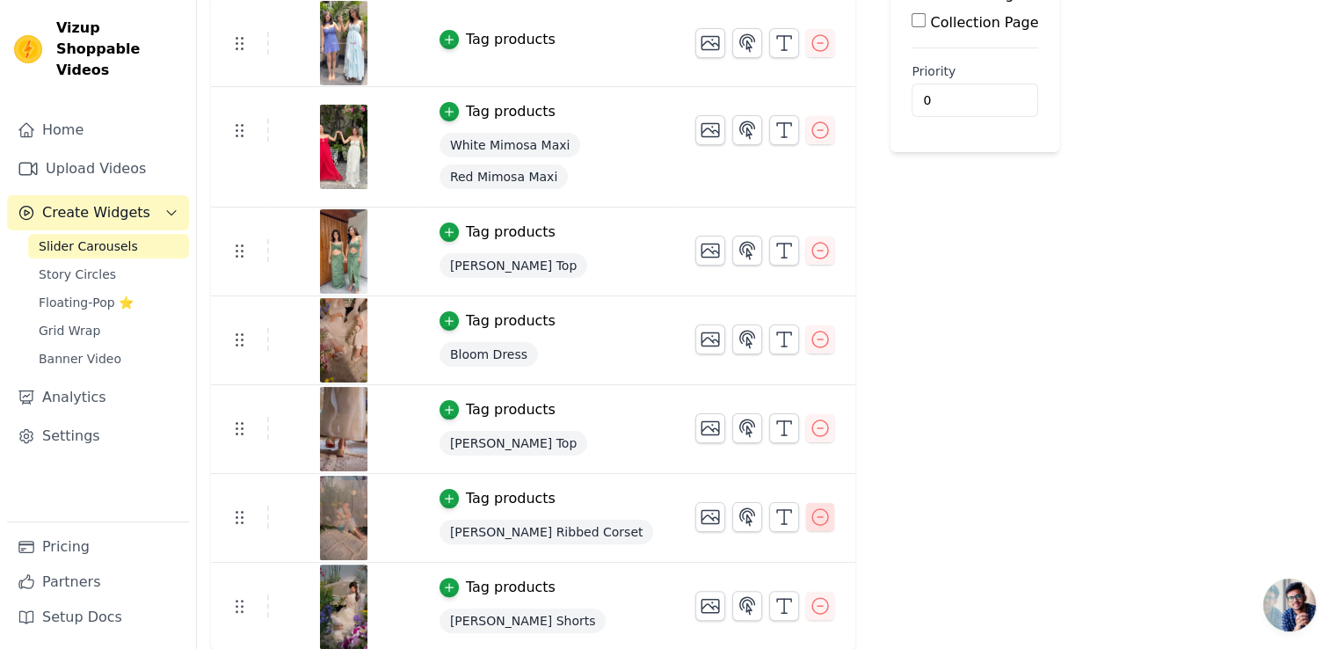
click at [809, 519] on icon "button" at bounding box center [819, 516] width 21 height 21
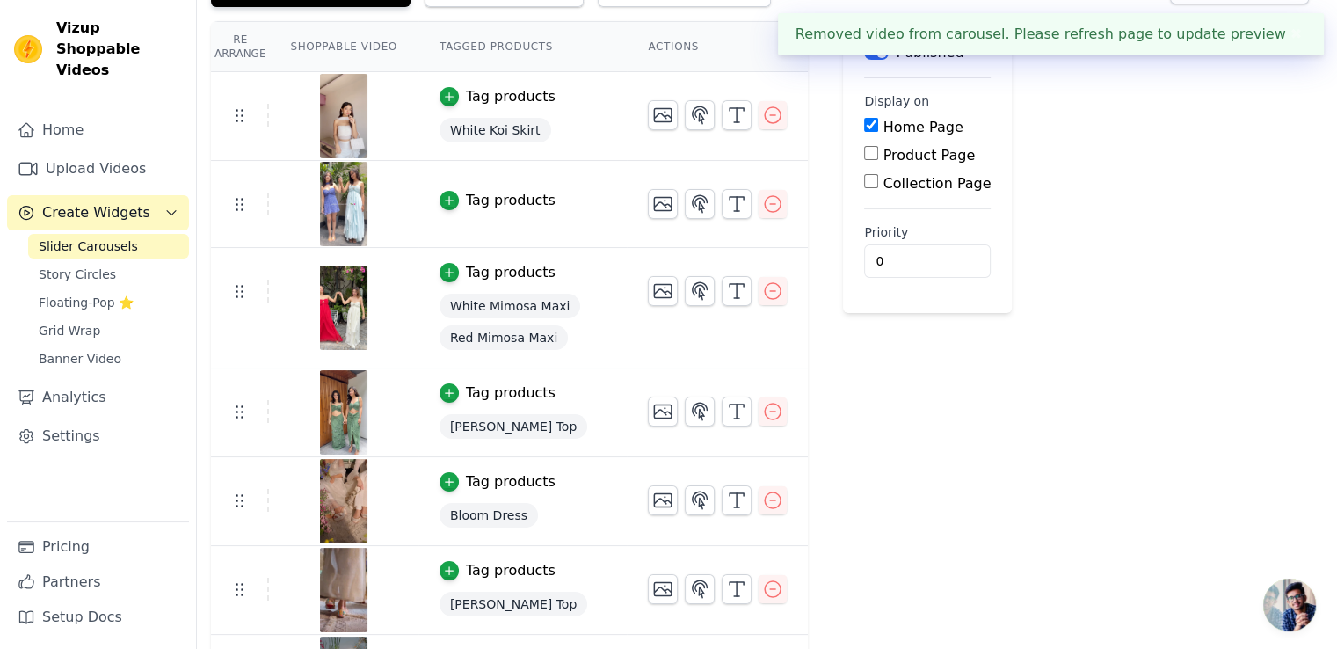
scroll to position [0, 0]
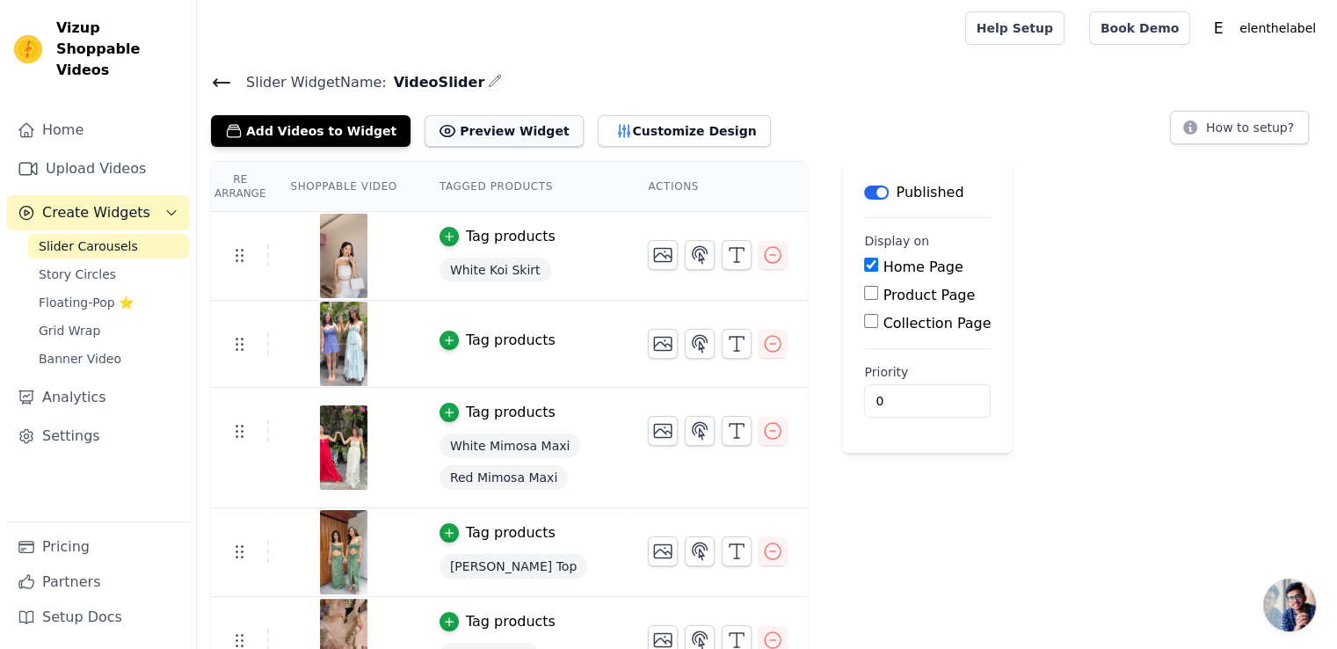
click at [496, 132] on button "Preview Widget" at bounding box center [504, 131] width 158 height 32
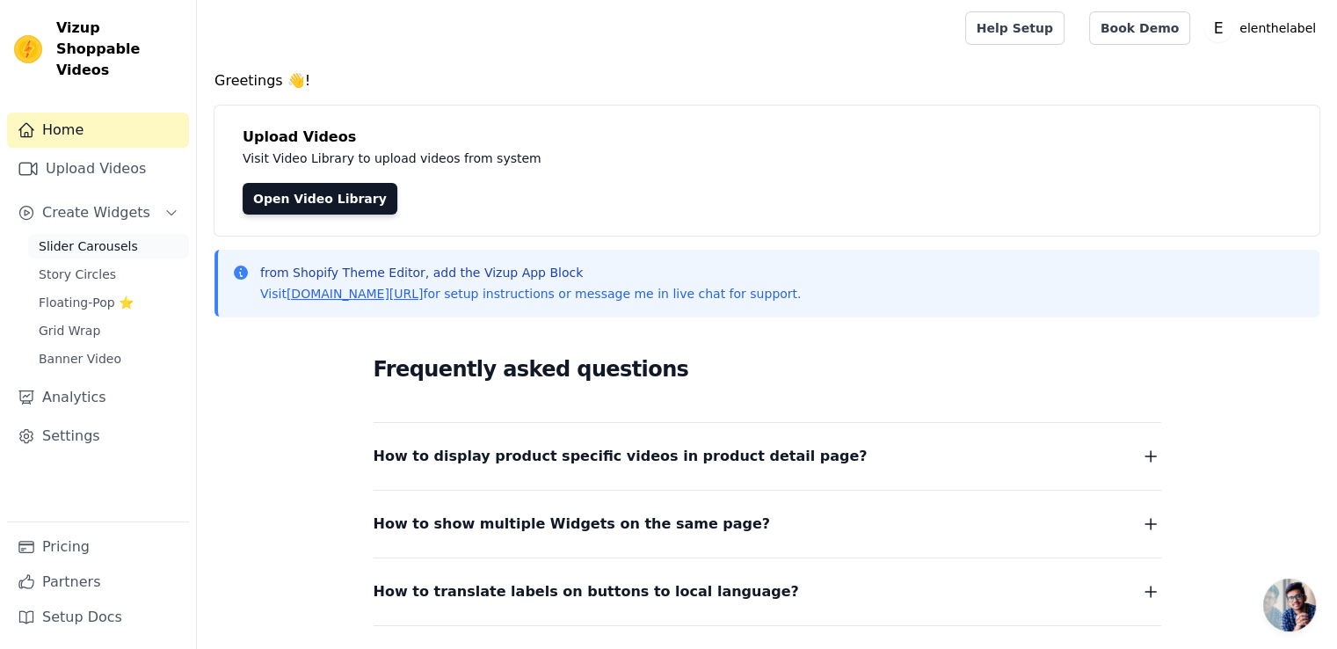
click at [108, 237] on span "Slider Carousels" at bounding box center [88, 246] width 99 height 18
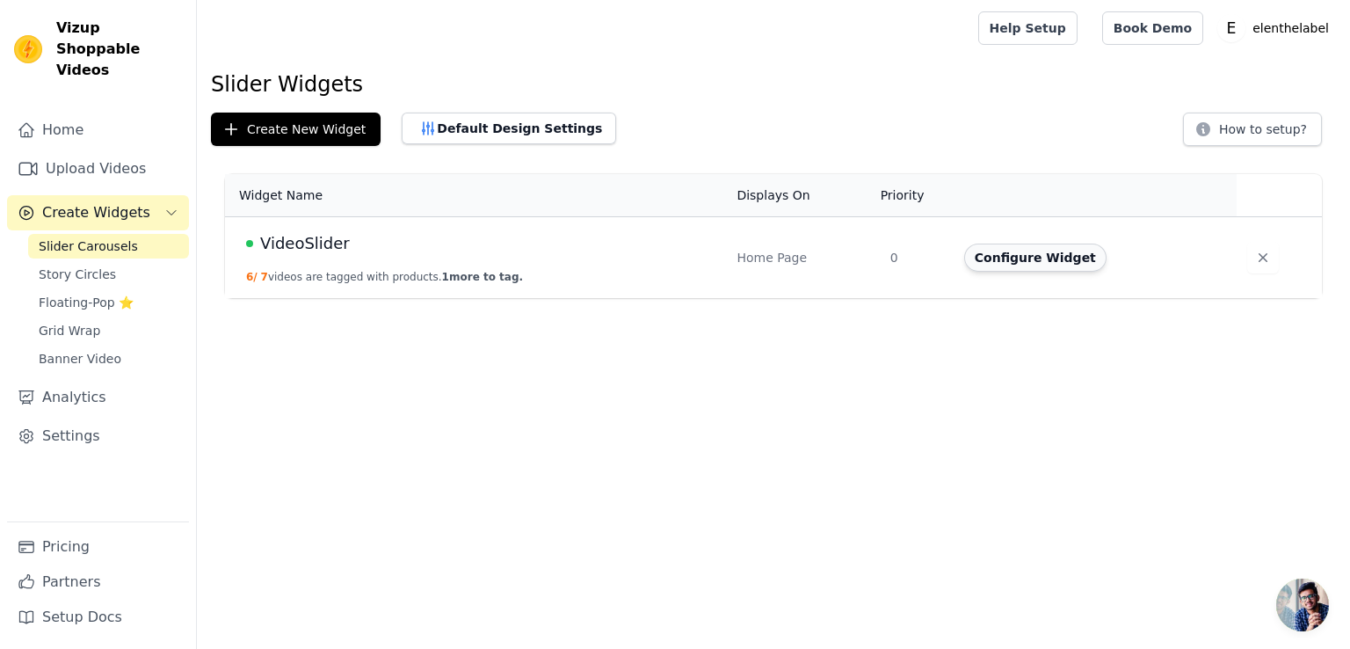
click at [1034, 265] on button "Configure Widget" at bounding box center [1035, 257] width 142 height 28
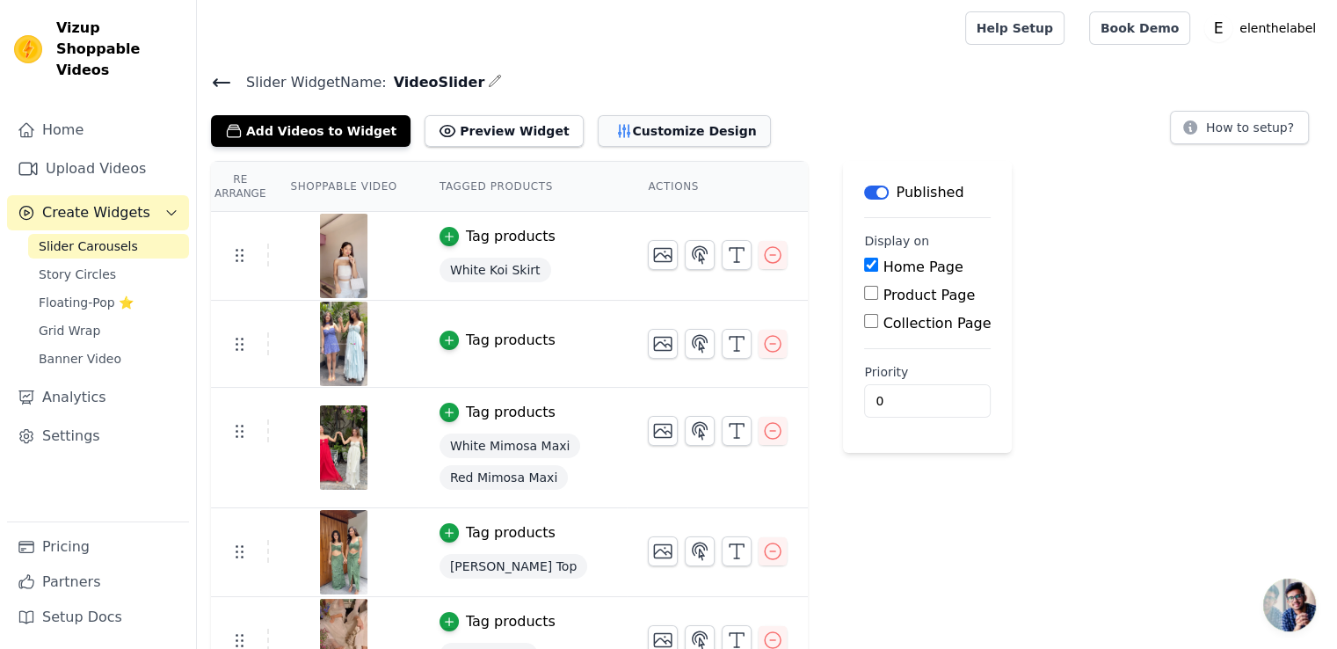
click at [635, 134] on button "Customize Design" at bounding box center [684, 131] width 173 height 32
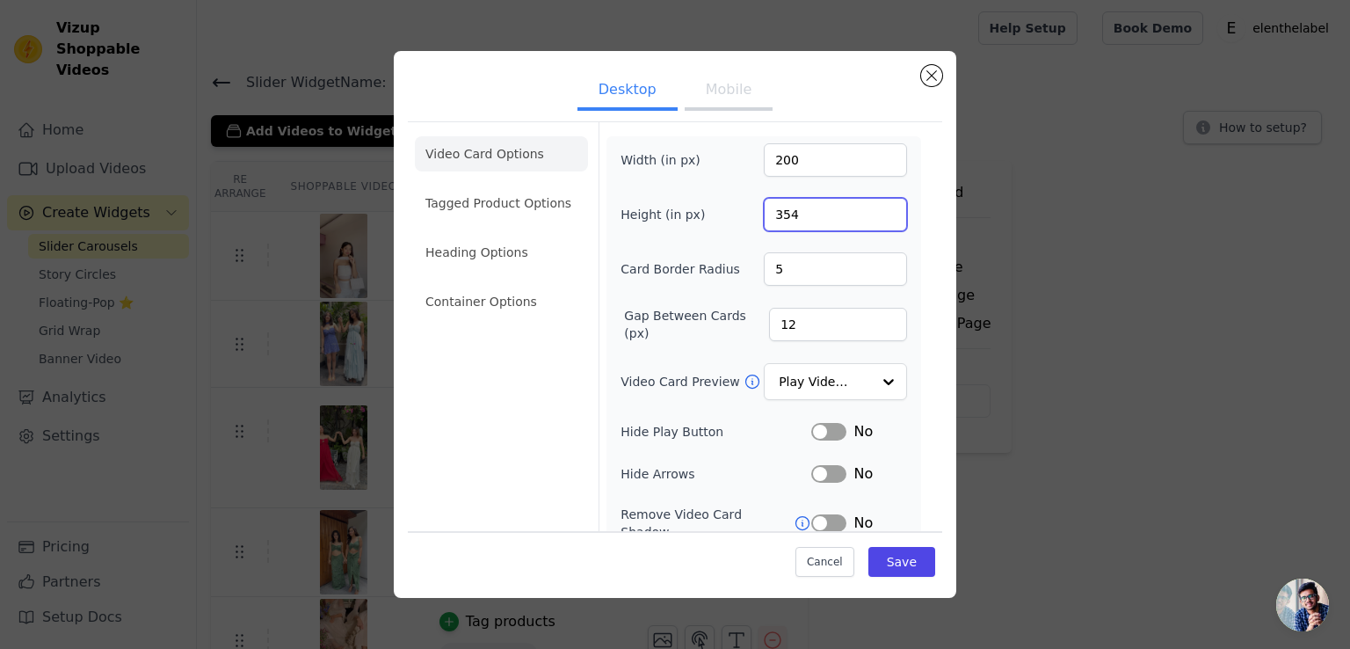
click at [876, 217] on input "354" at bounding box center [835, 214] width 143 height 33
click at [876, 217] on input "353" at bounding box center [835, 214] width 143 height 33
click at [876, 217] on input "352" at bounding box center [835, 214] width 143 height 33
click at [876, 217] on input "351" at bounding box center [835, 214] width 143 height 33
click at [876, 217] on input "350" at bounding box center [835, 214] width 143 height 33
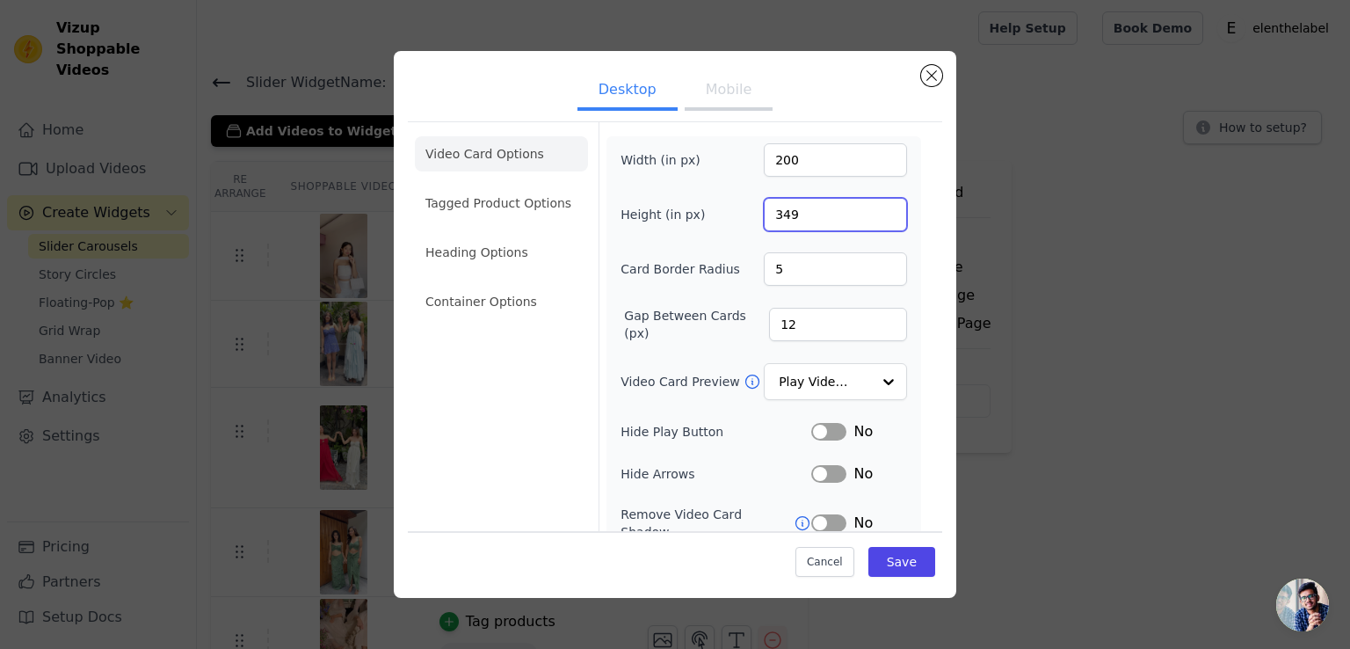
click at [876, 217] on input "349" at bounding box center [835, 214] width 143 height 33
click at [876, 217] on input "348" at bounding box center [835, 214] width 143 height 33
click at [876, 217] on input "347" at bounding box center [835, 214] width 143 height 33
click at [876, 217] on input "346" at bounding box center [835, 214] width 143 height 33
click at [876, 217] on input "345" at bounding box center [835, 214] width 143 height 33
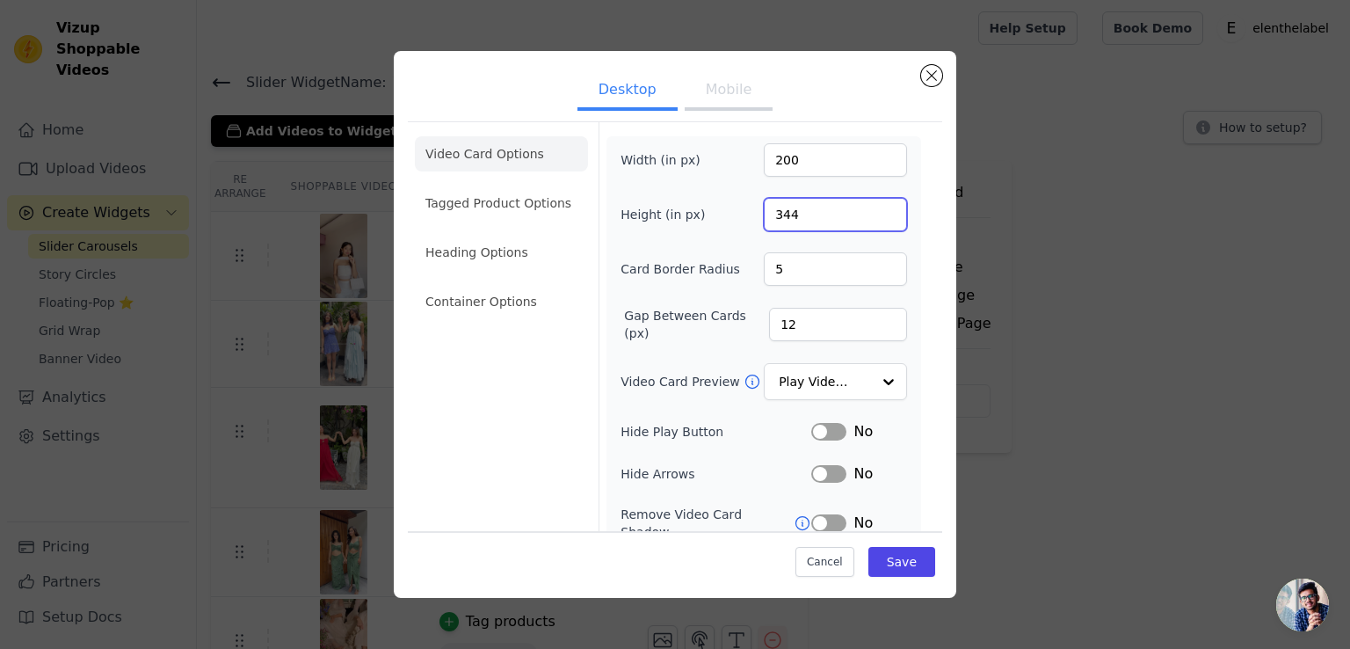
click at [876, 217] on input "344" at bounding box center [835, 214] width 143 height 33
click at [876, 217] on input "343" at bounding box center [835, 214] width 143 height 33
click at [876, 217] on input "342" at bounding box center [835, 214] width 143 height 33
click at [876, 217] on input "341" at bounding box center [835, 214] width 143 height 33
click at [876, 217] on input "340" at bounding box center [835, 214] width 143 height 33
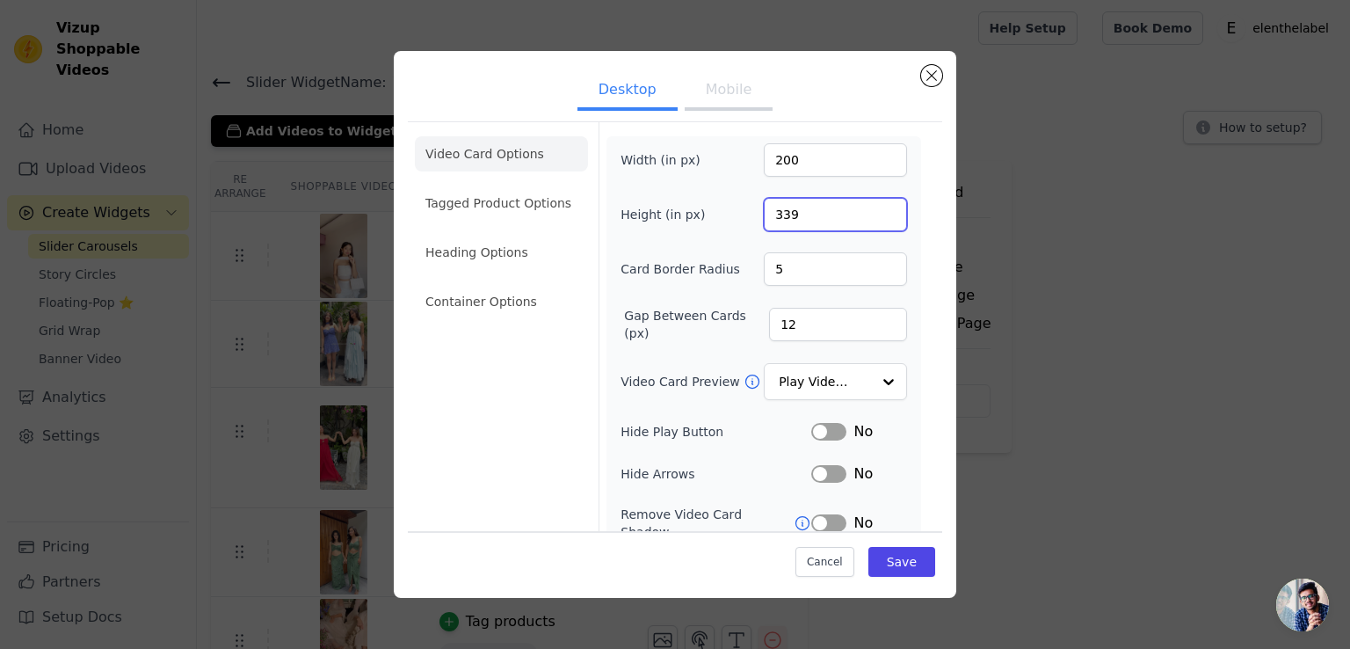
click at [876, 217] on input "339" at bounding box center [835, 214] width 143 height 33
click at [876, 217] on input "338" at bounding box center [835, 214] width 143 height 33
type input "337"
click at [876, 217] on input "337" at bounding box center [835, 214] width 143 height 33
click at [927, 76] on button "Close modal" at bounding box center [931, 75] width 21 height 21
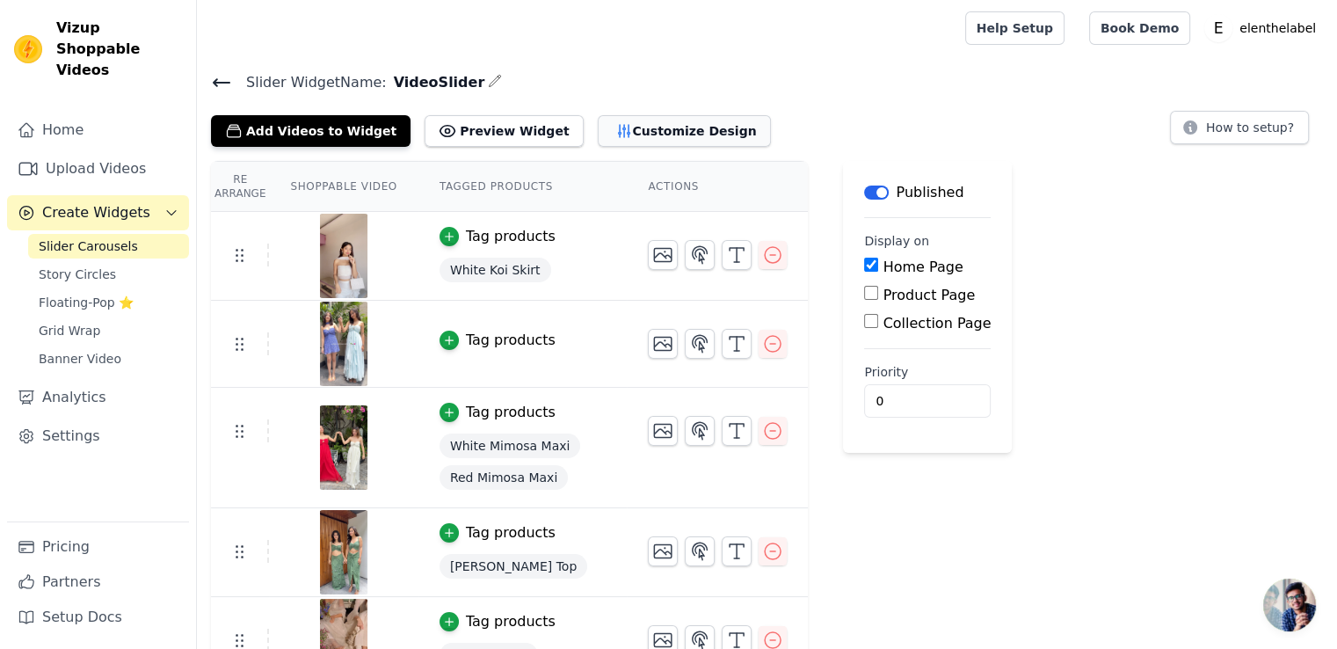
click at [620, 119] on button "Customize Design" at bounding box center [684, 131] width 173 height 32
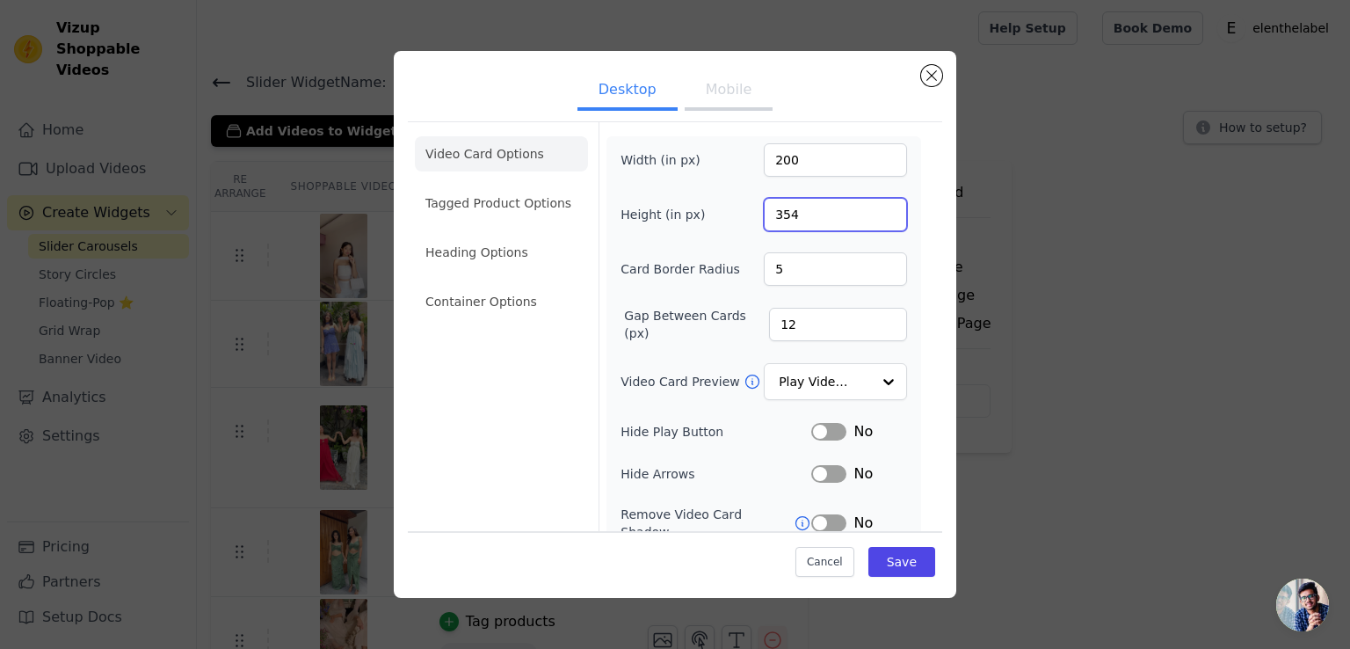
click at [876, 219] on input "354" at bounding box center [835, 214] width 143 height 33
click at [876, 219] on input "353" at bounding box center [835, 214] width 143 height 33
click at [870, 204] on input "354" at bounding box center [835, 214] width 143 height 33
type input "355"
click at [872, 204] on input "355" at bounding box center [835, 214] width 143 height 33
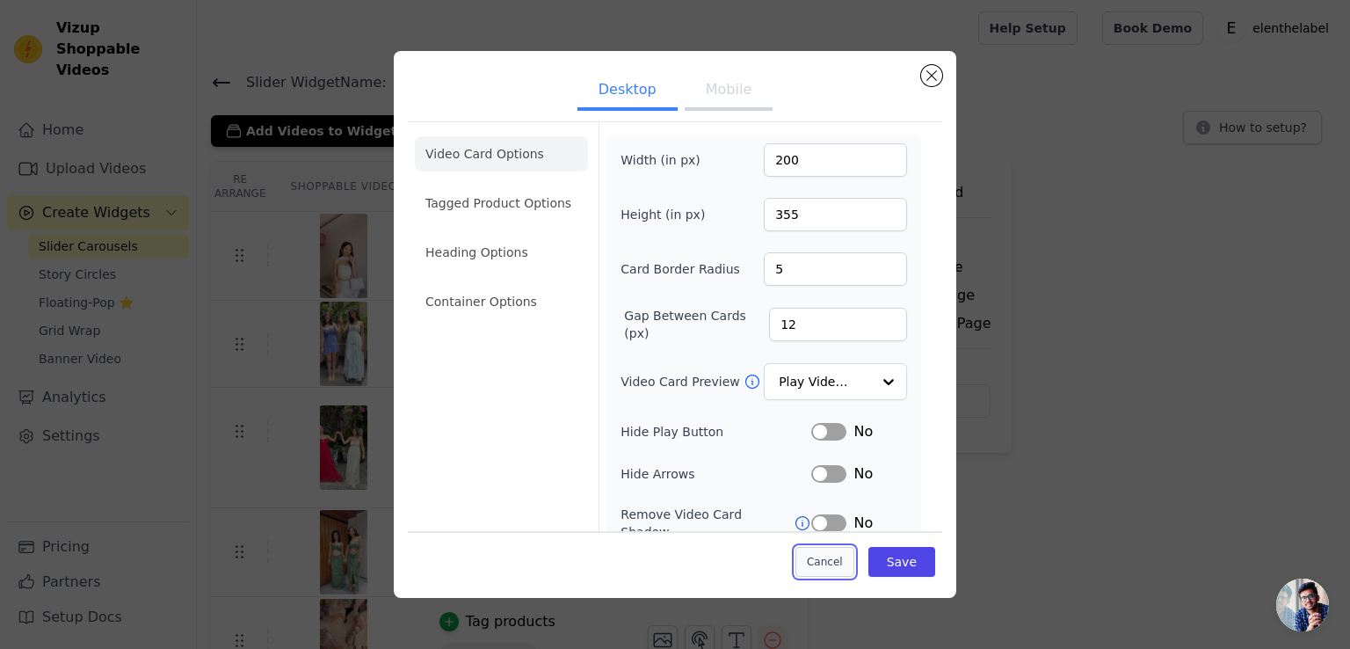
click at [807, 562] on button "Cancel" at bounding box center [824, 562] width 59 height 30
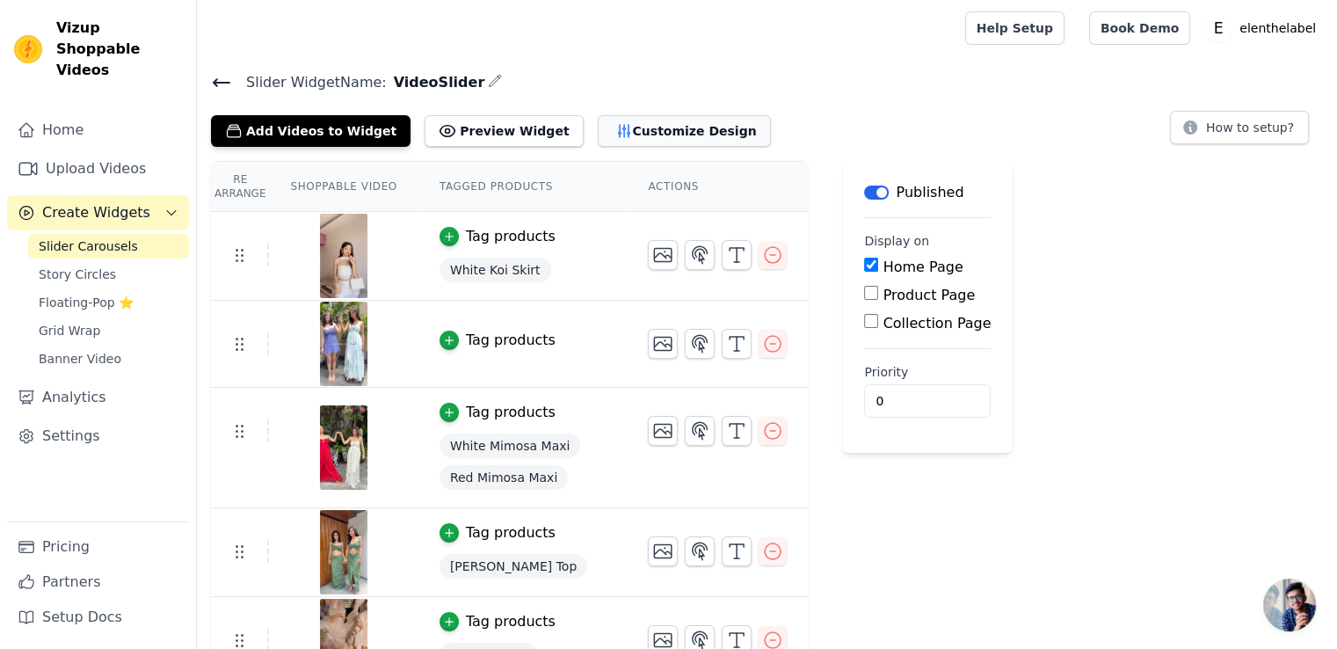
click at [654, 127] on button "Customize Design" at bounding box center [684, 131] width 173 height 32
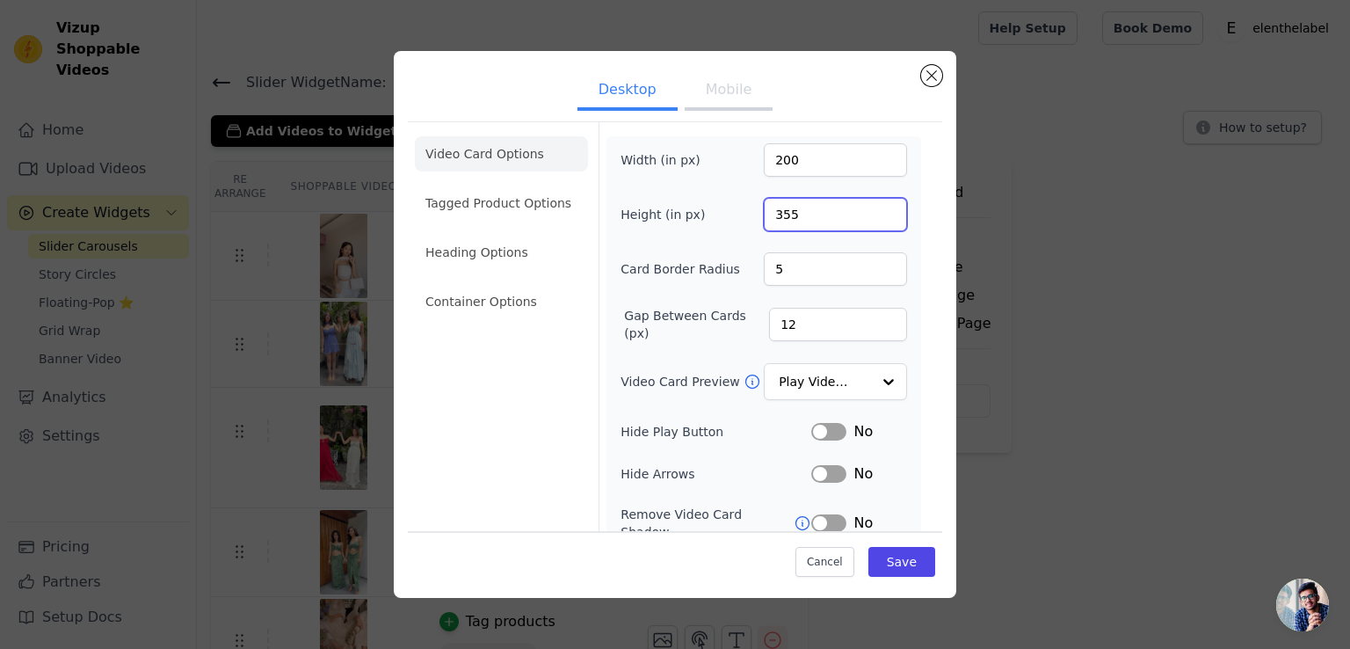
drag, startPoint x: 809, startPoint y: 215, endPoint x: 758, endPoint y: 218, distance: 51.0
click at [764, 218] on input "355" at bounding box center [835, 214] width 143 height 33
type input "450"
click at [903, 565] on button "Save" at bounding box center [901, 562] width 67 height 30
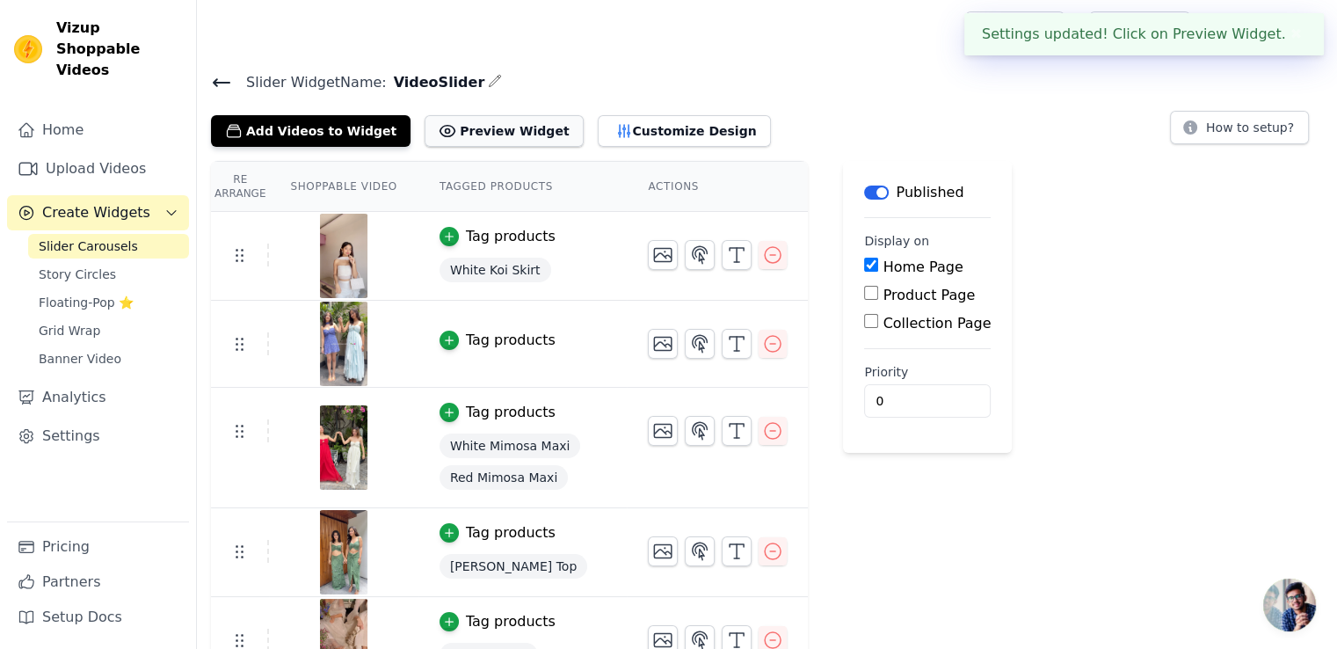
click at [524, 122] on button "Preview Widget" at bounding box center [504, 131] width 158 height 32
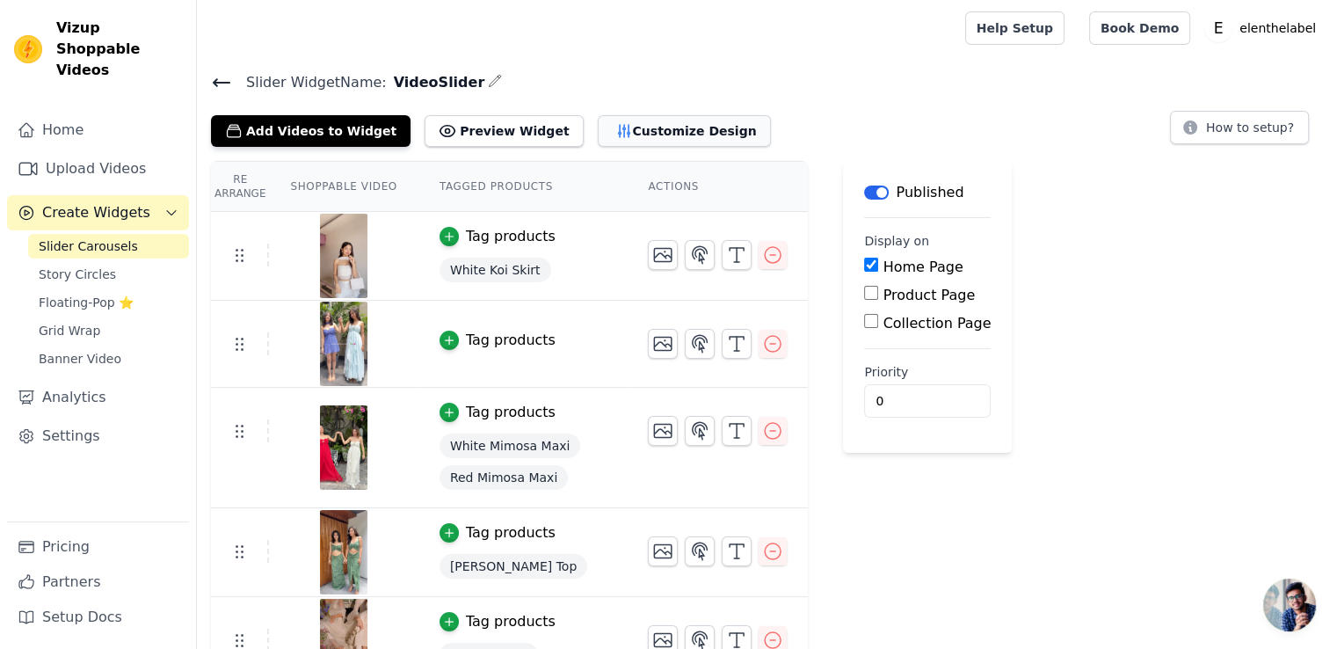
click at [643, 119] on button "Customize Design" at bounding box center [684, 131] width 173 height 32
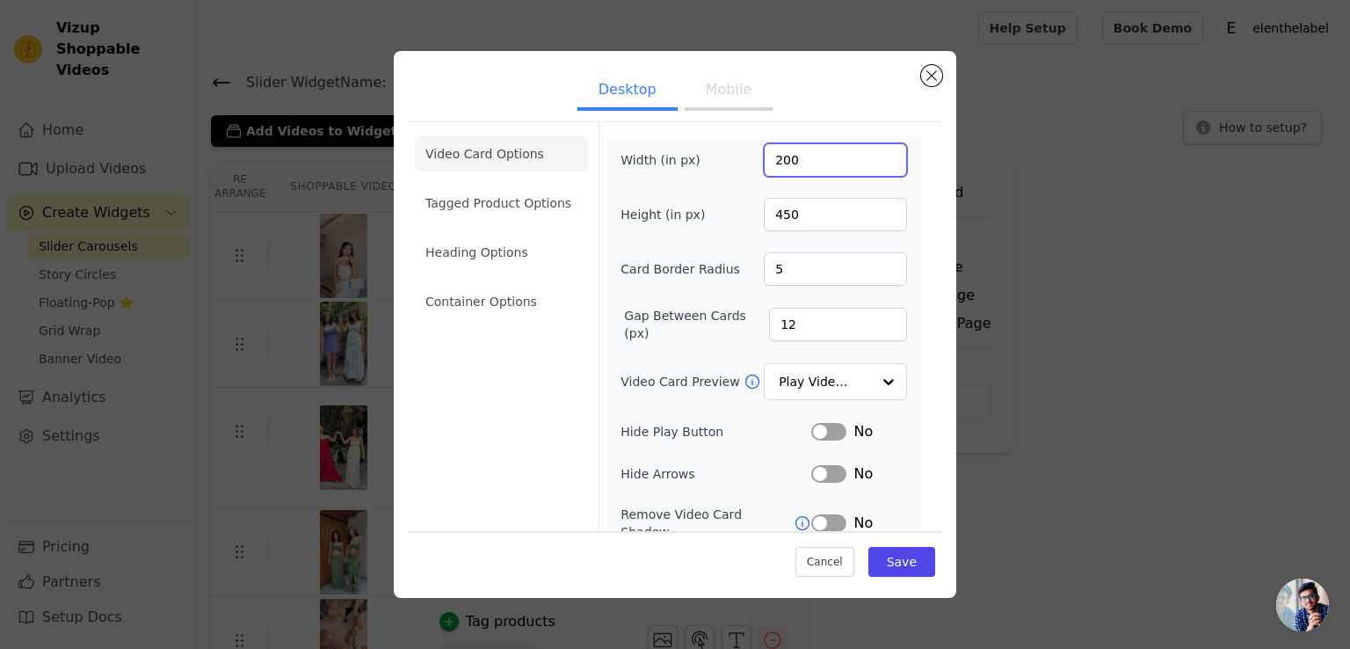
click at [769, 157] on input "200" at bounding box center [835, 159] width 143 height 33
click at [778, 158] on input "200" at bounding box center [835, 159] width 143 height 33
type input "250"
click at [904, 567] on button "Save" at bounding box center [901, 562] width 67 height 30
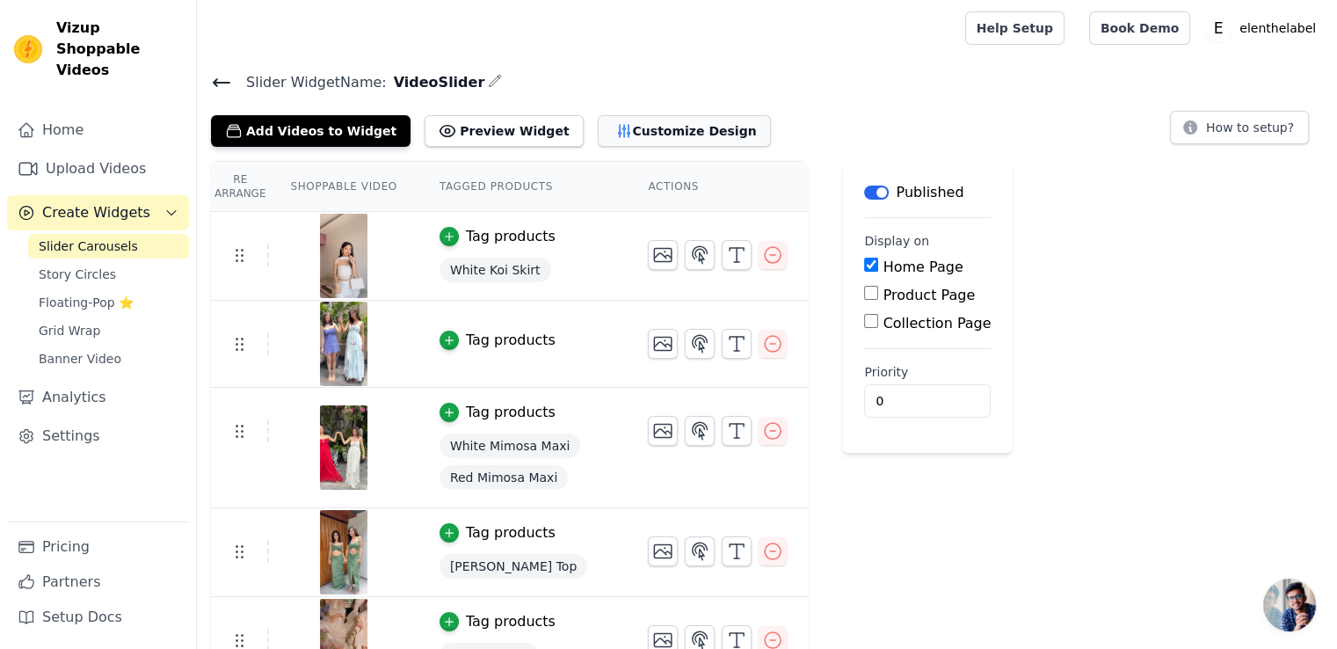
click at [598, 131] on button "Customize Design" at bounding box center [684, 131] width 173 height 32
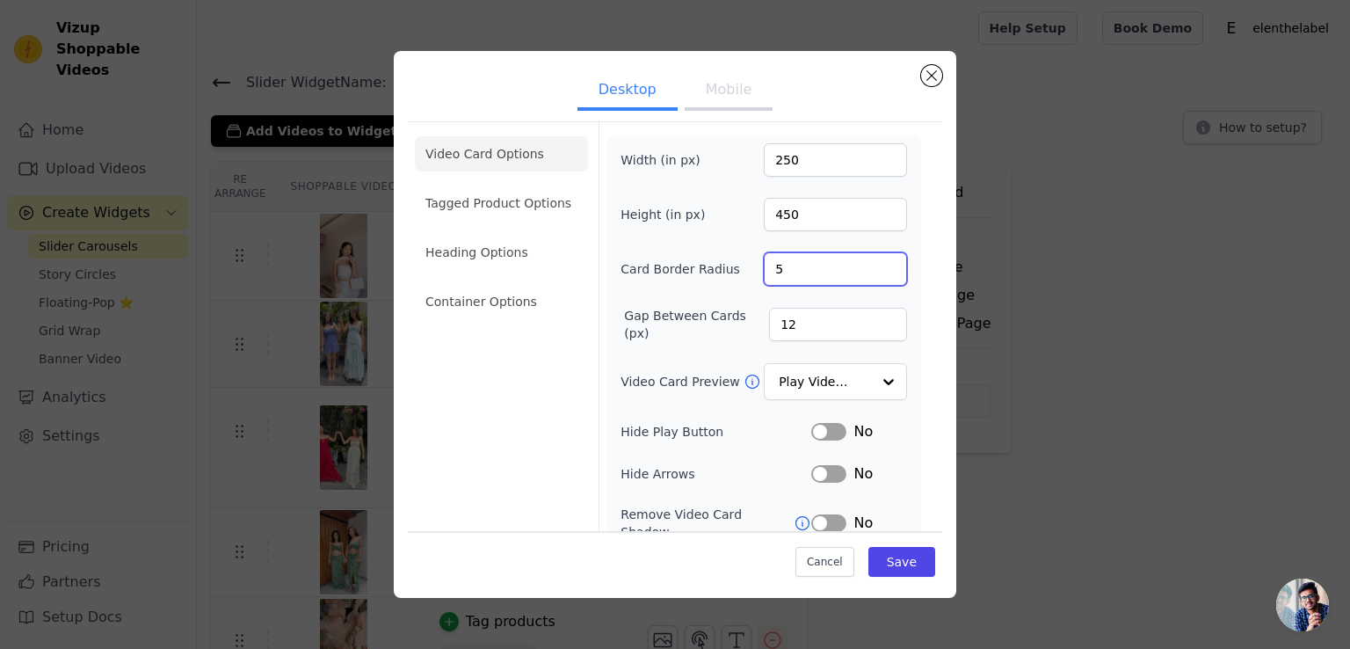
drag, startPoint x: 766, startPoint y: 265, endPoint x: 781, endPoint y: 265, distance: 14.9
click at [774, 265] on input "5" at bounding box center [835, 268] width 143 height 33
type input "6"
click at [893, 567] on button "Save" at bounding box center [901, 562] width 67 height 30
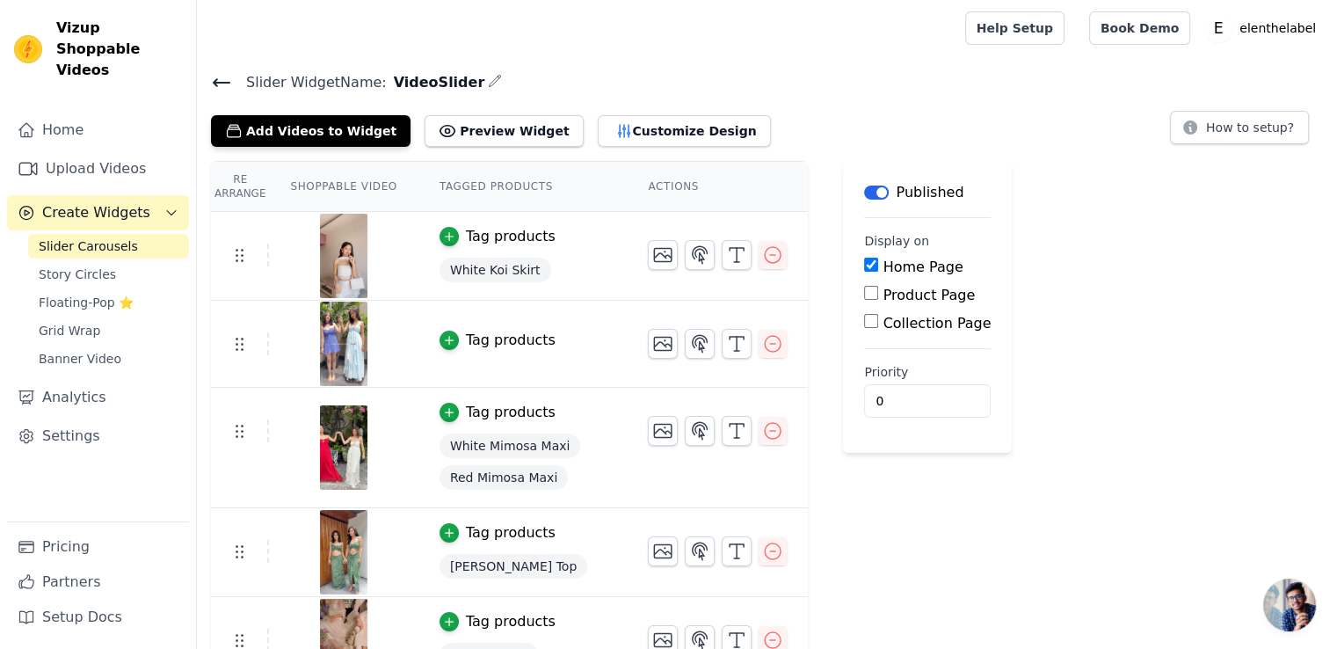
click at [586, 146] on div "Slider Widget Name: VideoSlider Add Videos to Widget Preview Widget Customize D…" at bounding box center [767, 466] width 1140 height 793
click at [615, 138] on button "Customize Design" at bounding box center [684, 131] width 173 height 32
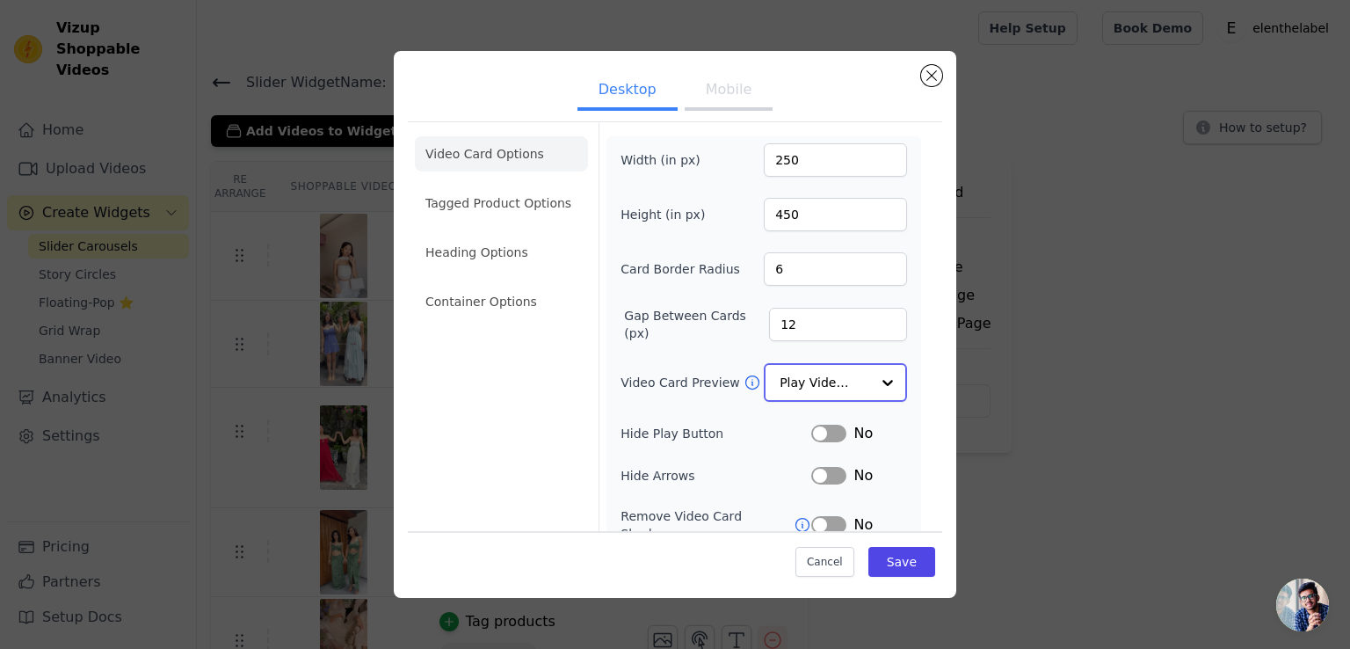
click at [841, 377] on input "Video Card Preview" at bounding box center [825, 382] width 91 height 35
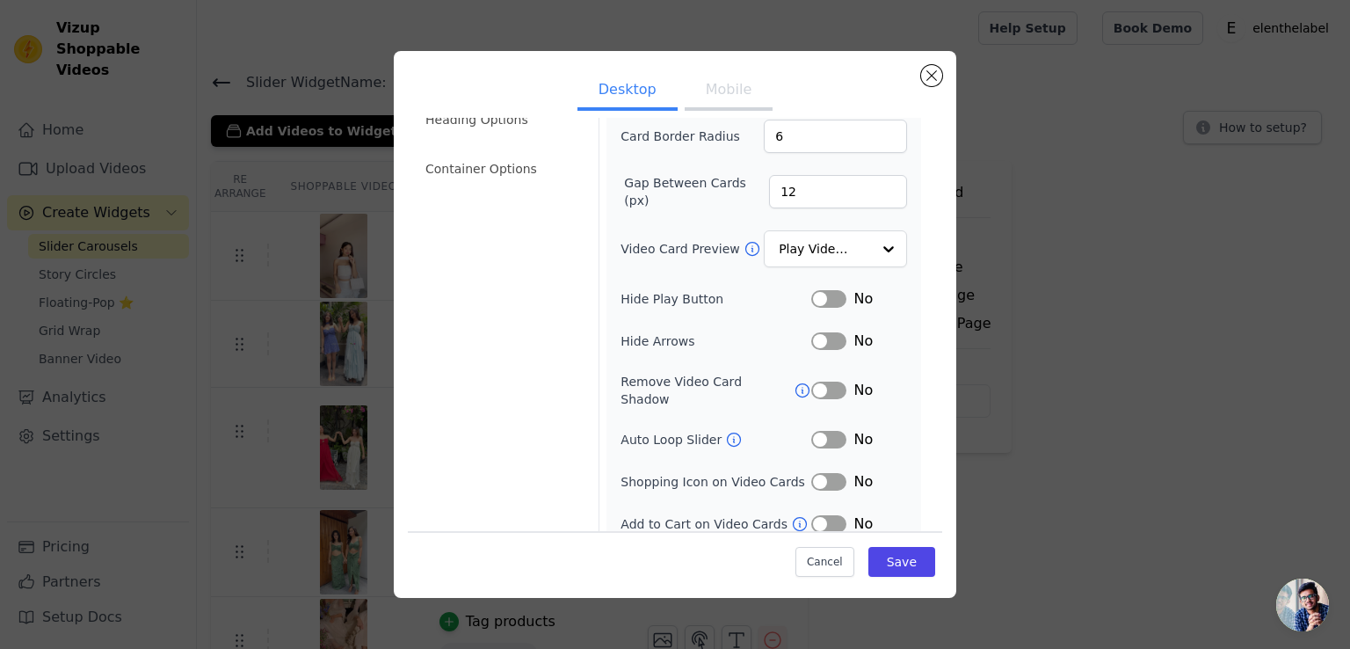
scroll to position [132, 0]
click at [916, 268] on div "Video Card Options Tagged Product Options Heading Options Container Options Wid…" at bounding box center [675, 269] width 534 height 560
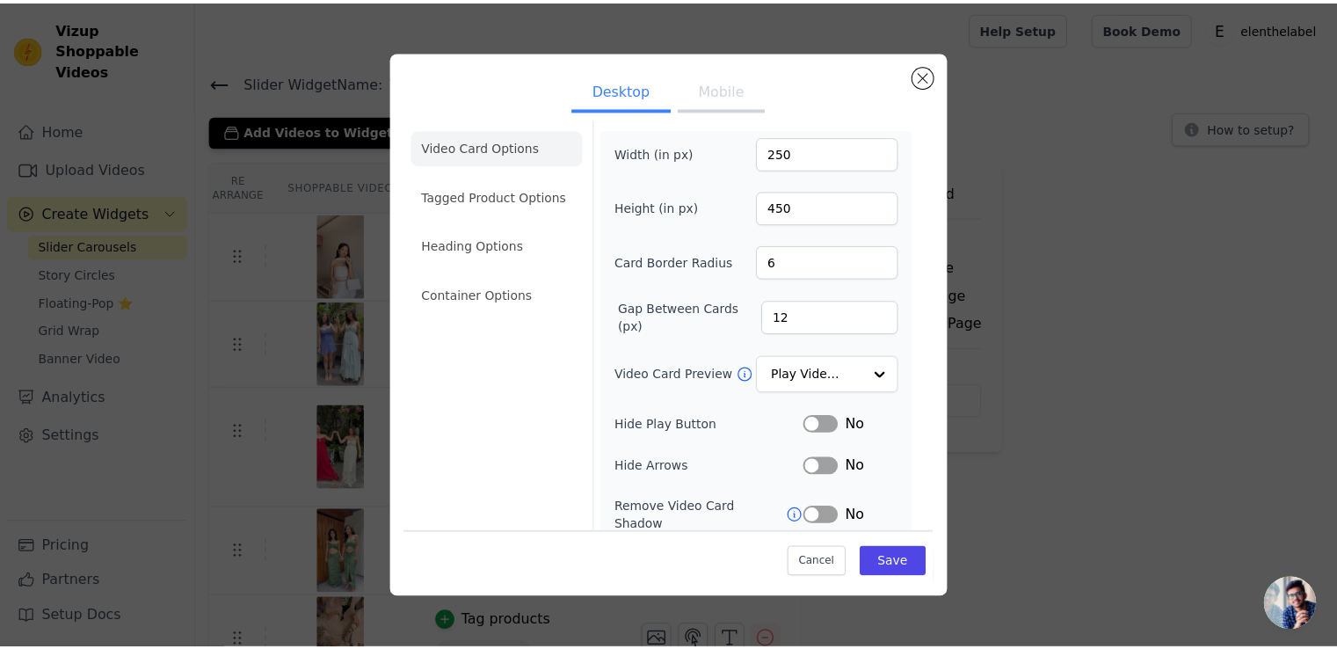
scroll to position [0, 0]
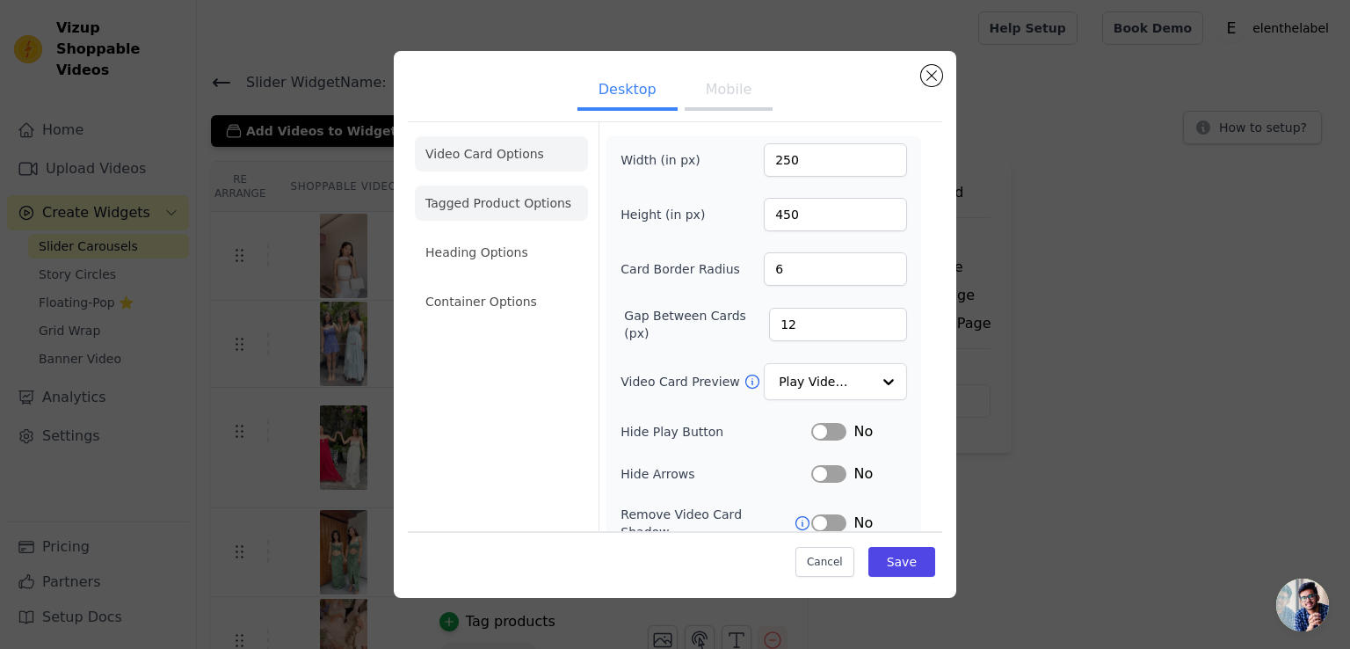
click at [505, 284] on li "Tagged Product Options" at bounding box center [501, 301] width 173 height 35
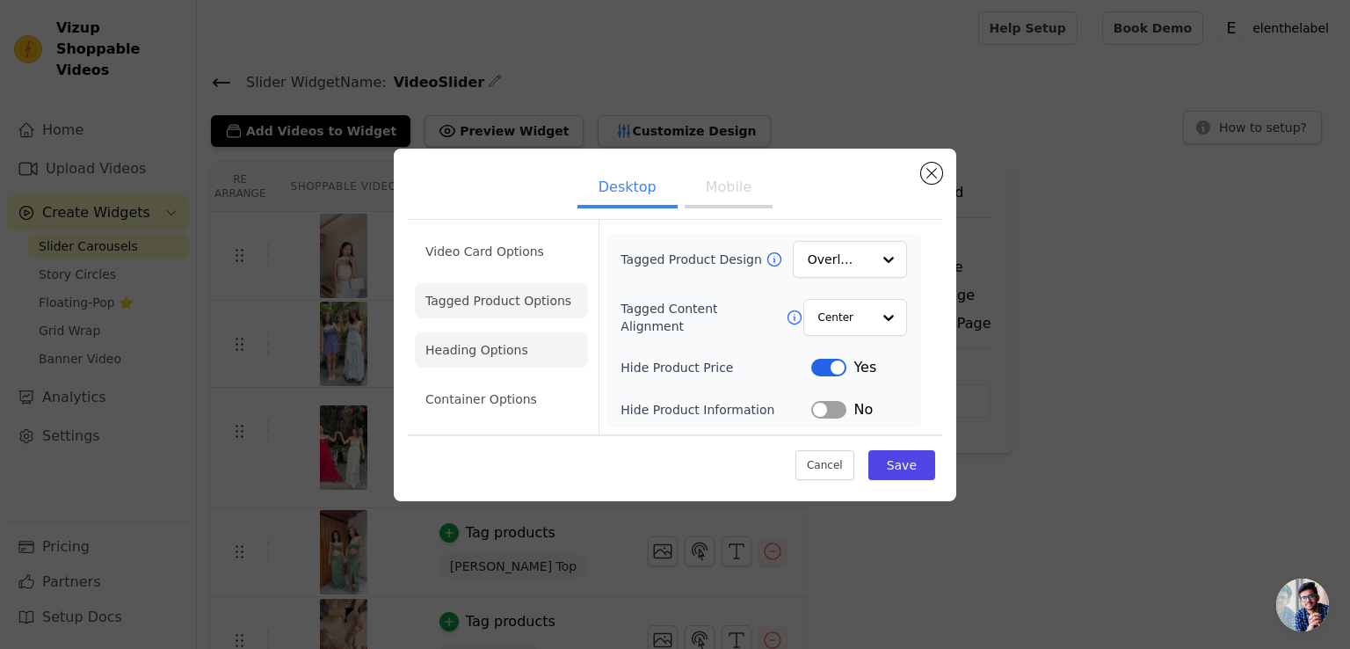
click at [516, 363] on li "Heading Options" at bounding box center [501, 349] width 173 height 35
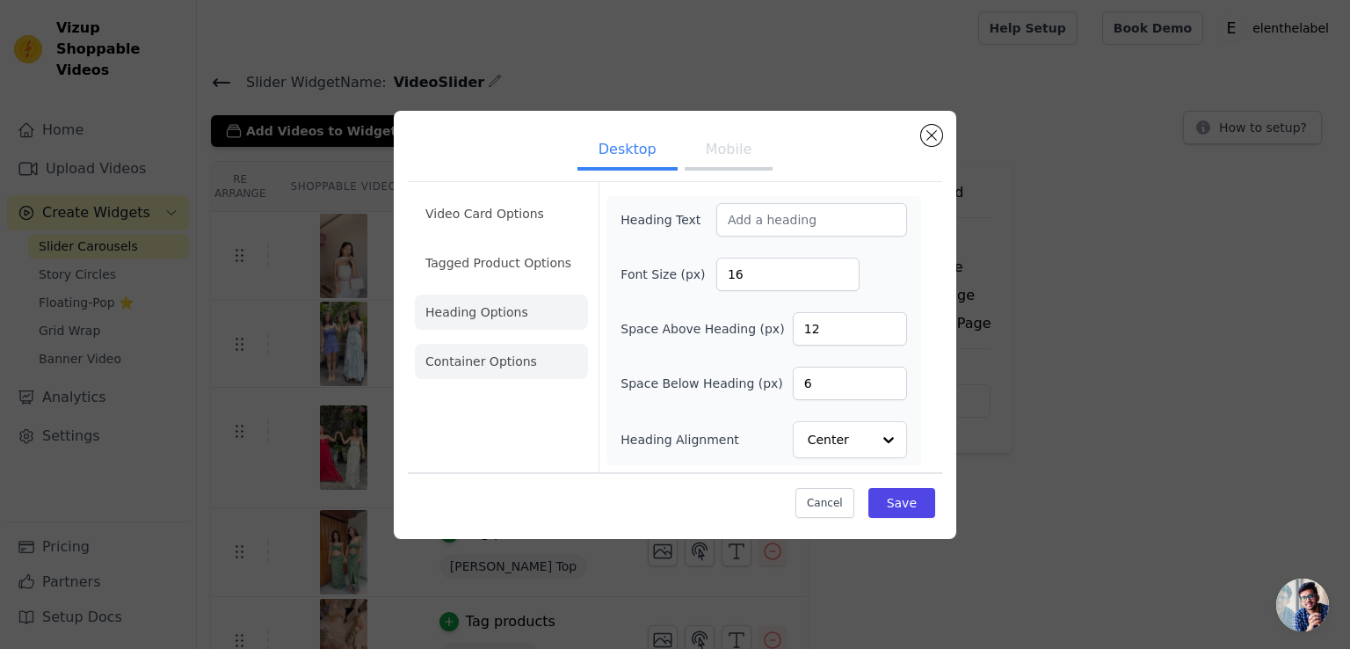
click at [506, 367] on li "Container Options" at bounding box center [501, 361] width 173 height 35
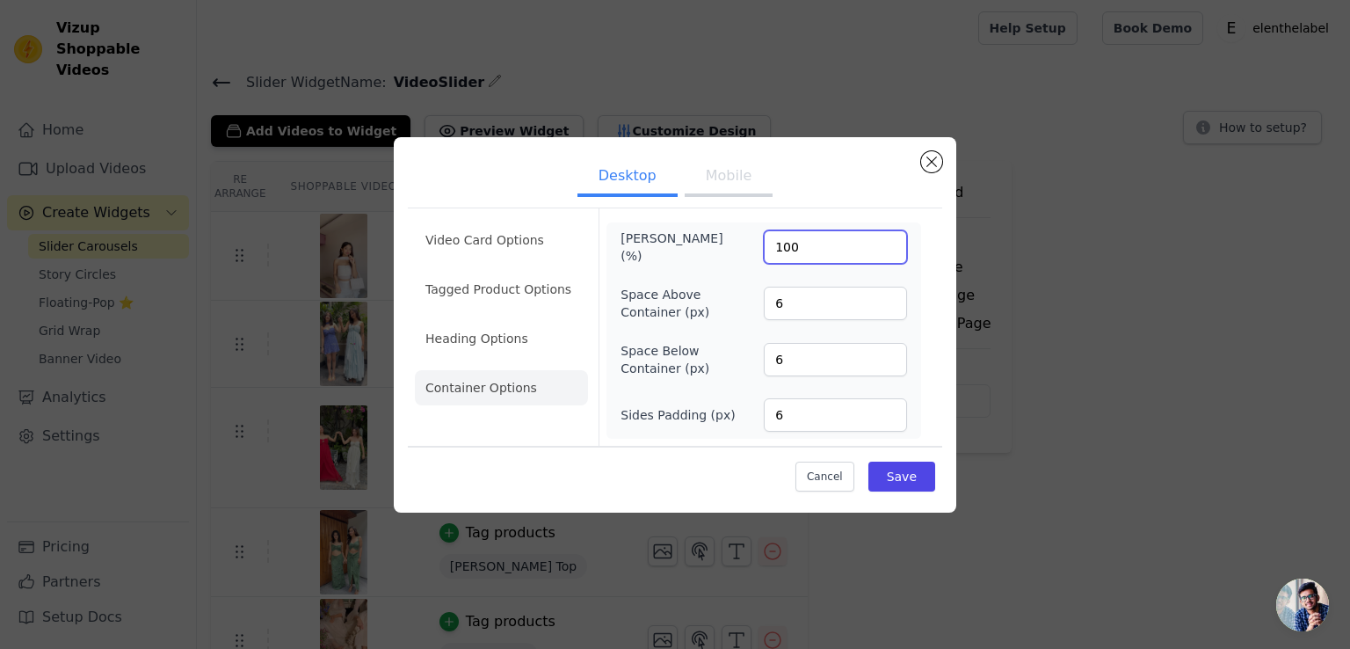
click at [770, 243] on input "100" at bounding box center [835, 246] width 143 height 33
click at [786, 243] on input "100" at bounding box center [835, 246] width 143 height 33
click at [893, 254] on input "99" at bounding box center [835, 246] width 143 height 33
type input "100"
click at [889, 243] on input "100" at bounding box center [835, 246] width 143 height 33
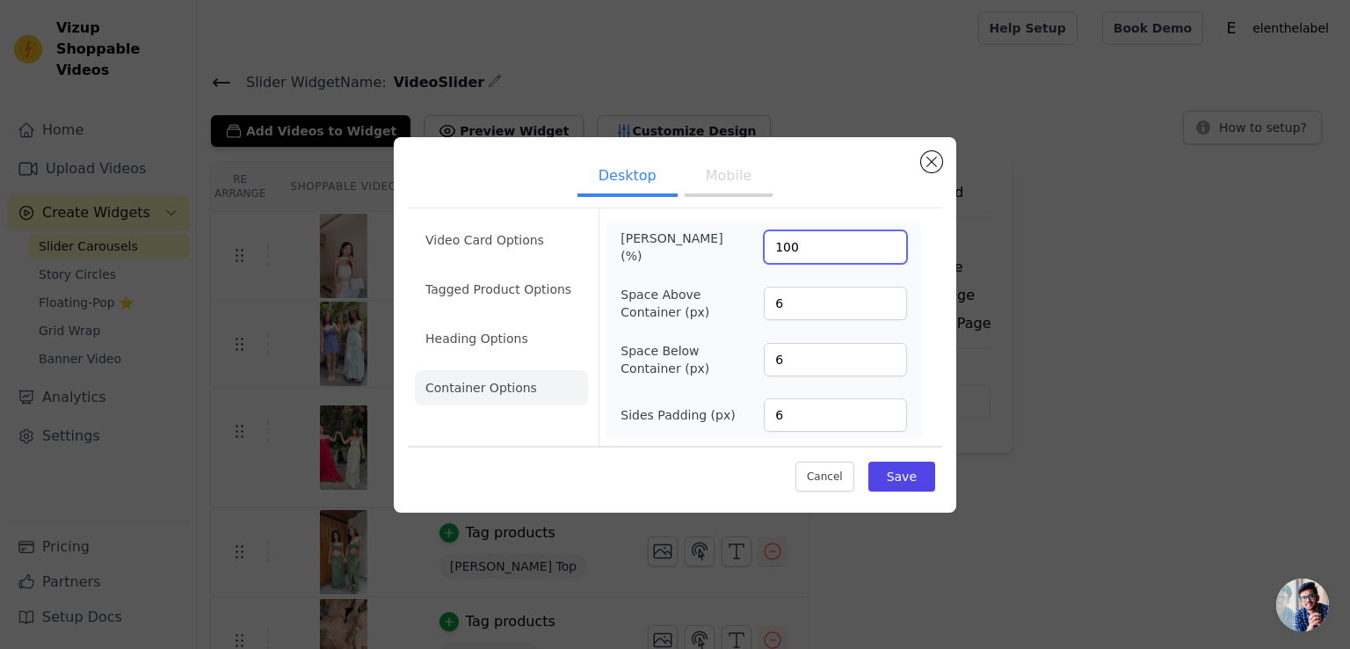
click at [889, 243] on input "100" at bounding box center [835, 246] width 143 height 33
click at [837, 244] on input "100" at bounding box center [835, 246] width 143 height 33
click at [907, 475] on button "Save" at bounding box center [901, 476] width 67 height 30
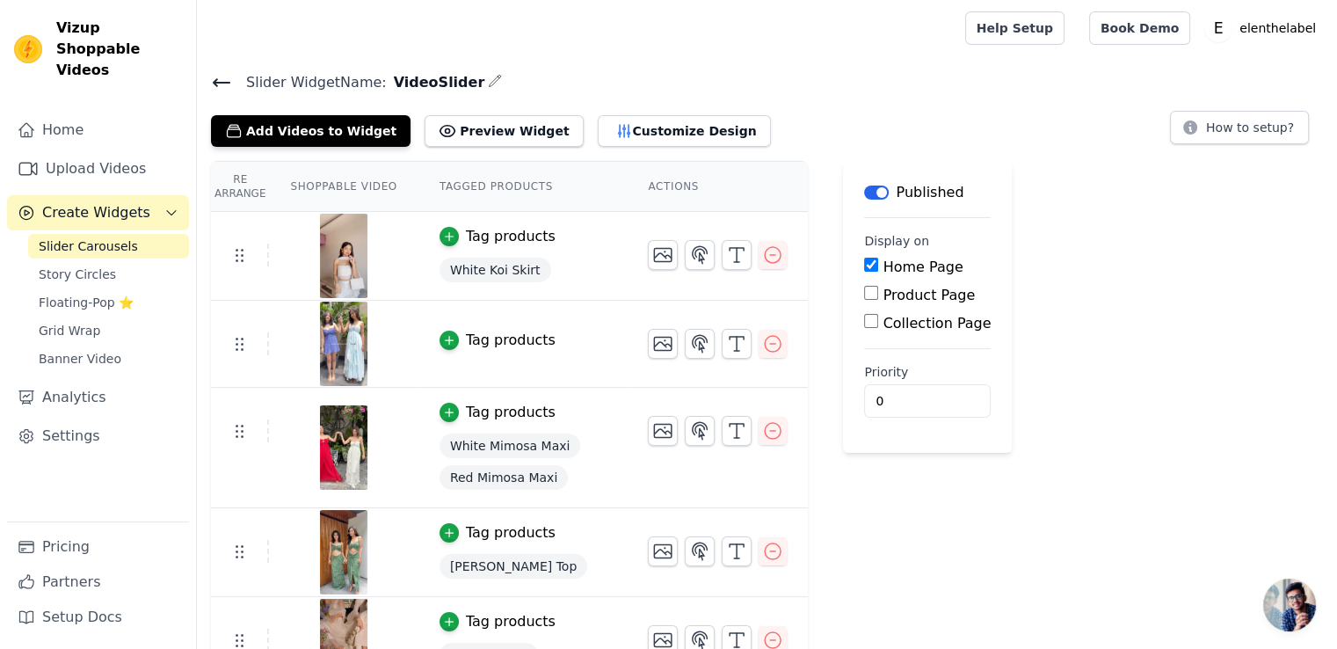
click at [655, 113] on div "Add Videos to Widget Preview Widget Customize Design" at bounding box center [498, 127] width 574 height 39
click at [655, 121] on button "Customize Design" at bounding box center [684, 131] width 173 height 32
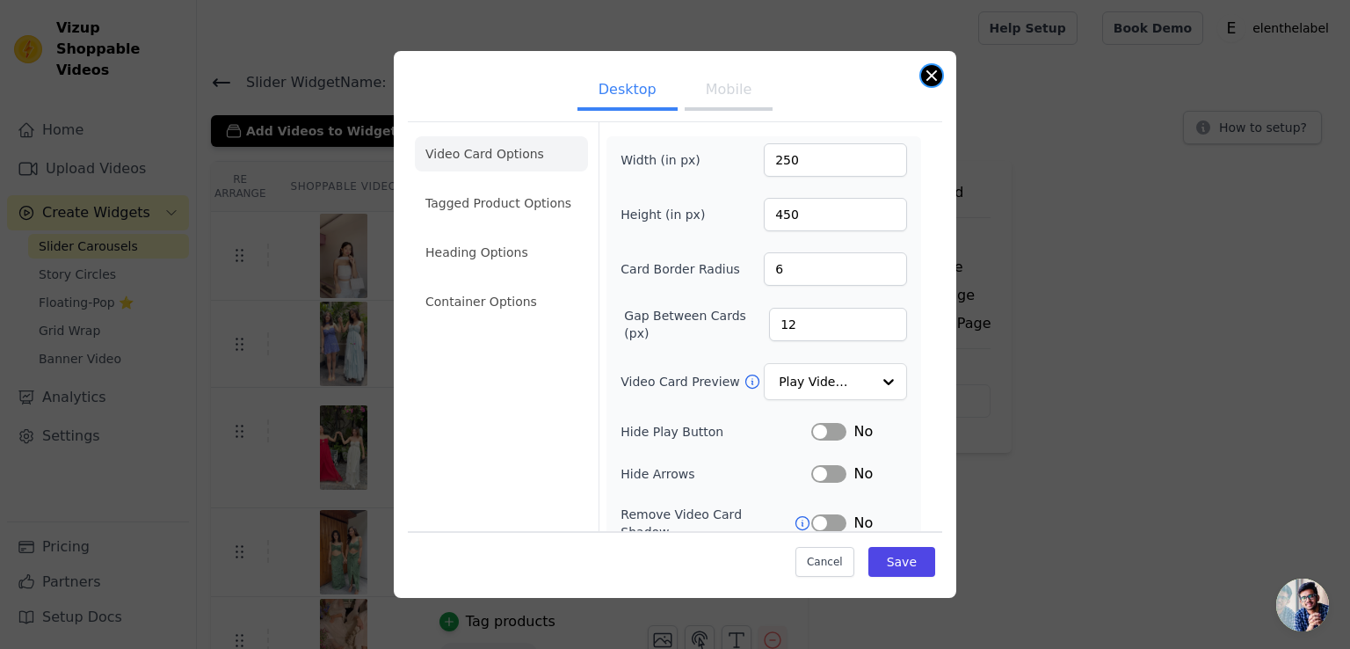
click at [932, 79] on button "Close modal" at bounding box center [931, 75] width 21 height 21
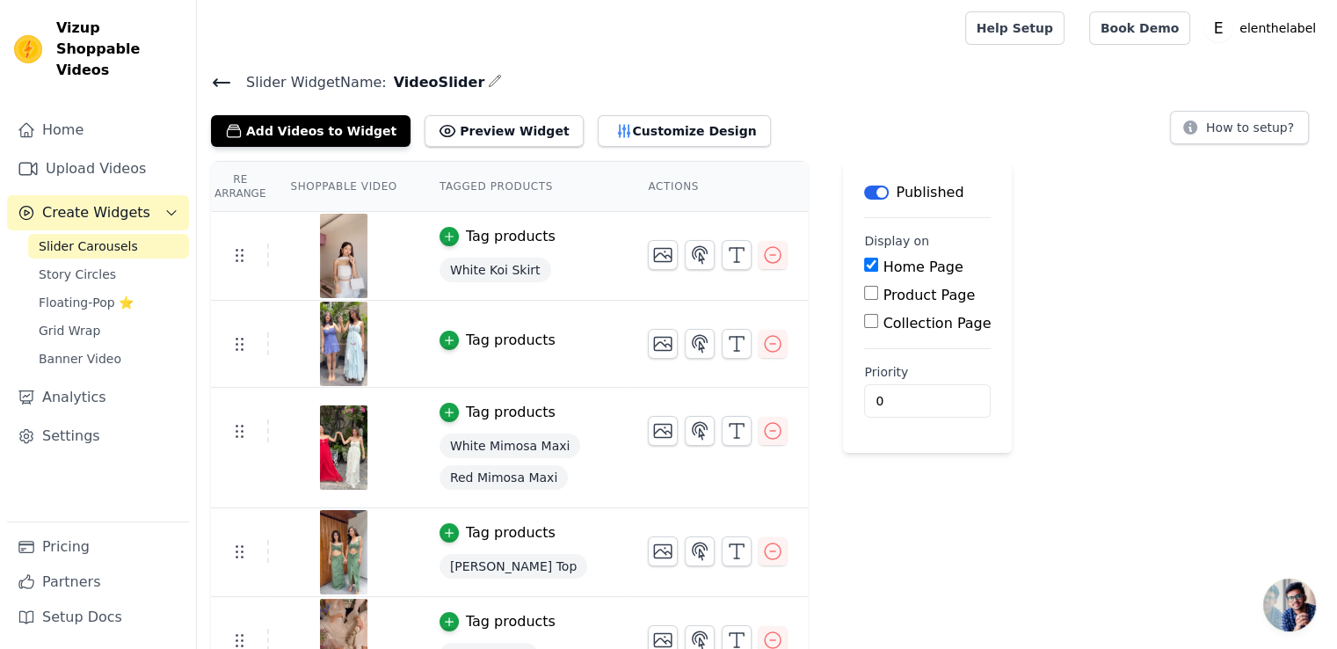
click at [1300, 592] on span "Open chat" at bounding box center [1289, 604] width 53 height 53
